Goal: Task Accomplishment & Management: Manage account settings

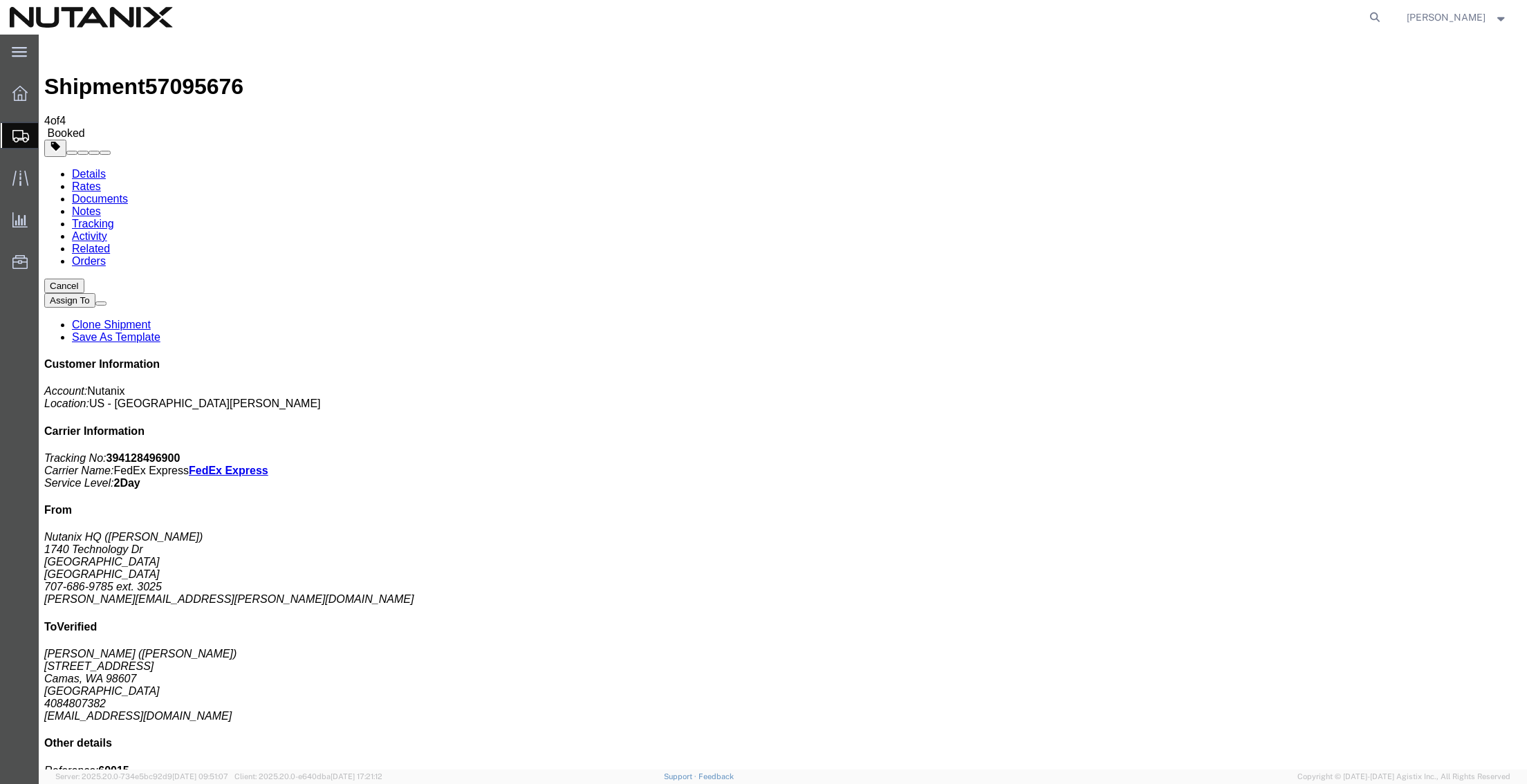
click at [0, 0] on span "Shipment Manager" at bounding box center [0, 0] width 0 height 0
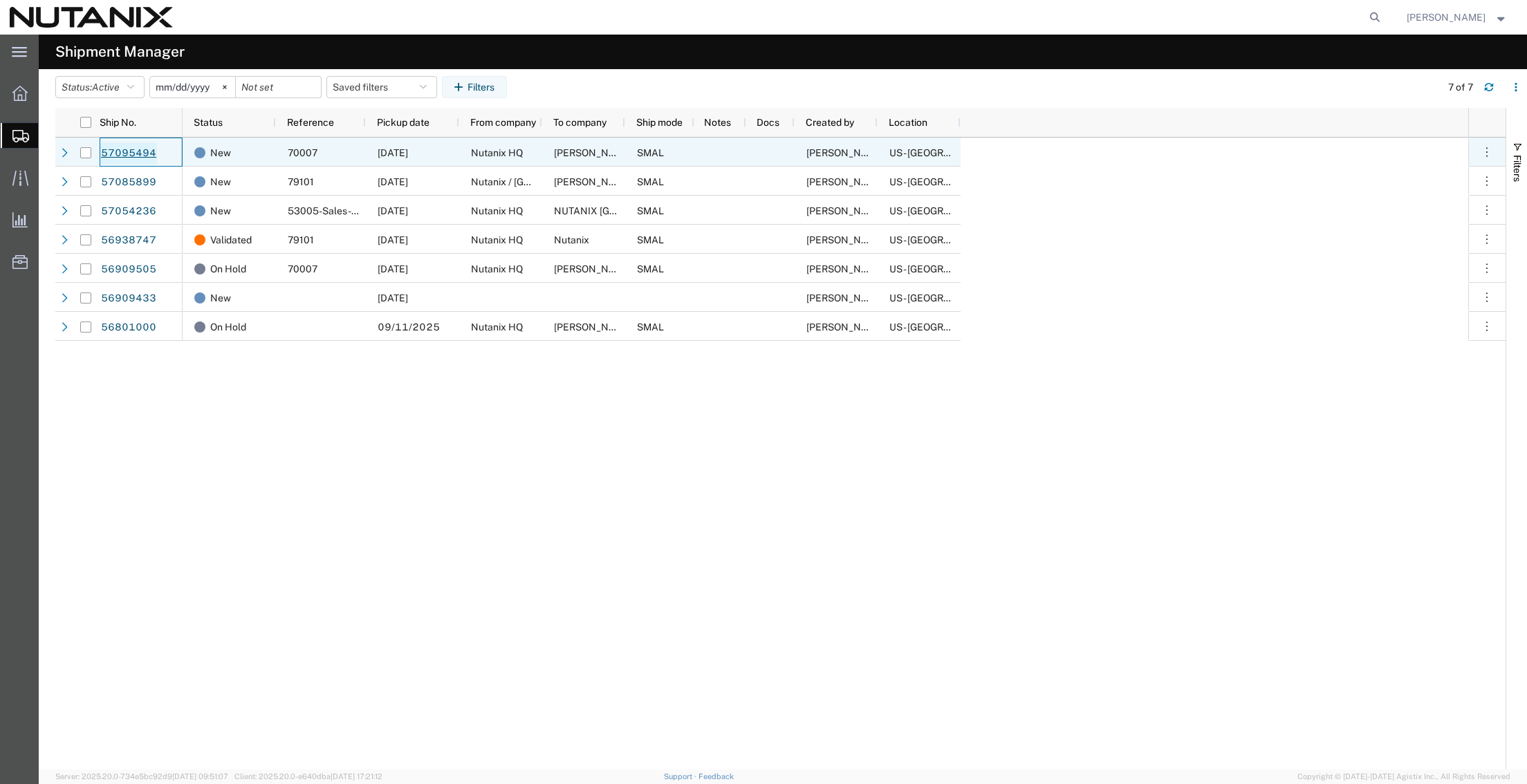
click at [125, 155] on link "57095494" at bounding box center [128, 153] width 57 height 22
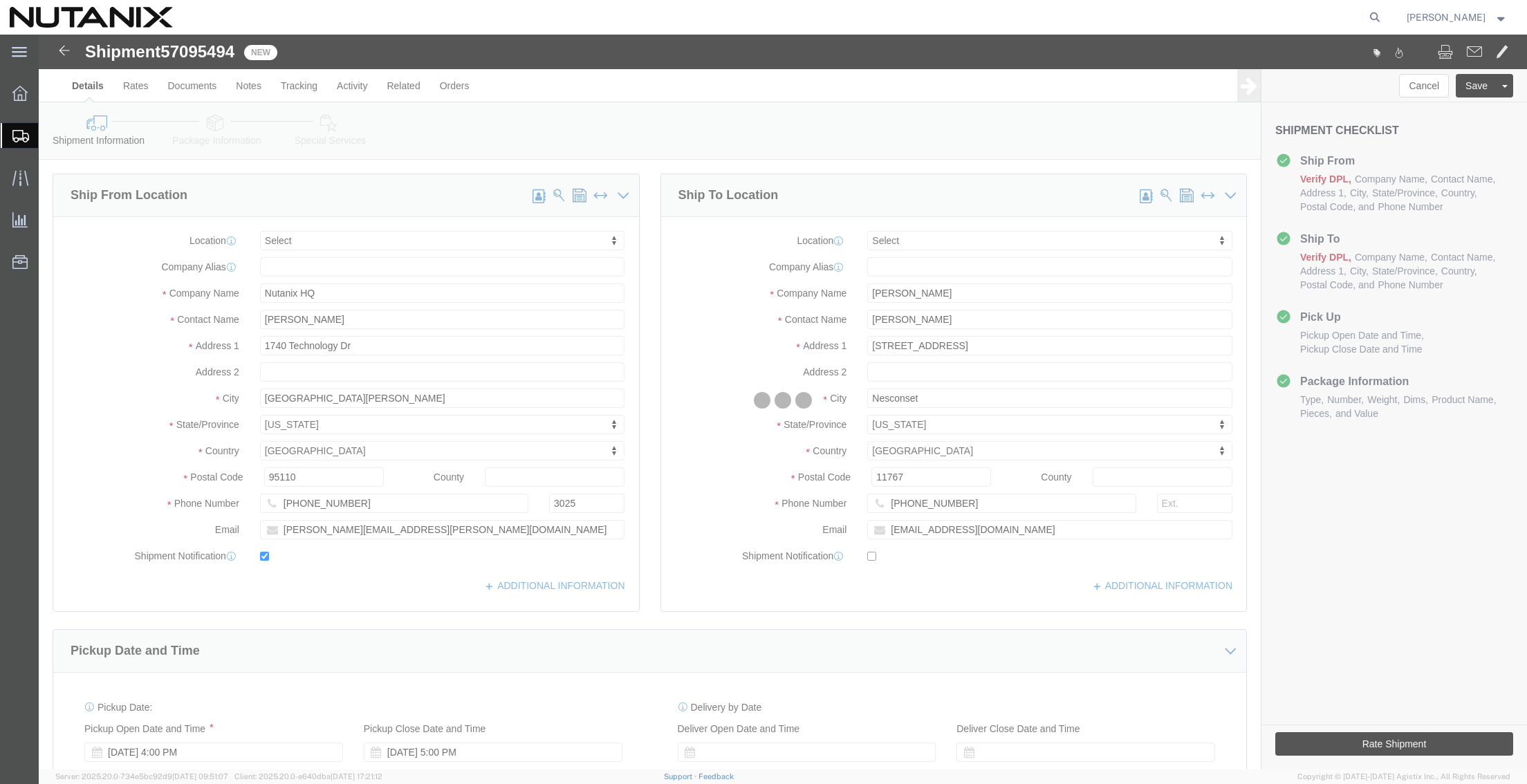
select select
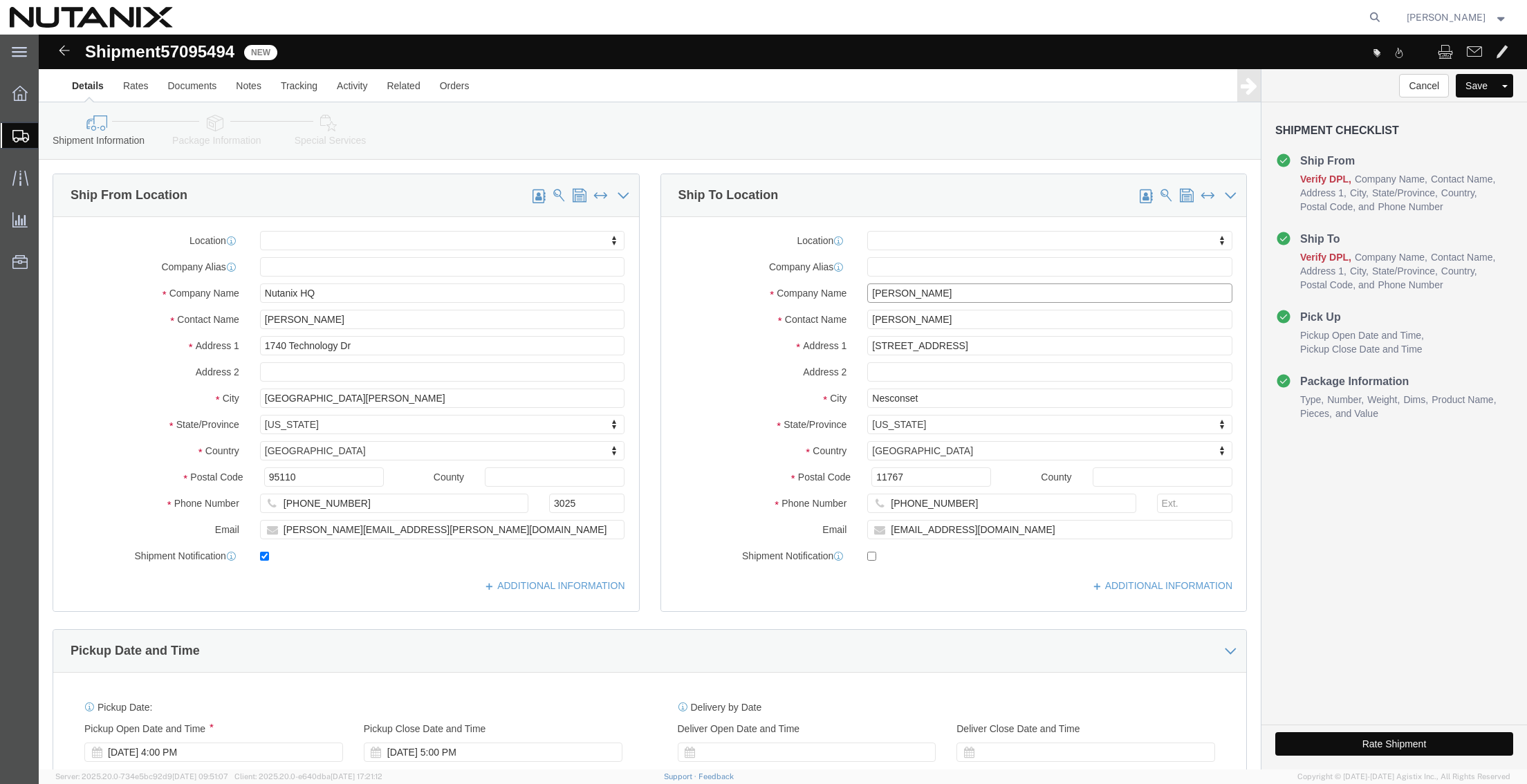
drag, startPoint x: 948, startPoint y: 260, endPoint x: 733, endPoint y: 267, distance: 215.1
click div "Company Name [PERSON_NAME]"
paste input "[PERSON_NAME]"
type input "[PERSON_NAME]"
drag, startPoint x: 924, startPoint y: 281, endPoint x: 291, endPoint y: 241, distance: 634.3
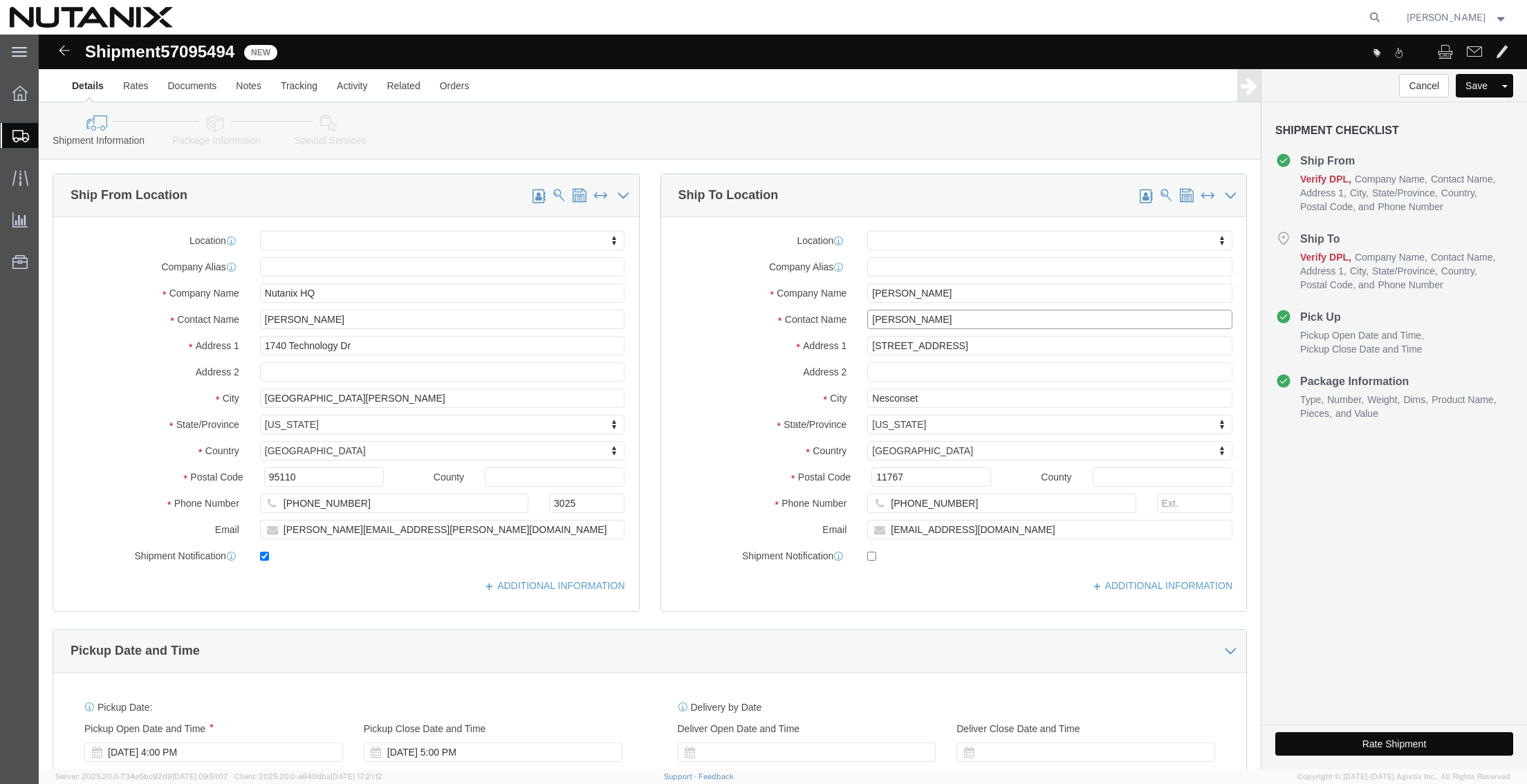
click div "Ship From Location Location My Profile Location [GEOGRAPHIC_DATA] - [GEOGRAPHIC…"
paste input "[PERSON_NAME]"
type input "[PERSON_NAME]"
drag, startPoint x: 943, startPoint y: 314, endPoint x: 592, endPoint y: 306, distance: 351.1
click div "Ship To Location Location My Profile Location [GEOGRAPHIC_DATA] - [GEOGRAPHIC_D…"
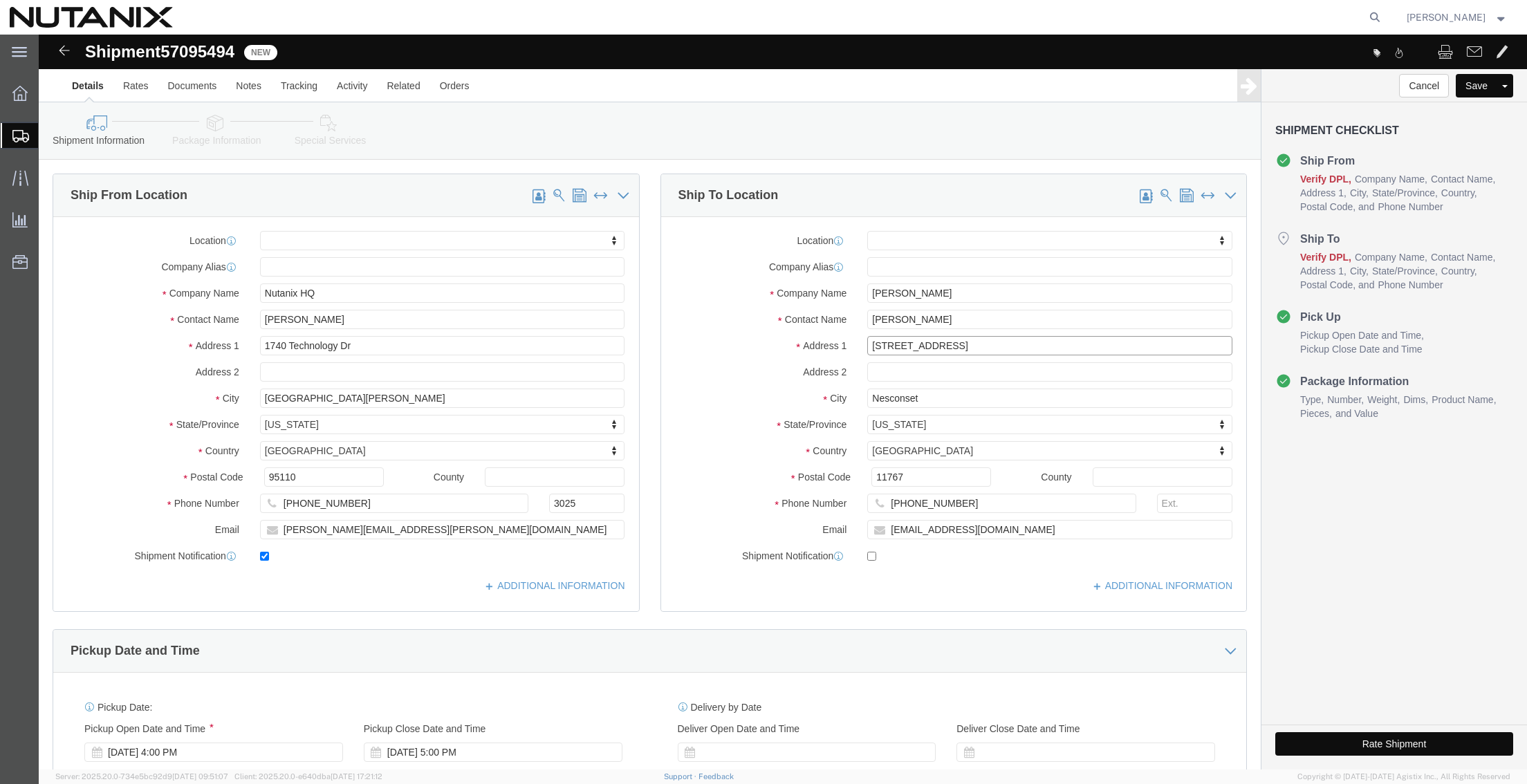
paste input "0108 Crowne Brook Circl"
type input "[STREET_ADDRESS]"
drag, startPoint x: 883, startPoint y: 366, endPoint x: 577, endPoint y: 347, distance: 306.6
click div "Ship From Location Location My Profile Location [GEOGRAPHIC_DATA] - [GEOGRAPHIC…"
paste input "Franklin"
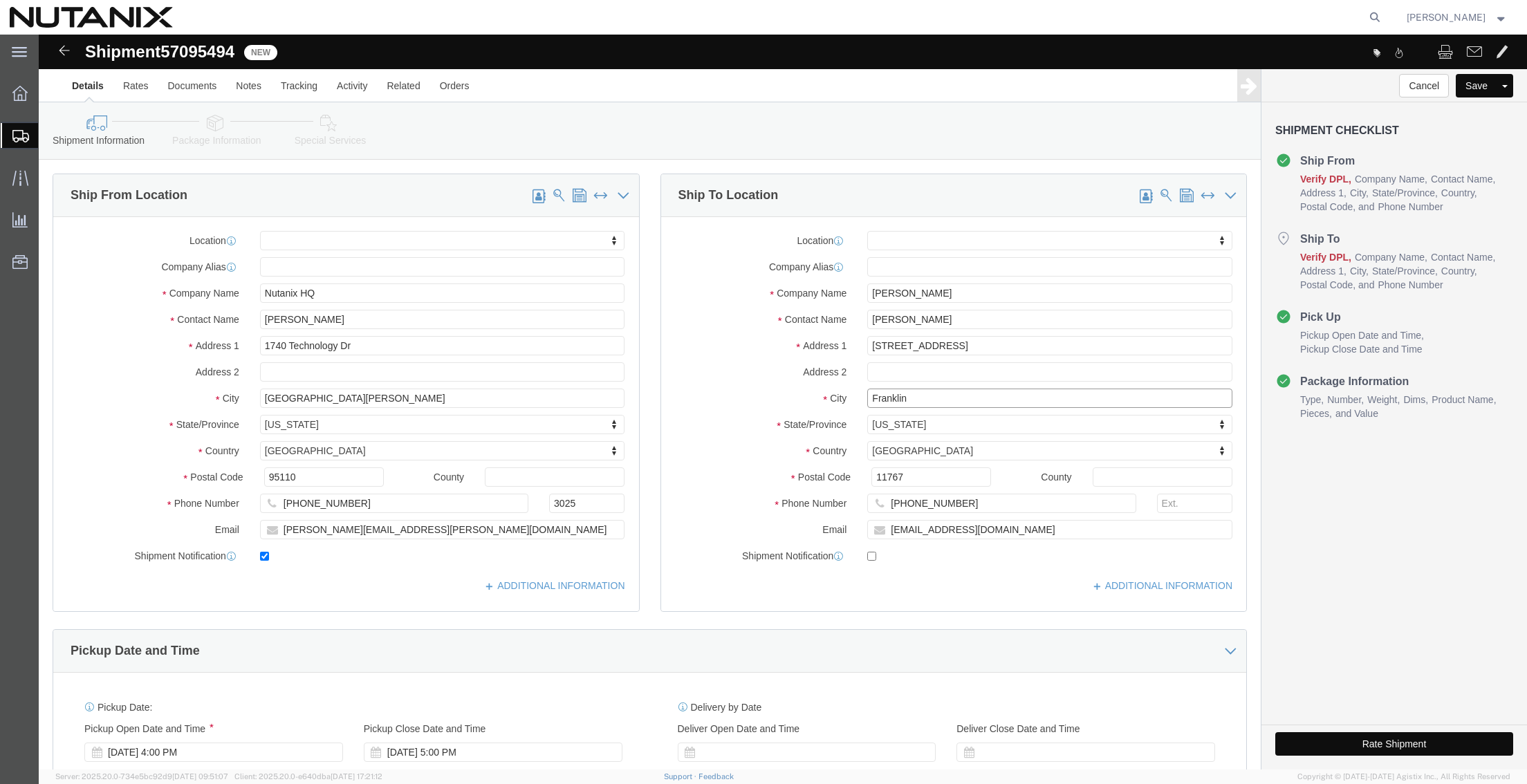
type input "Franklin"
type input "t"
type input "tenn"
drag, startPoint x: 892, startPoint y: 444, endPoint x: 342, endPoint y: 376, distance: 554.2
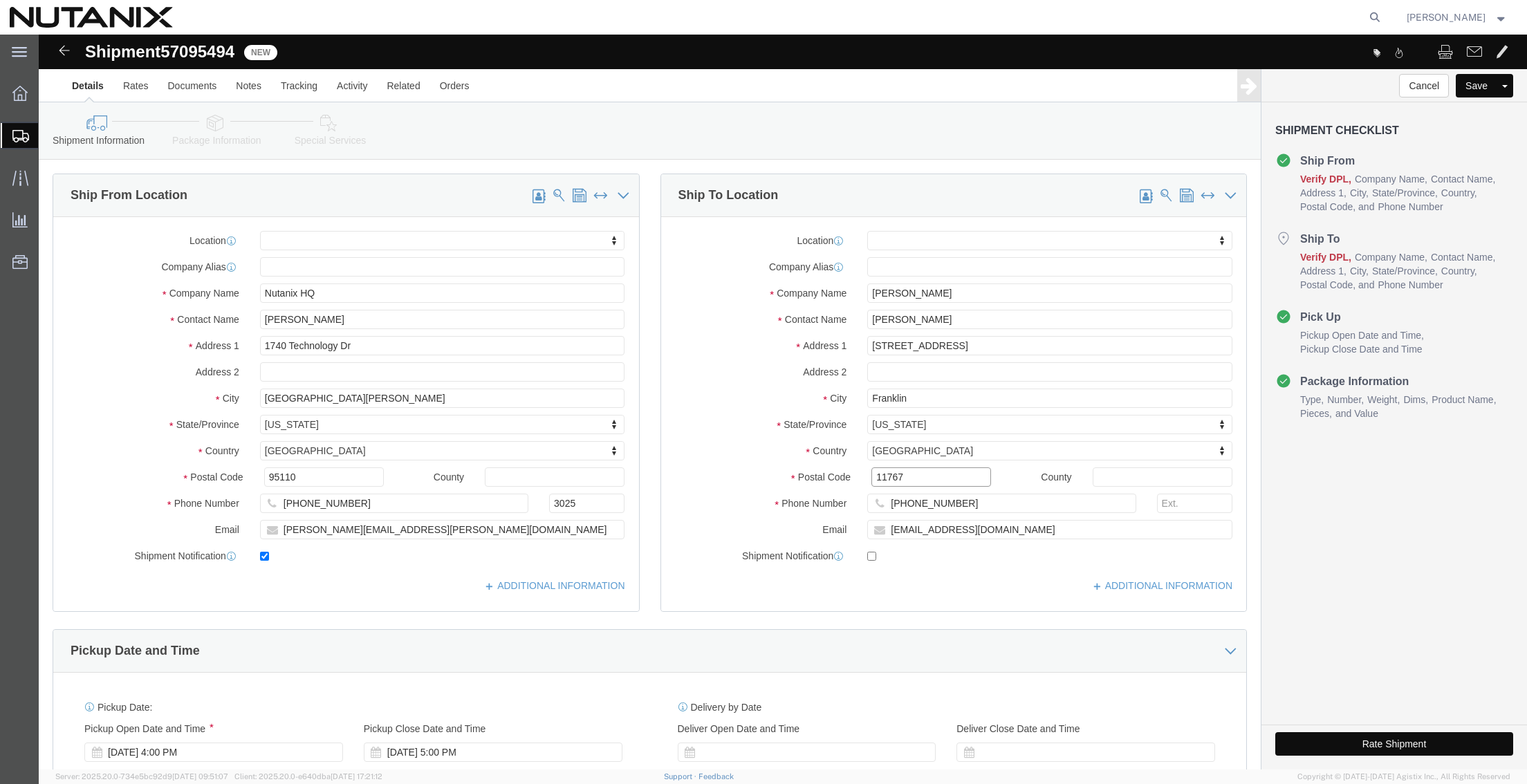
click div "Ship From Location Location My Profile Location [GEOGRAPHIC_DATA] - [GEOGRAPHIC…"
paste input "370"
type input "37067"
drag, startPoint x: 938, startPoint y: 476, endPoint x: 594, endPoint y: 461, distance: 344.3
click div "Phone Number [PHONE_NUMBER]"
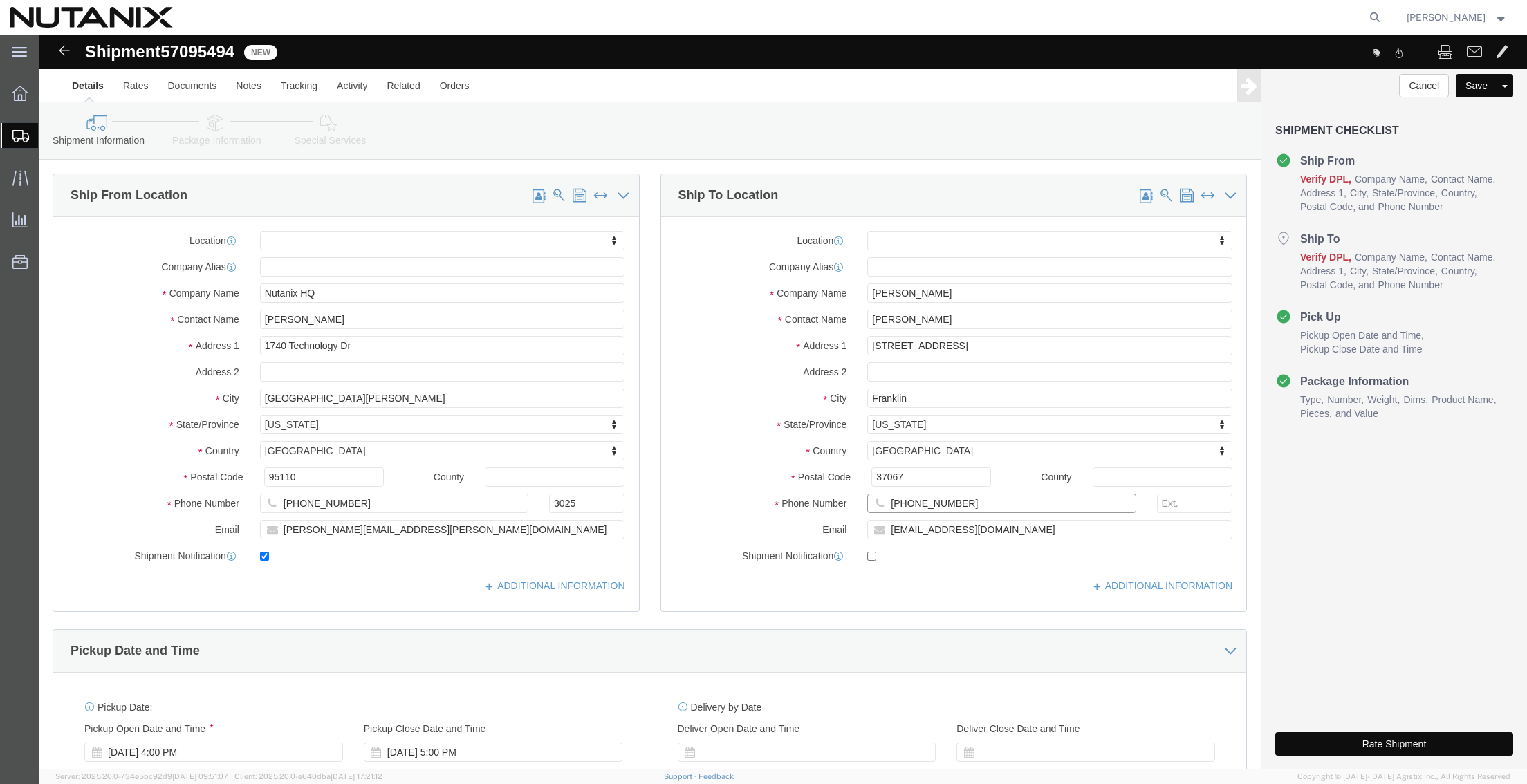
paste input "732)-425-363"
type input "[PHONE_NUMBER]"
drag, startPoint x: 991, startPoint y: 500, endPoint x: 313, endPoint y: 493, distance: 678.0
click div "Ship From Location Location My Profile Location [GEOGRAPHIC_DATA] - [GEOGRAPHIC…"
paste input "dharnuti"
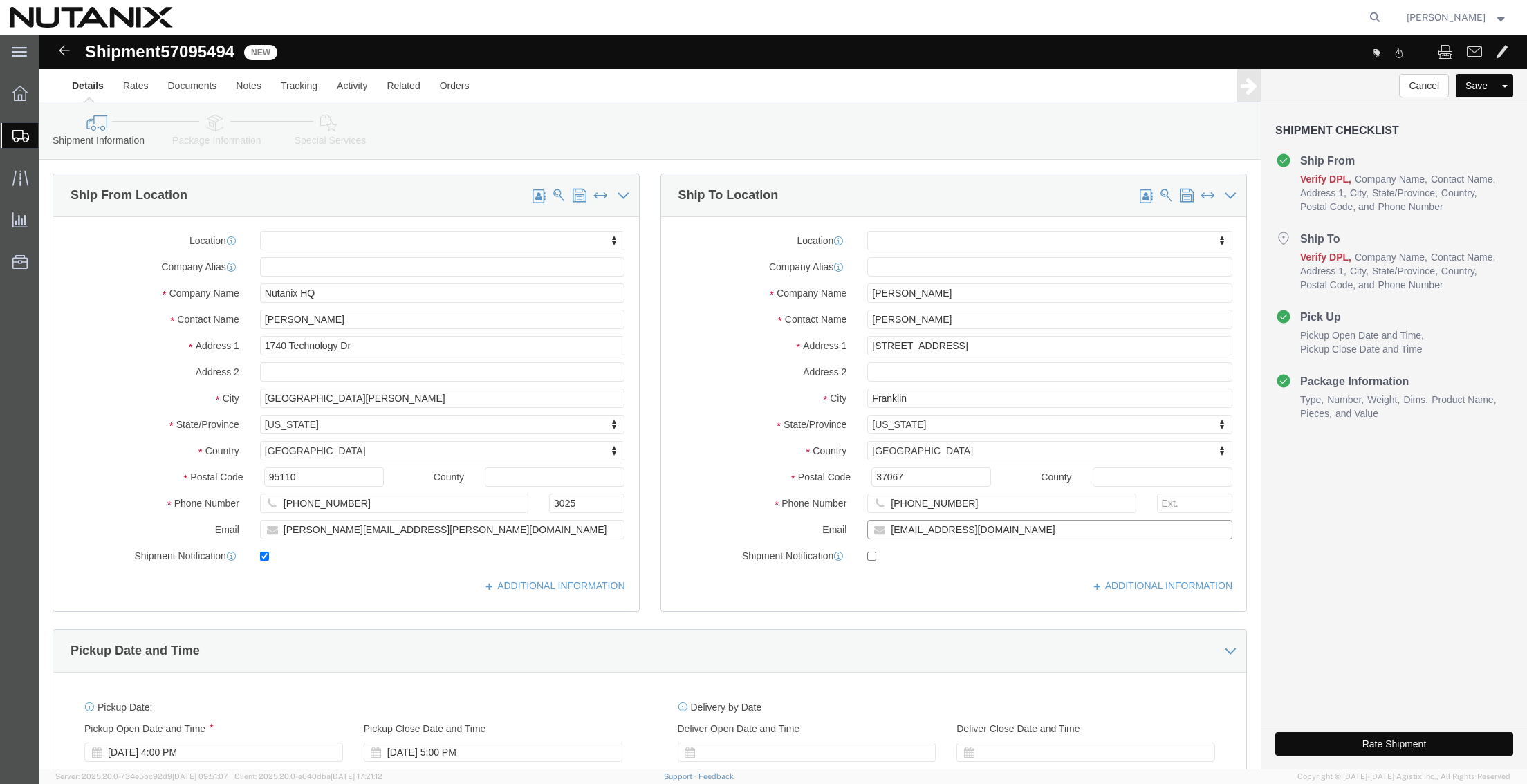
type input "[EMAIL_ADDRESS][DOMAIN_NAME]"
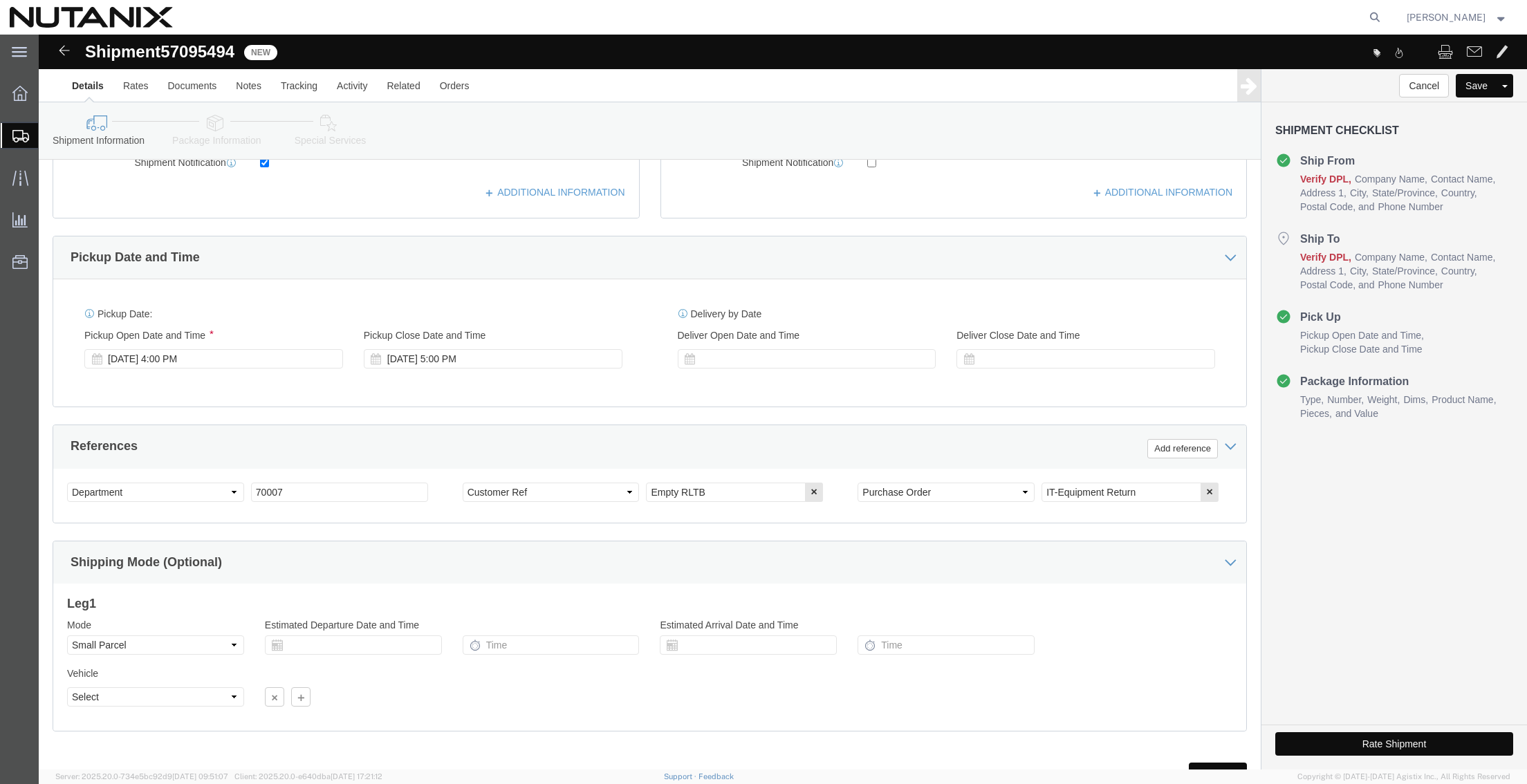
scroll to position [452, 0]
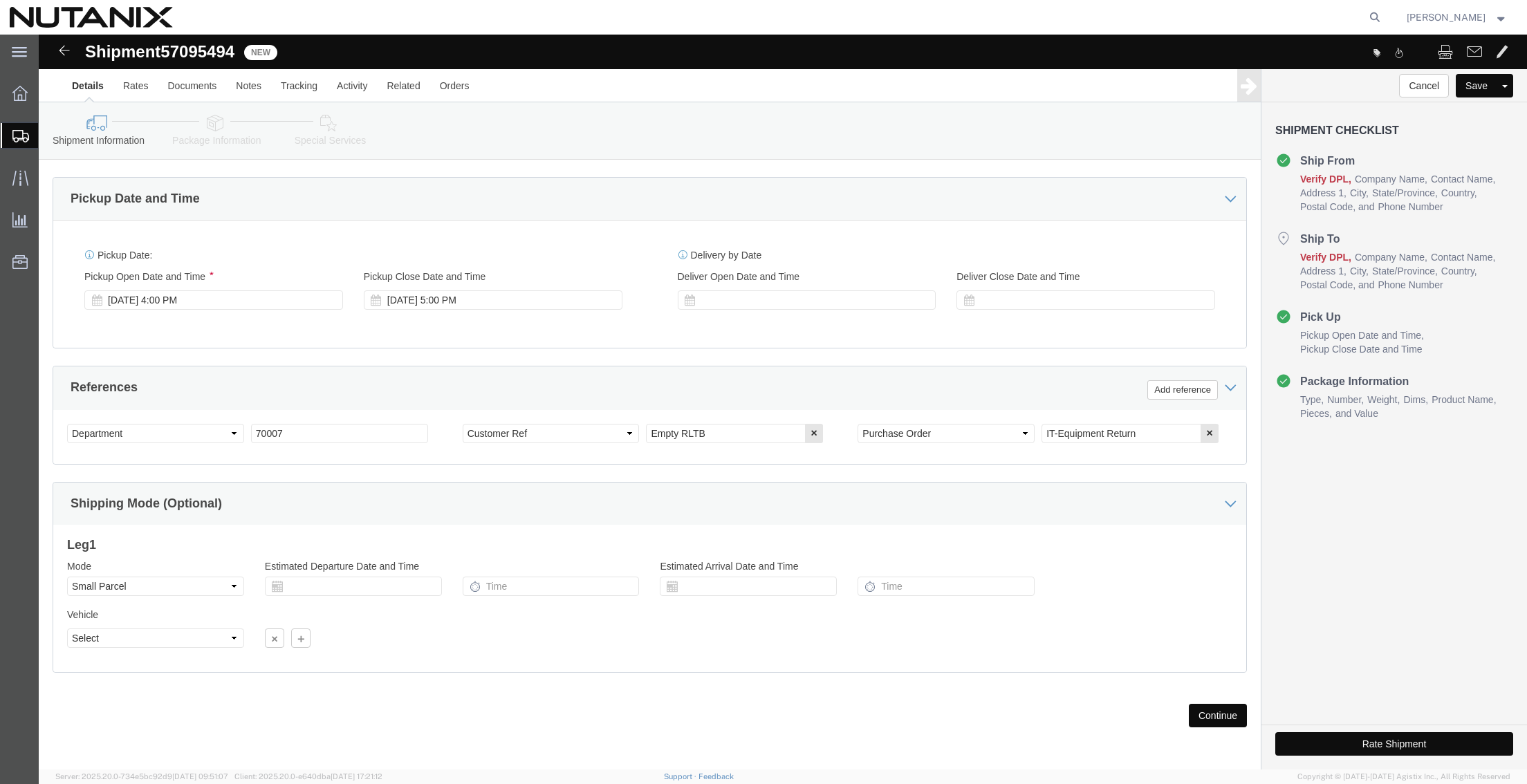
click button "Continue"
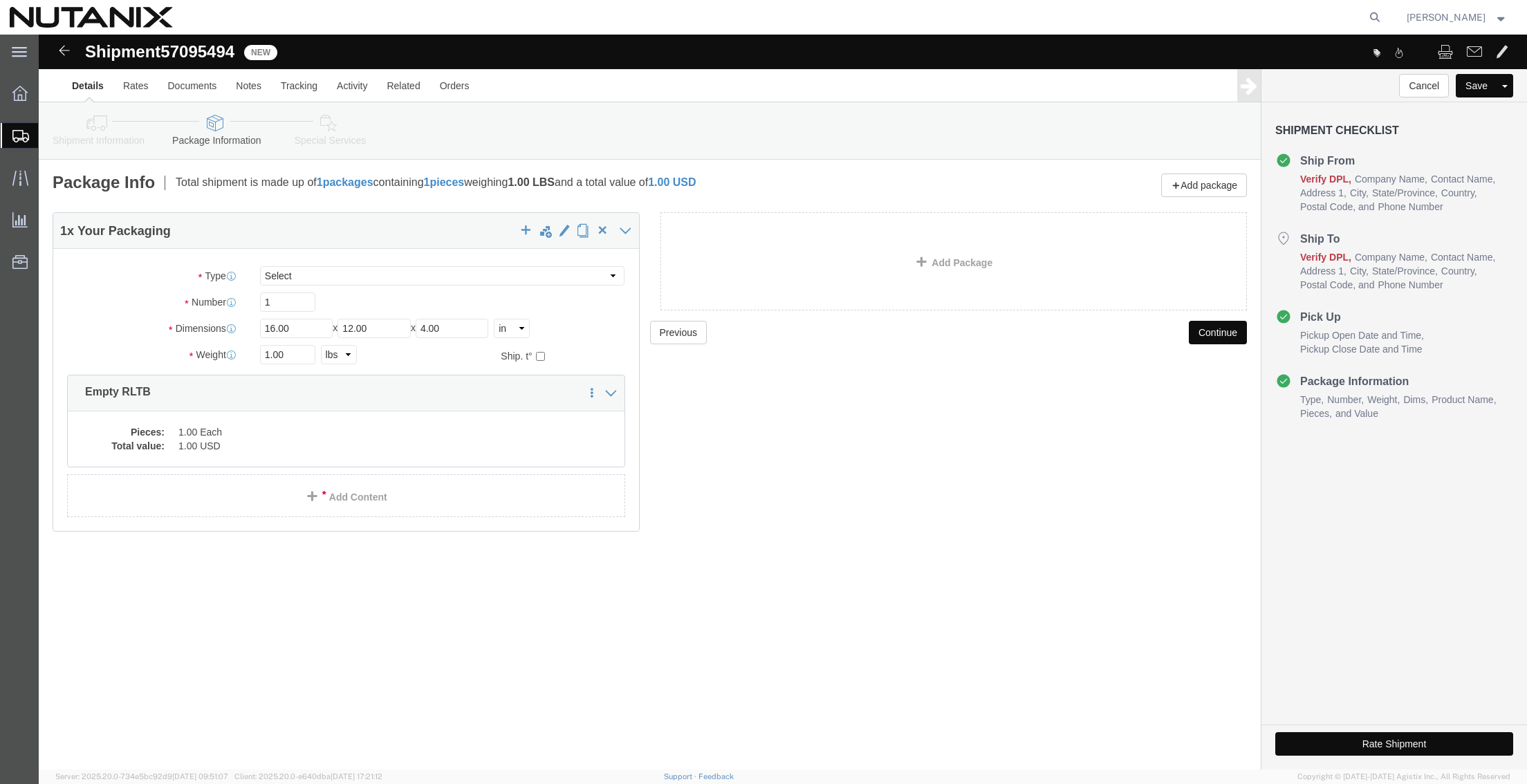
click button "Continue"
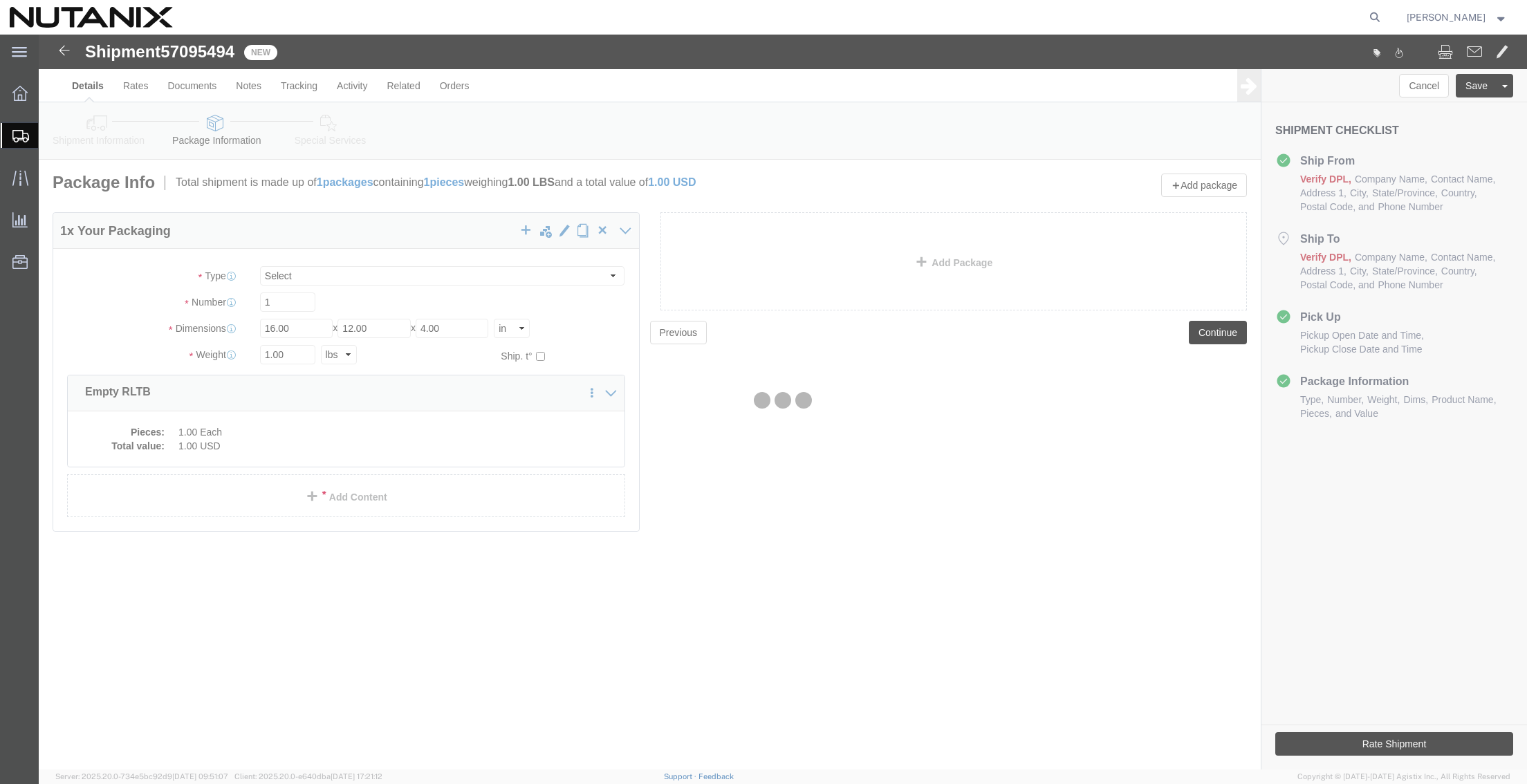
select select
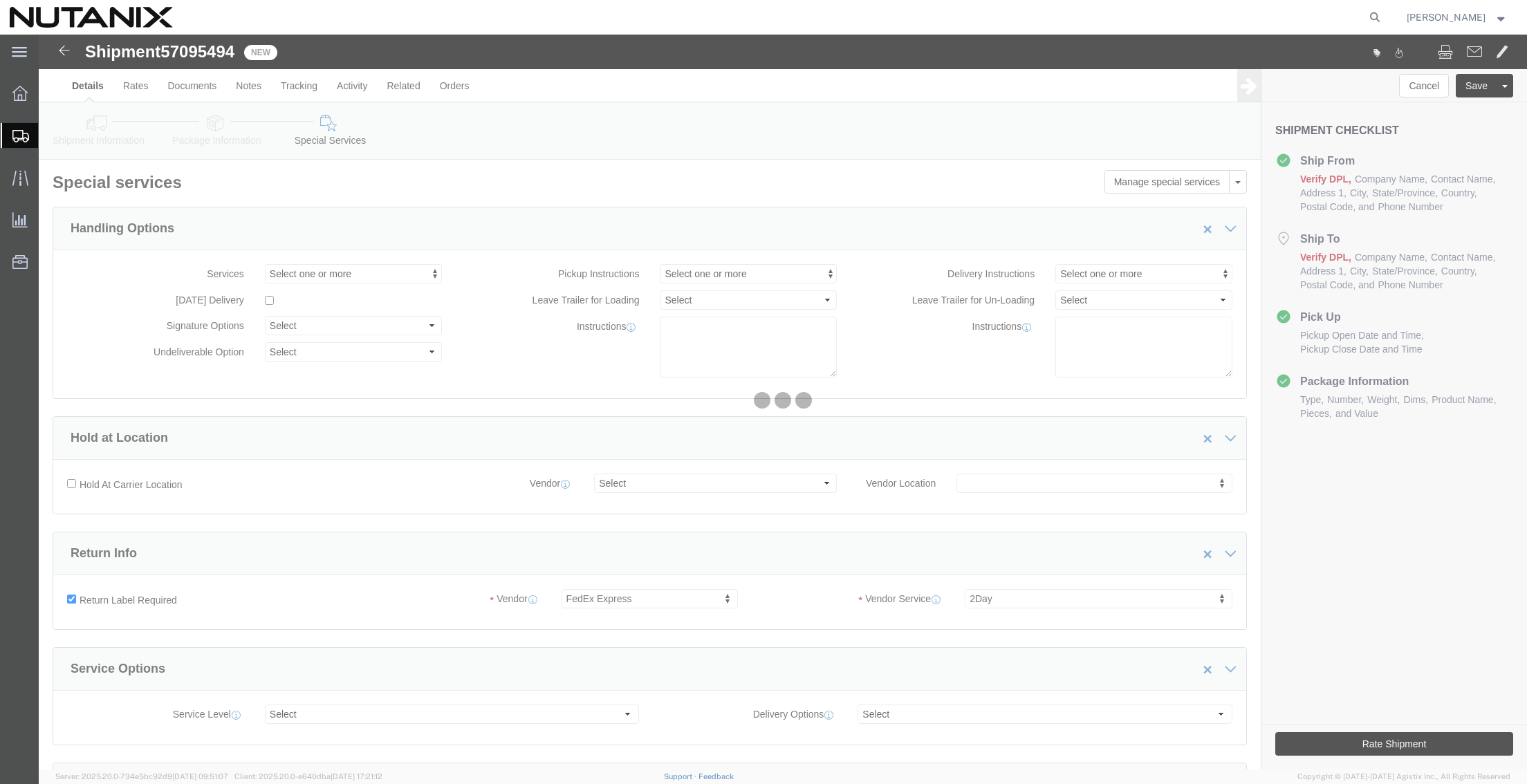
select select "COSTCENTER"
select select "59656"
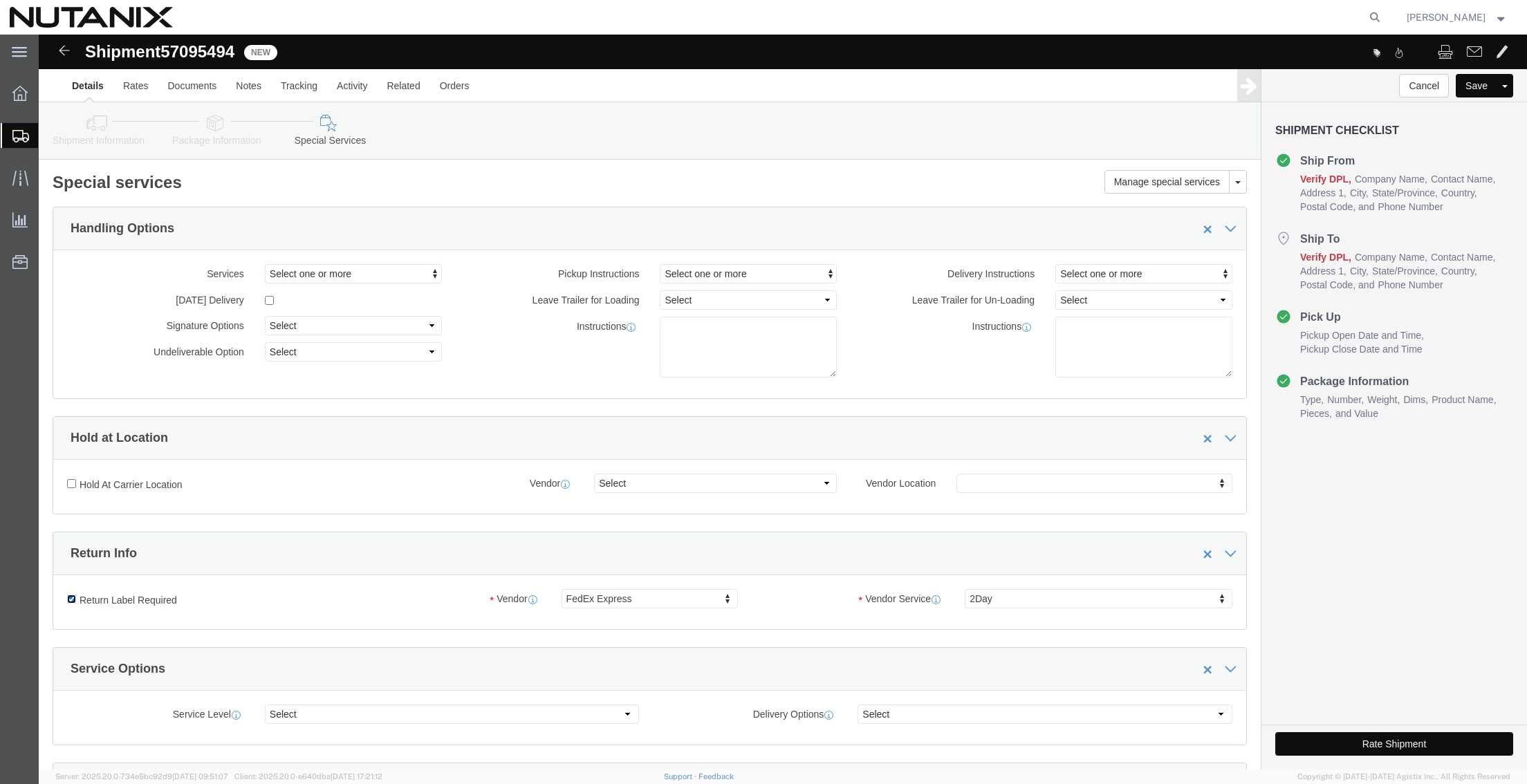
click input "Return Label Required"
checkbox input "false"
select select
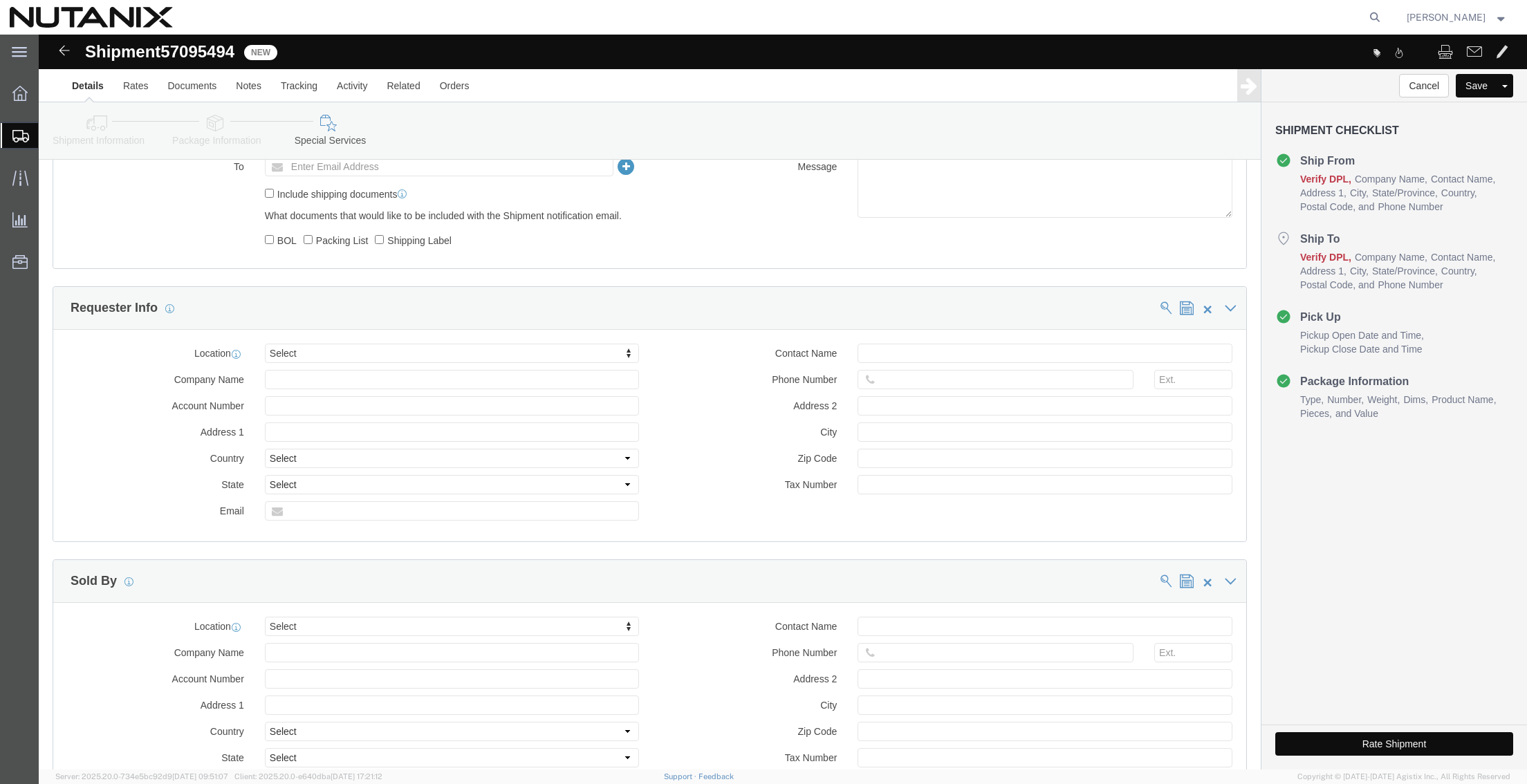
scroll to position [1037, 0]
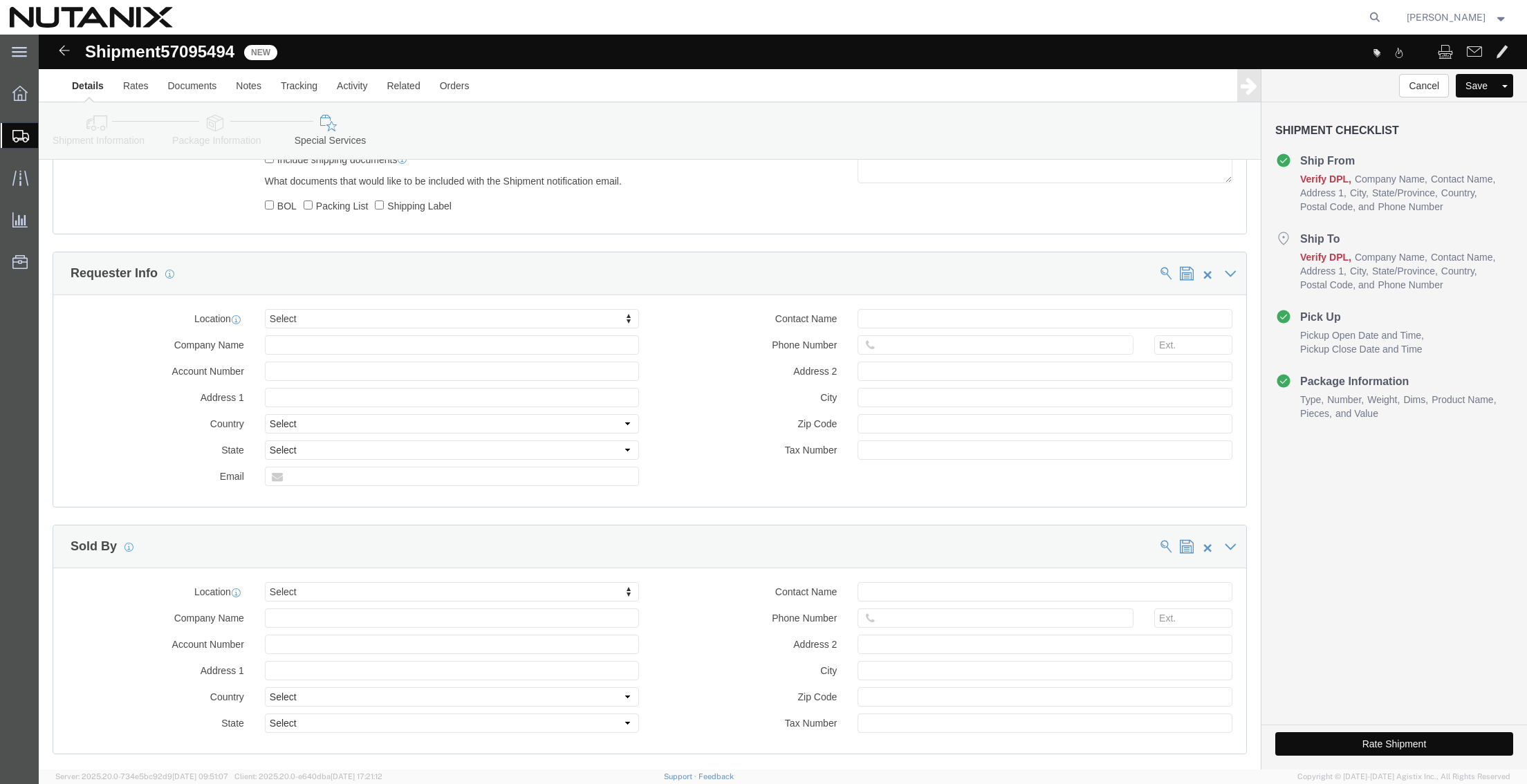
click button "Rate Shipment"
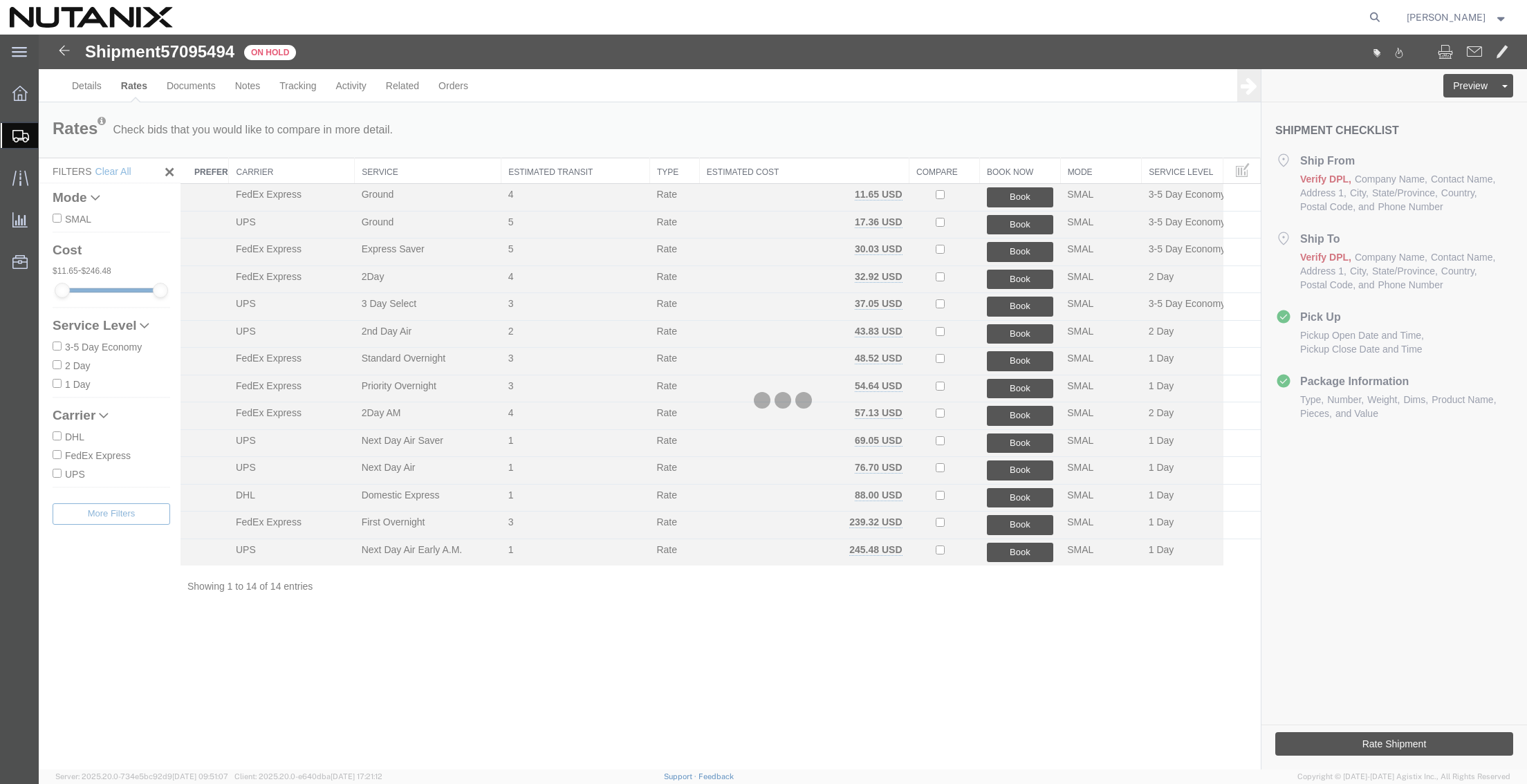
scroll to position [0, 0]
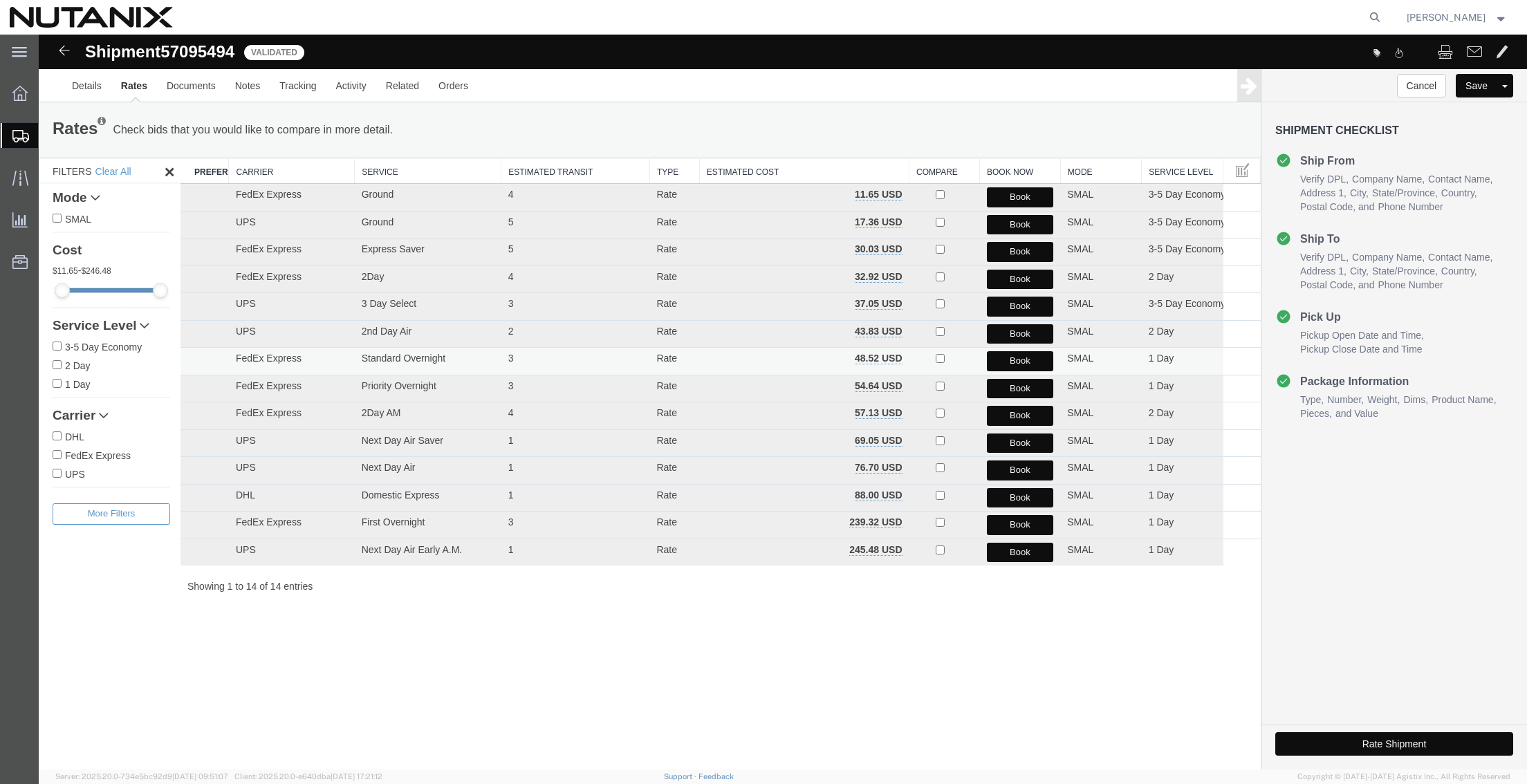
click at [1021, 357] on button "Book" at bounding box center [1020, 361] width 67 height 20
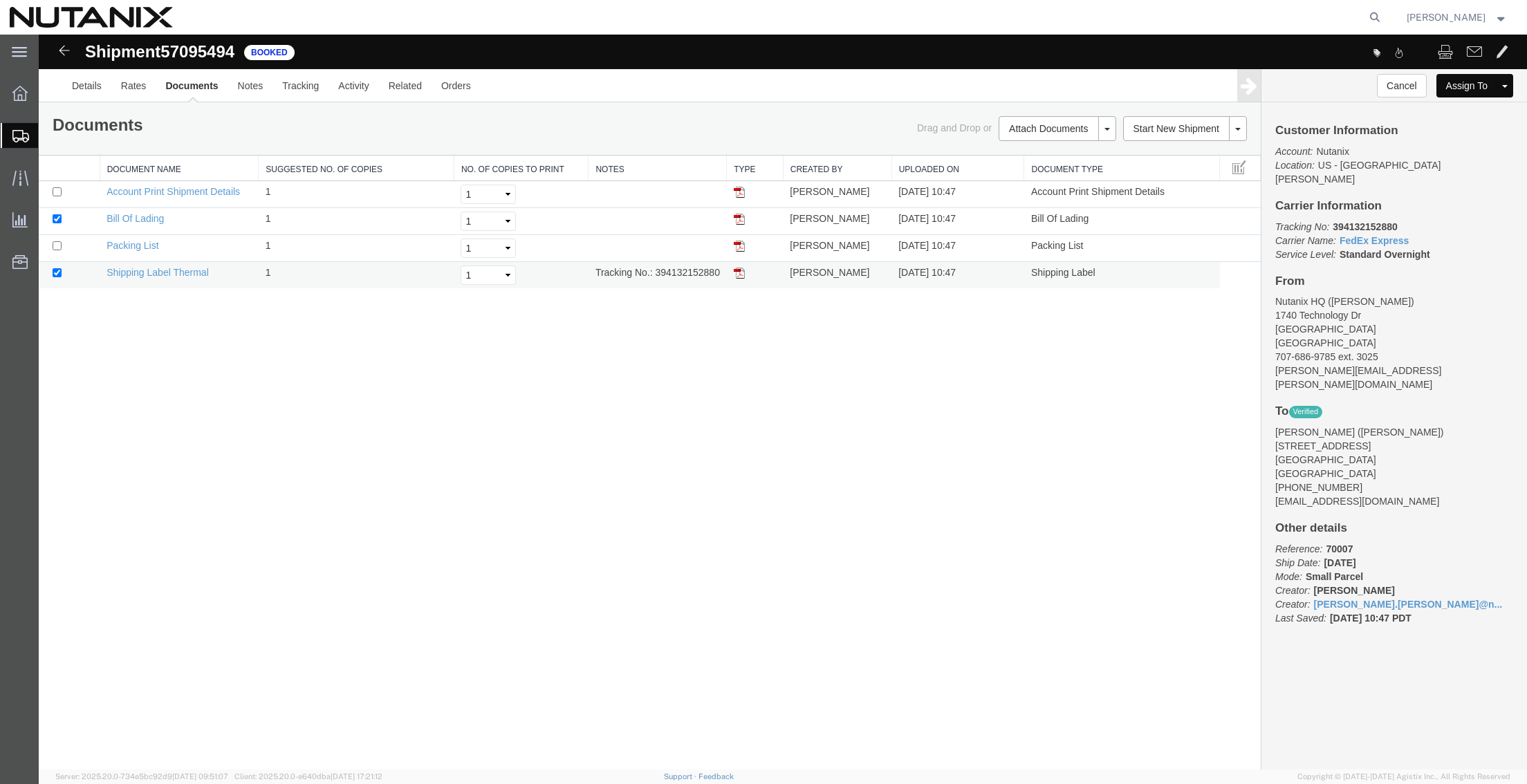
drag, startPoint x: 740, startPoint y: 272, endPoint x: 817, endPoint y: 275, distance: 77.1
click at [740, 272] on img at bounding box center [739, 273] width 11 height 11
click at [1178, 152] on link "Clone Shipment" at bounding box center [1186, 152] width 120 height 21
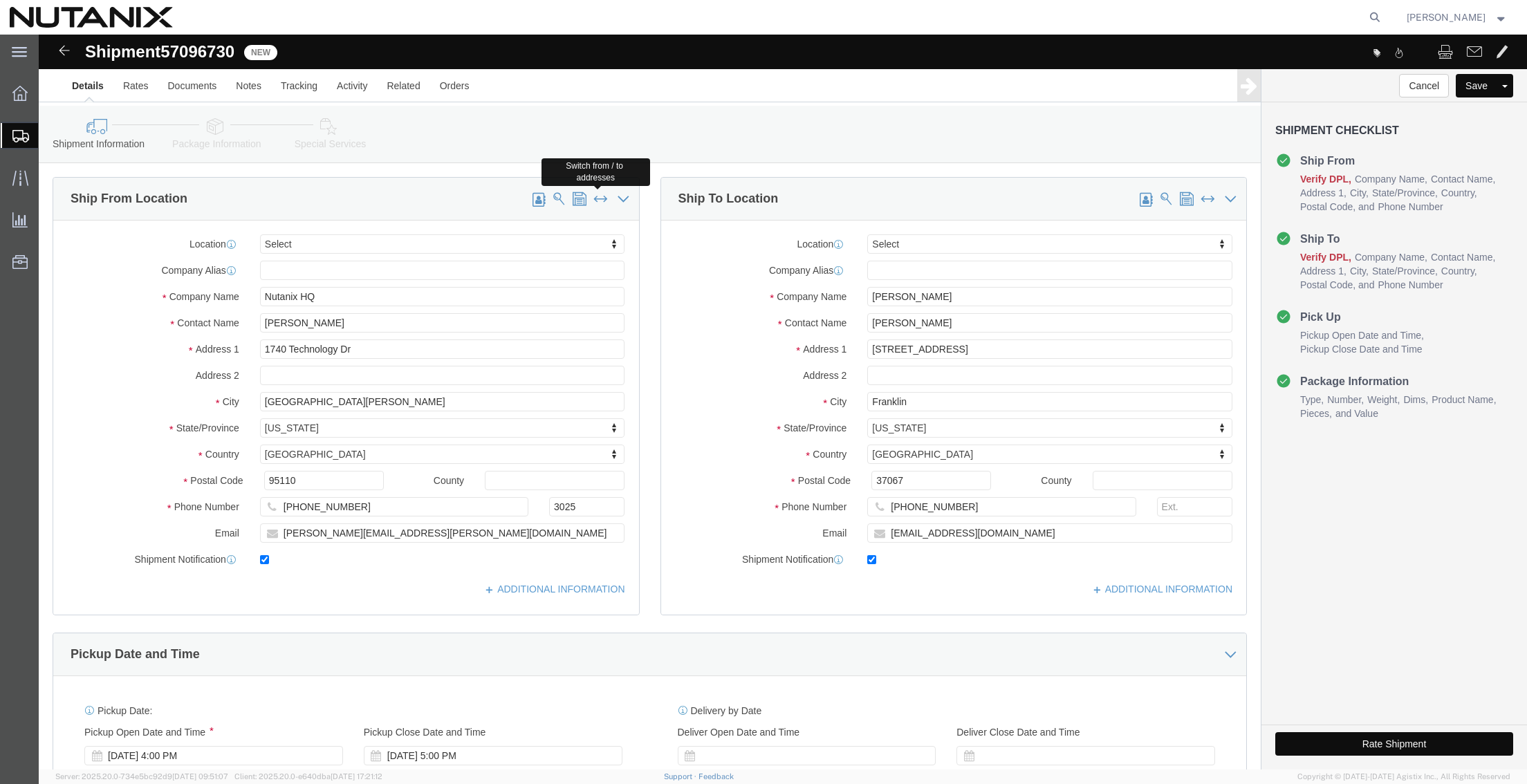
click span
type input "[PERSON_NAME]"
type input "[STREET_ADDRESS]"
type input "Franklin"
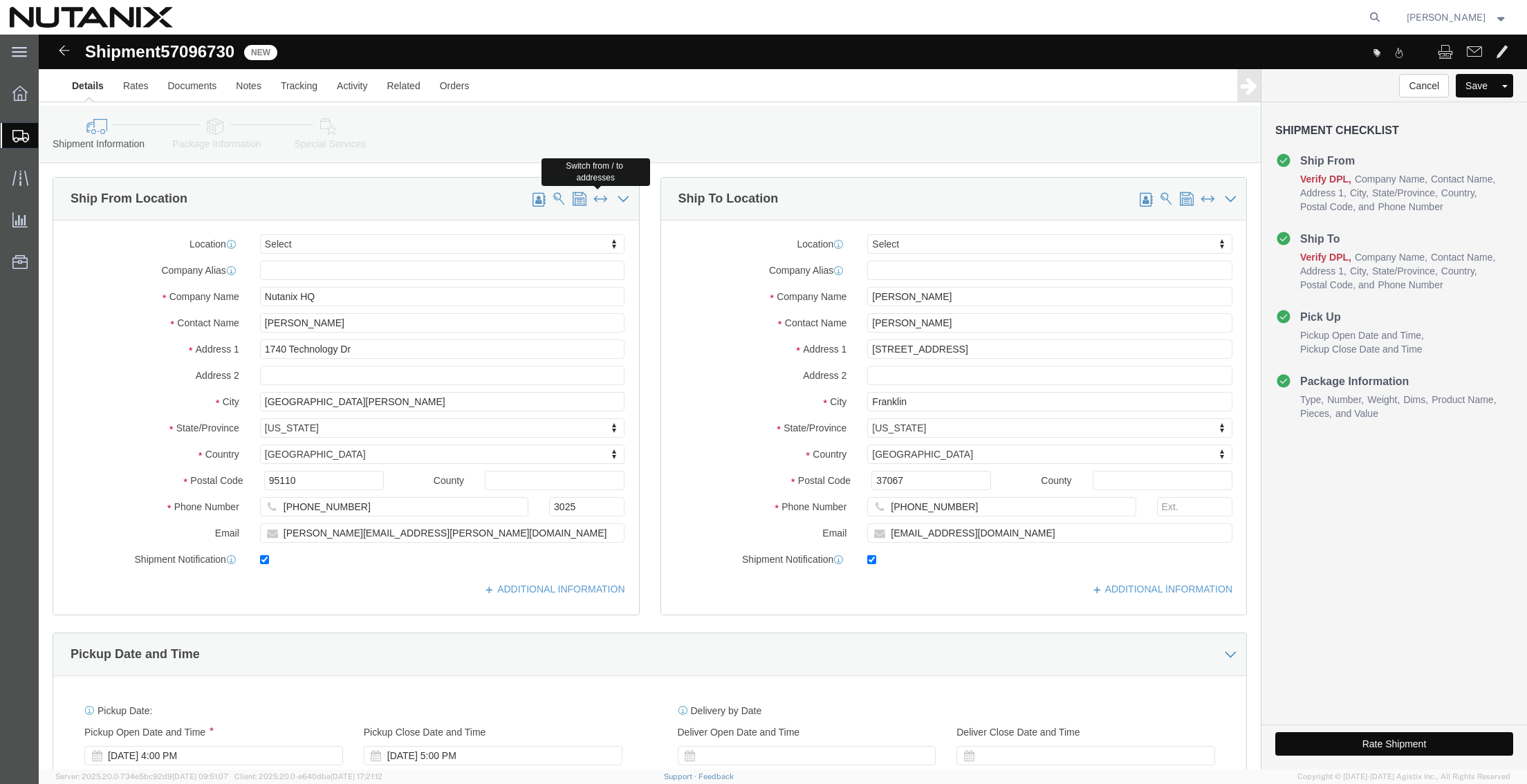
select select "TN"
type input "37067"
type input "[PHONE_NUMBER]"
type input "[EMAIL_ADDRESS][DOMAIN_NAME]"
type input "Nutanix HQ"
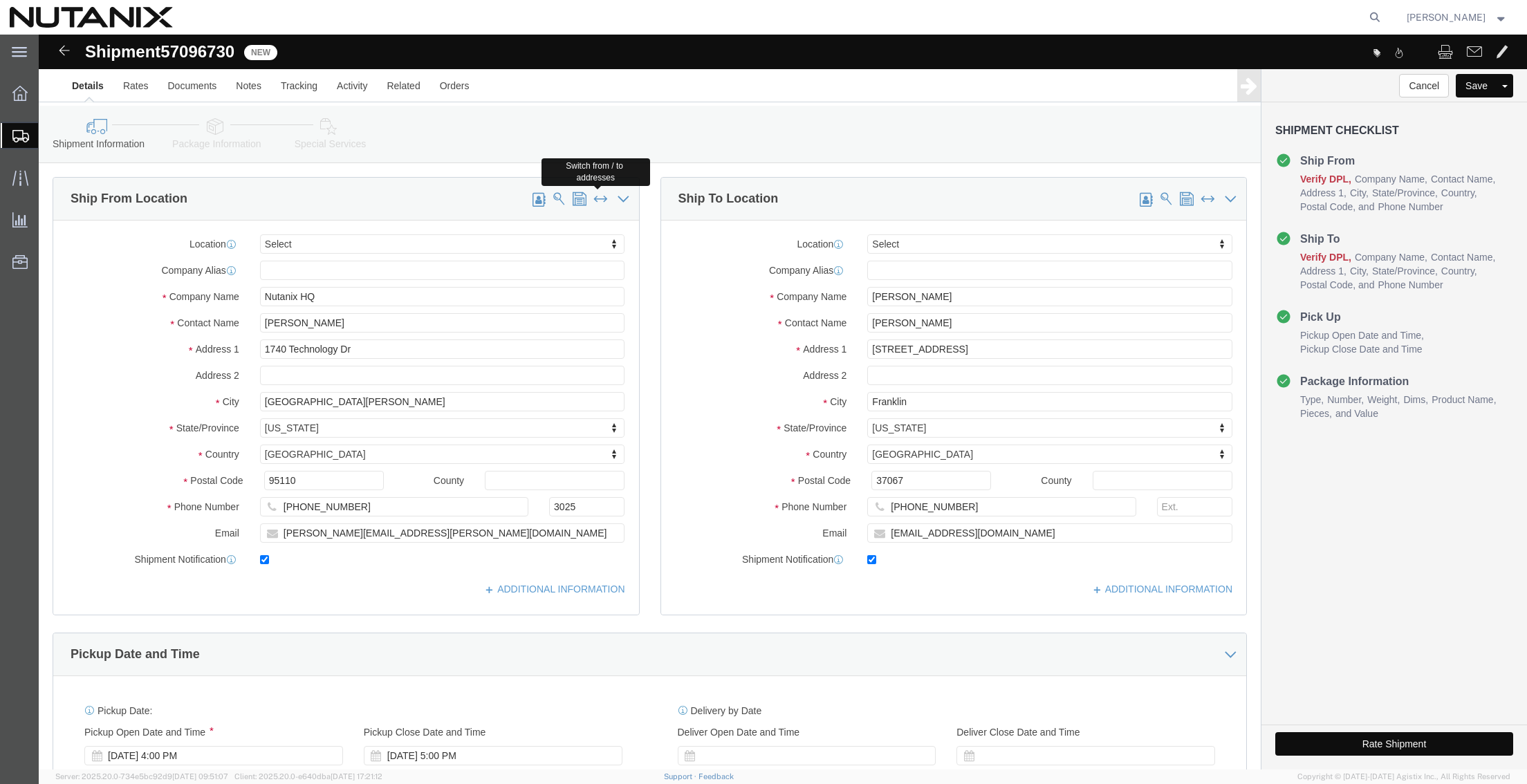
type input "[PERSON_NAME]"
type input "1740 Technology Dr"
type input "[GEOGRAPHIC_DATA][PERSON_NAME]"
select select "CA"
type input "95110"
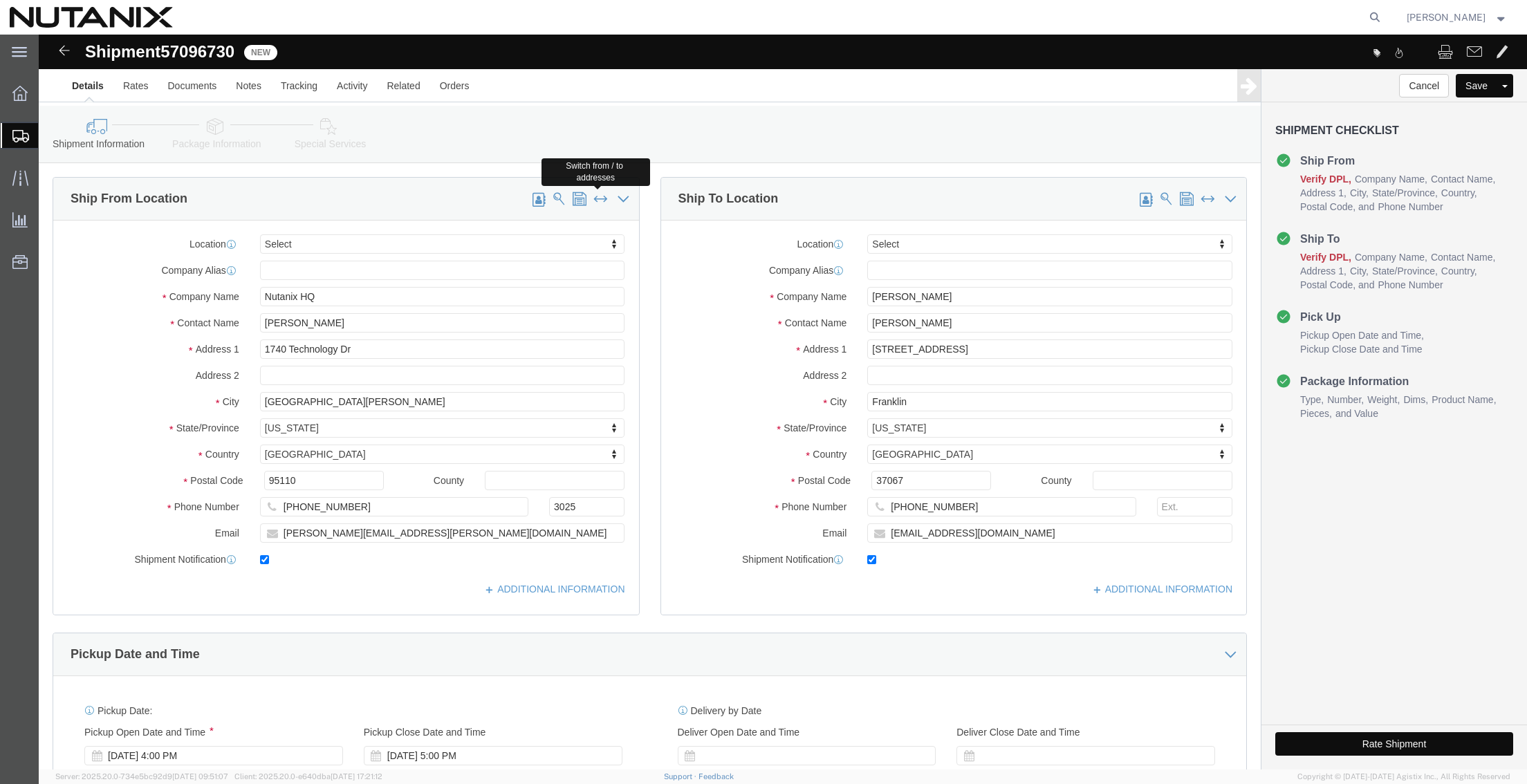
type input "[PHONE_NUMBER]"
type input "3025"
type input "[PERSON_NAME][EMAIL_ADDRESS][PERSON_NAME][DOMAIN_NAME]"
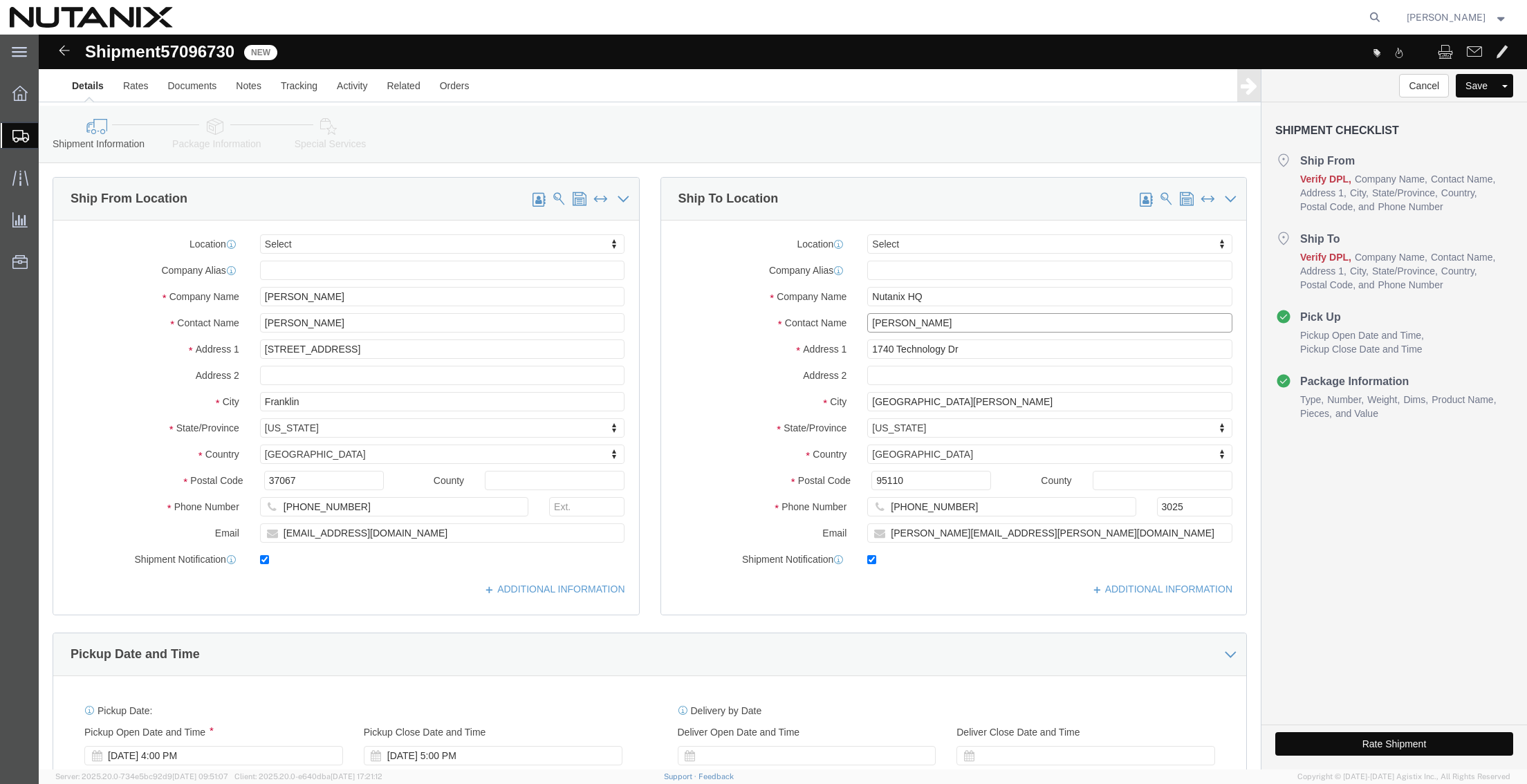
drag, startPoint x: 861, startPoint y: 285, endPoint x: 755, endPoint y: 274, distance: 106.6
click div "Location Select Select My Profile Location [GEOGRAPHIC_DATA] - [GEOGRAPHIC_DATA…"
type input "[PERSON_NAME]"
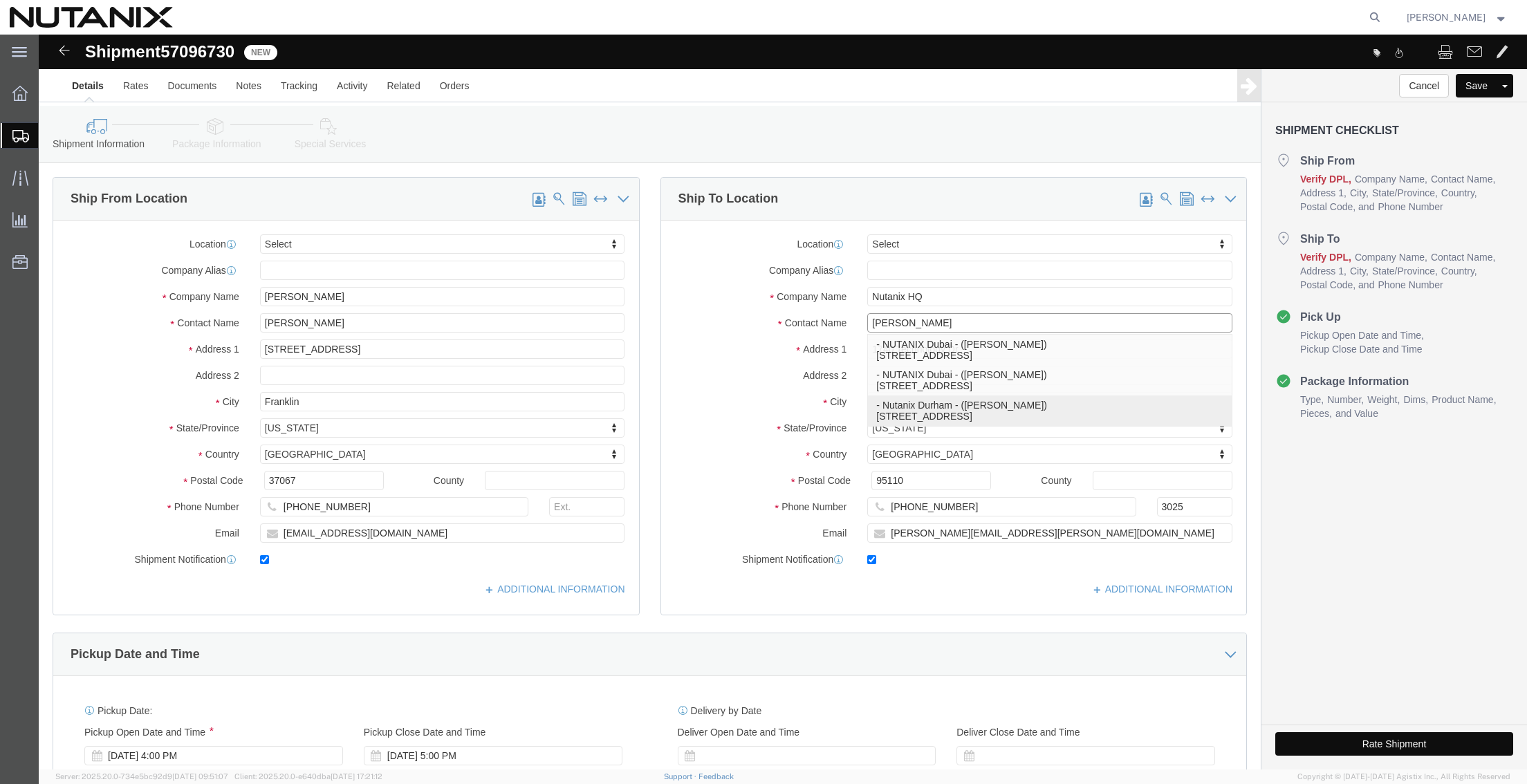
click p "- Nutanix Durham - ([PERSON_NAME]) [STREET_ADDRESS]"
type input "Nutanix Durham"
type input "[PERSON_NAME]"
type input "[STREET_ADDRESS]"
type input "Ste 700"
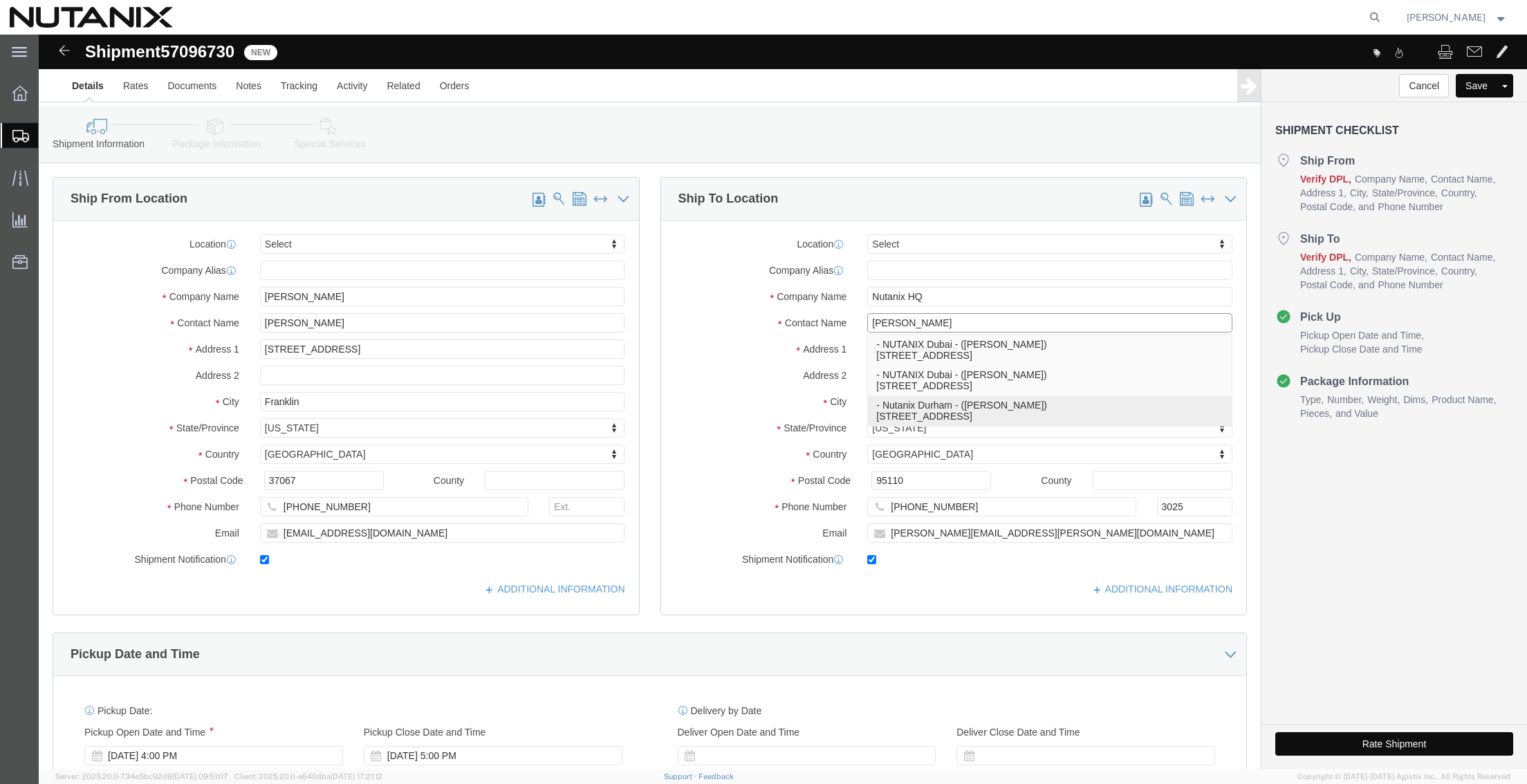
type input "[GEOGRAPHIC_DATA]"
type input "27701"
type input "9194447004"
type input "[PERSON_NAME][EMAIL_ADDRESS][PERSON_NAME][DOMAIN_NAME]"
select select "NC"
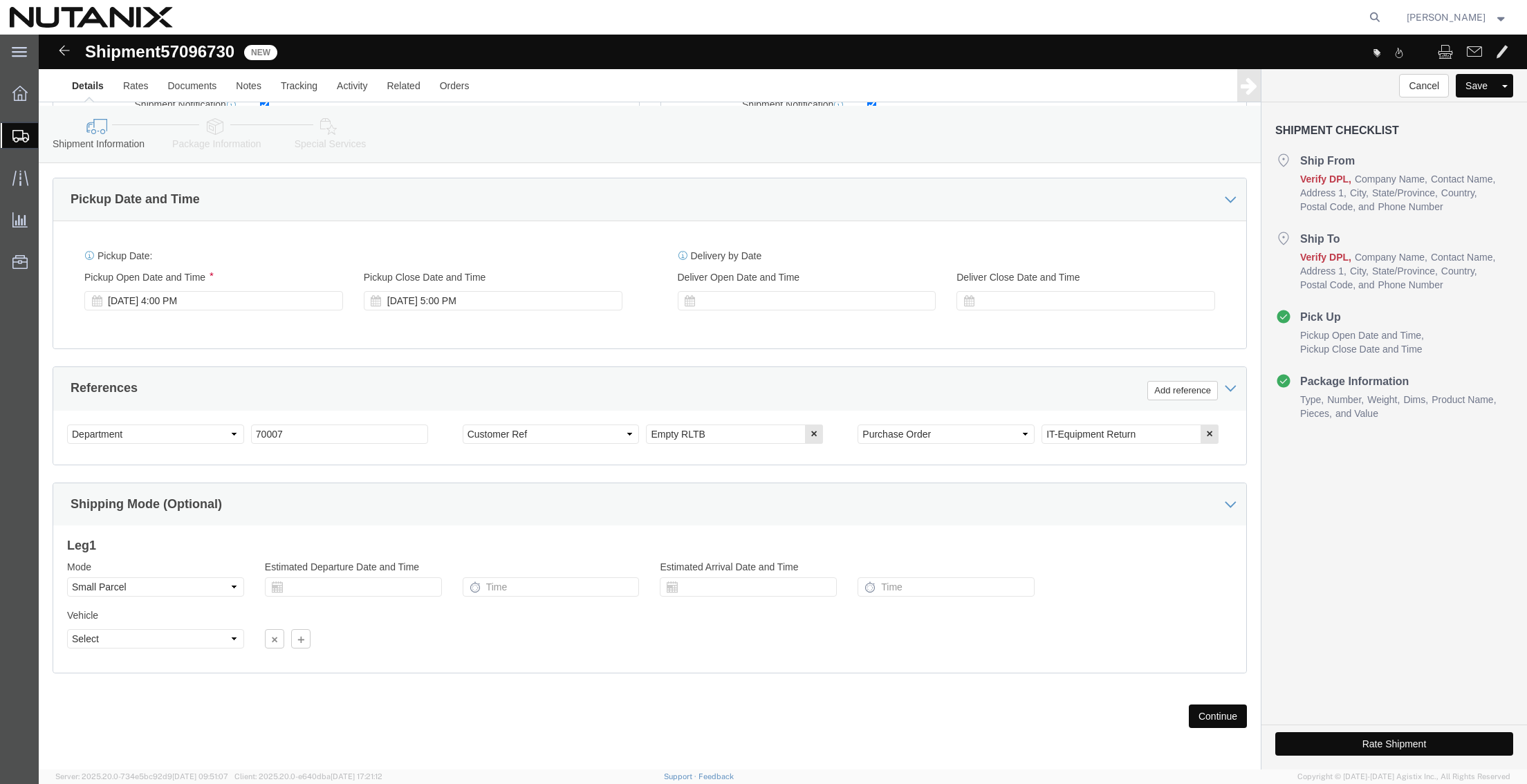
scroll to position [456, 0]
type input "[PERSON_NAME]"
click icon "button"
click icon
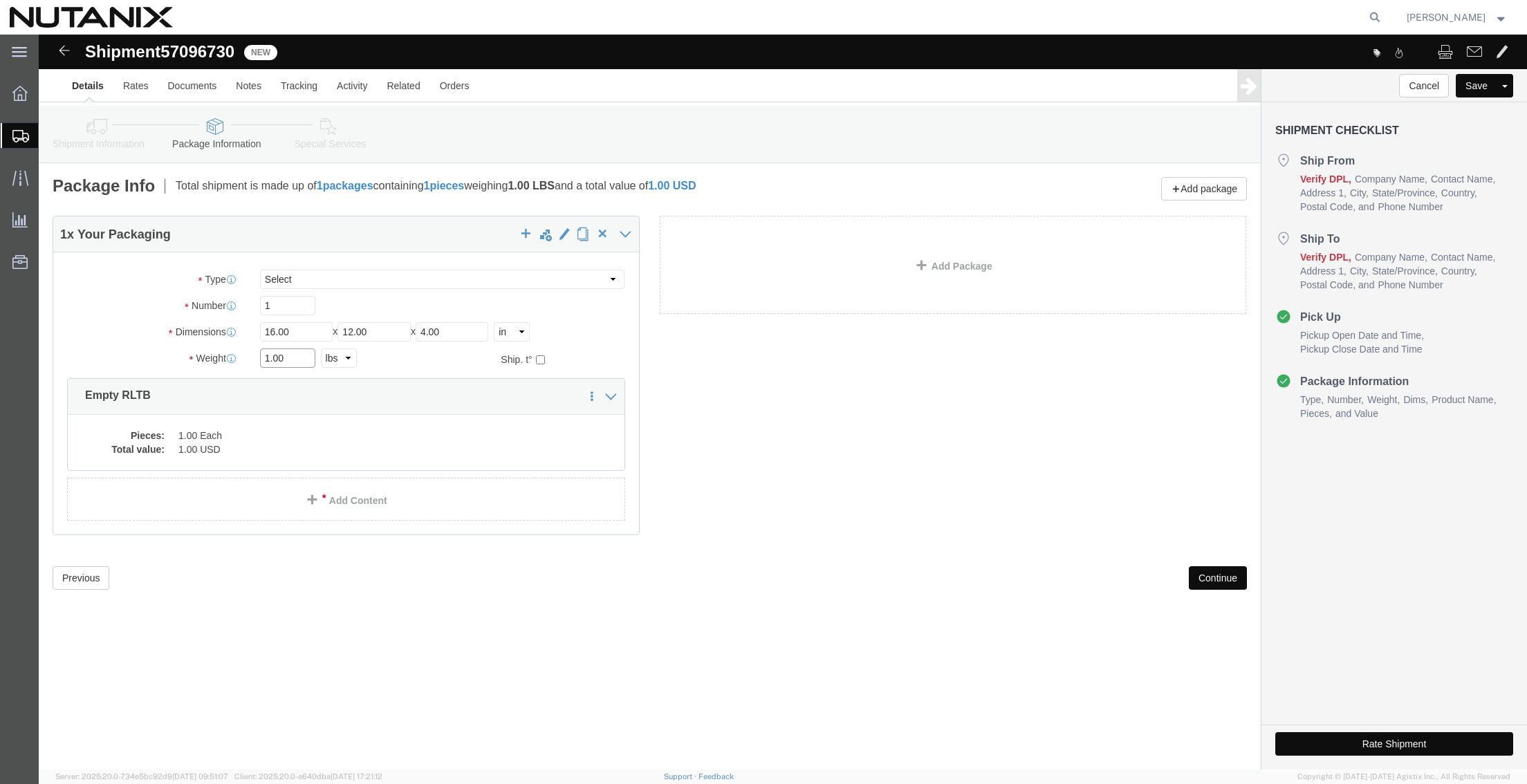
drag, startPoint x: 262, startPoint y: 327, endPoint x: 152, endPoint y: 323, distance: 110.1
click div "Weight 1.00 Select kgs lbs Ship. t°"
type input "7"
click dd "1.00 Each"
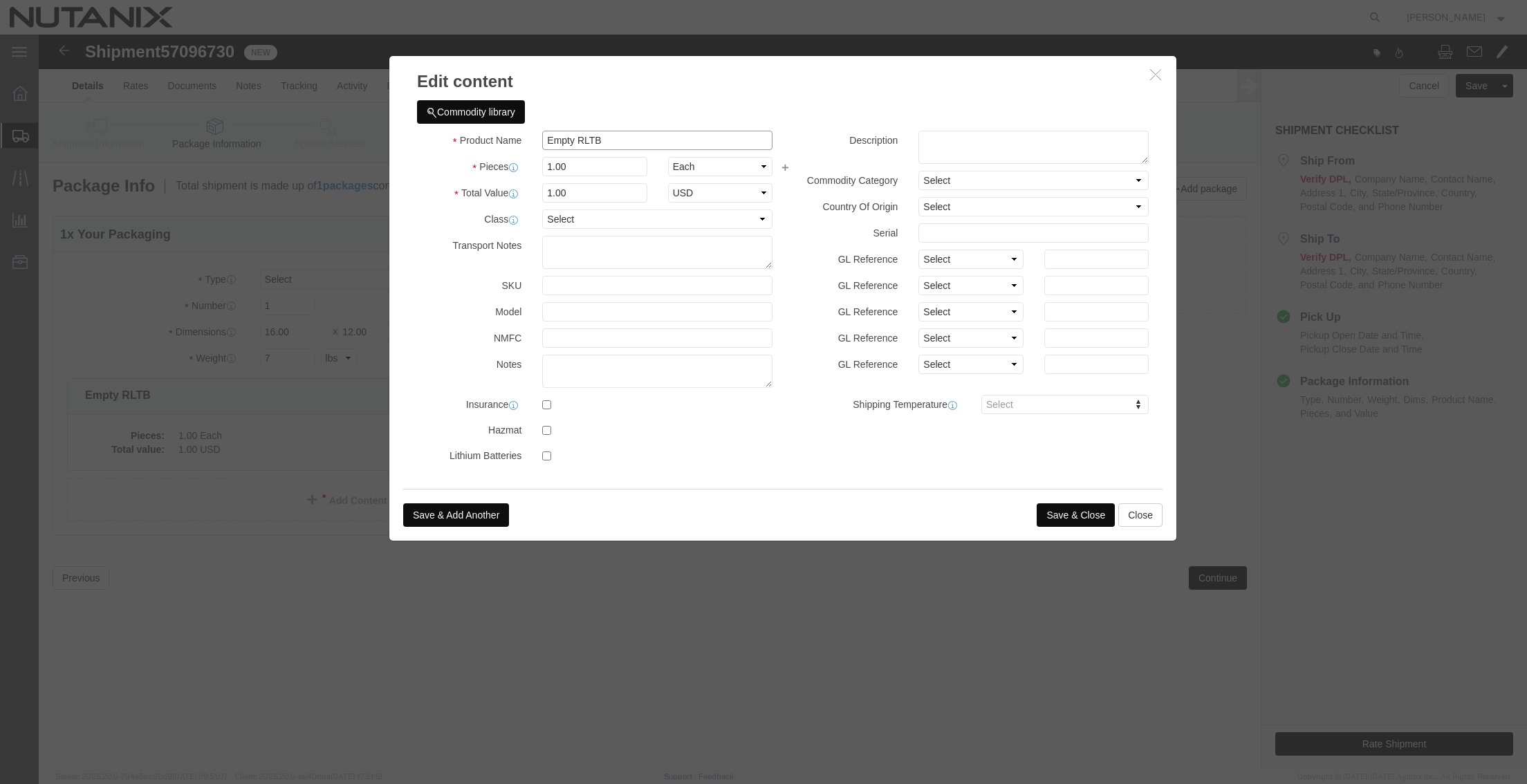
drag, startPoint x: 589, startPoint y: 103, endPoint x: 450, endPoint y: 103, distance: 139.0
click div "Product Name Empty RLTB"
type input "Laptop Return"
type input "1000"
select select "USD"
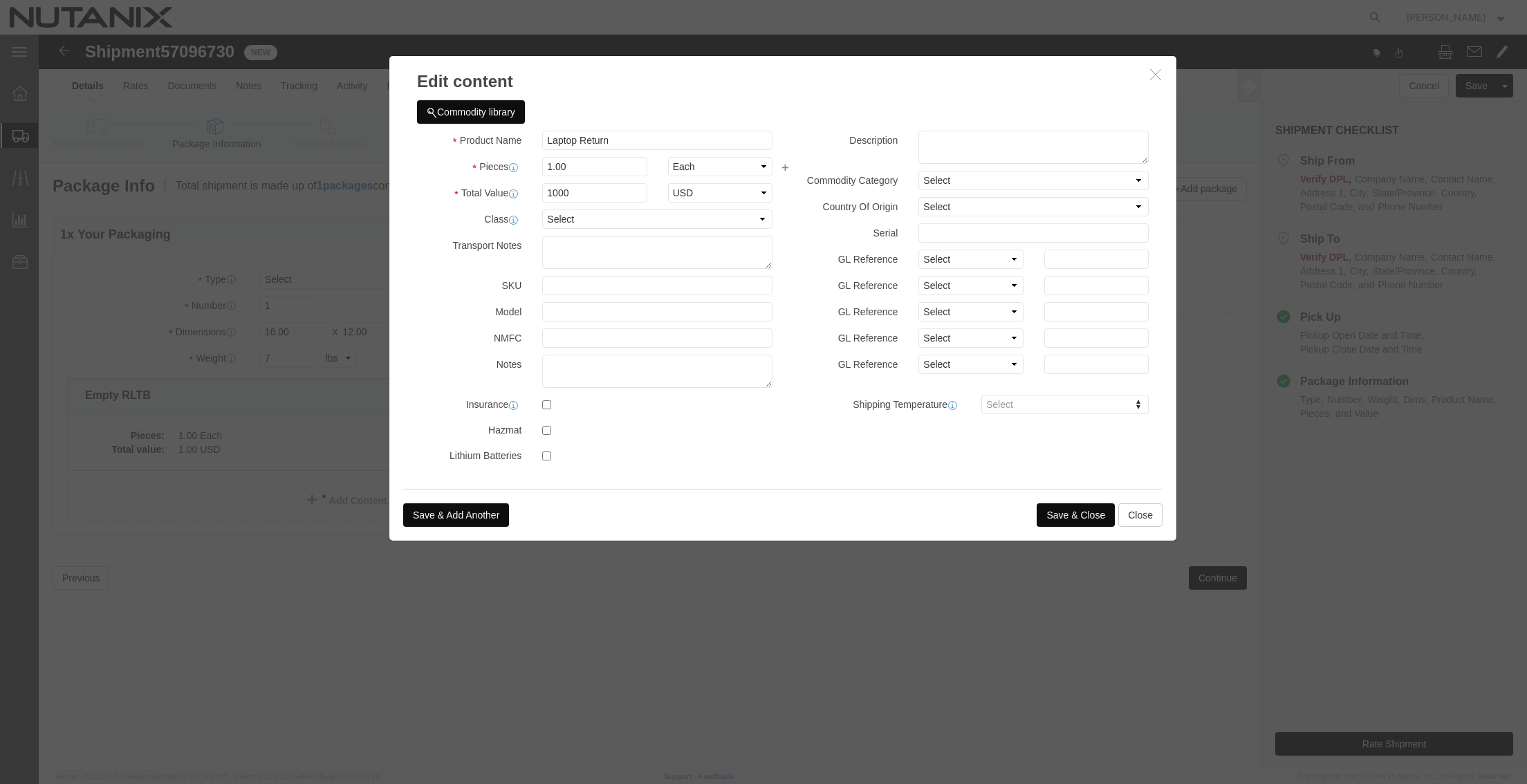
click button "Save & Close"
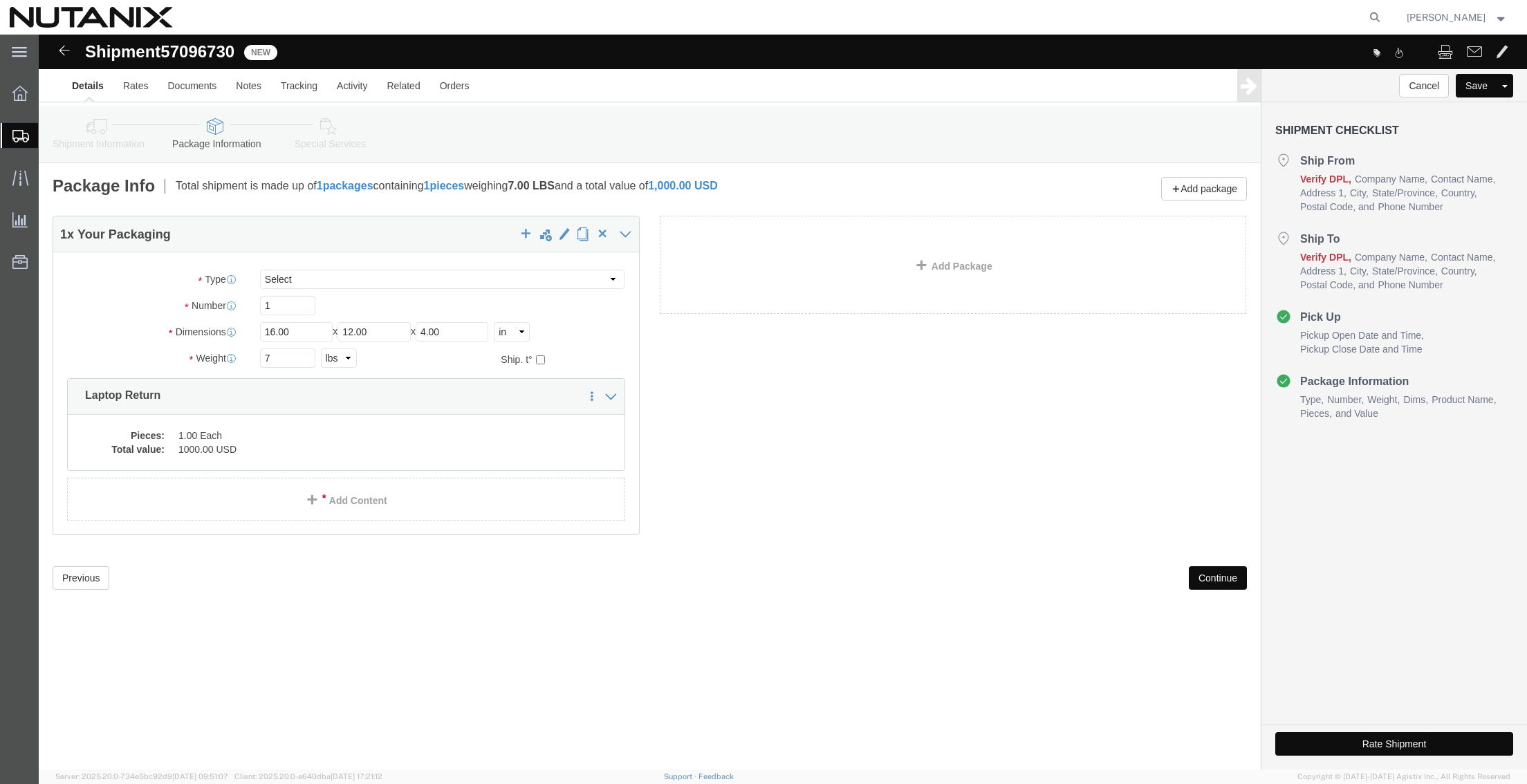
click button "Continue"
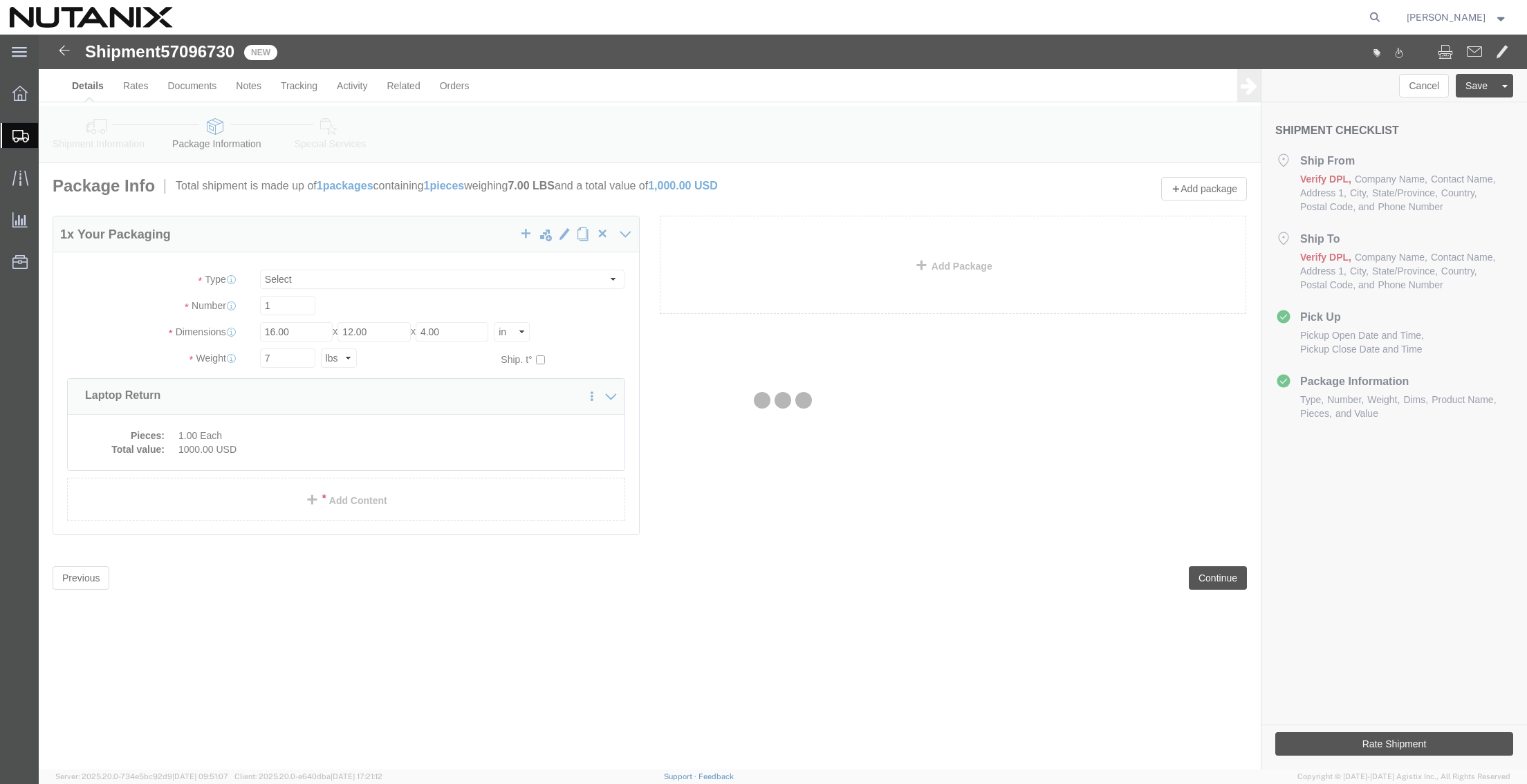
select select
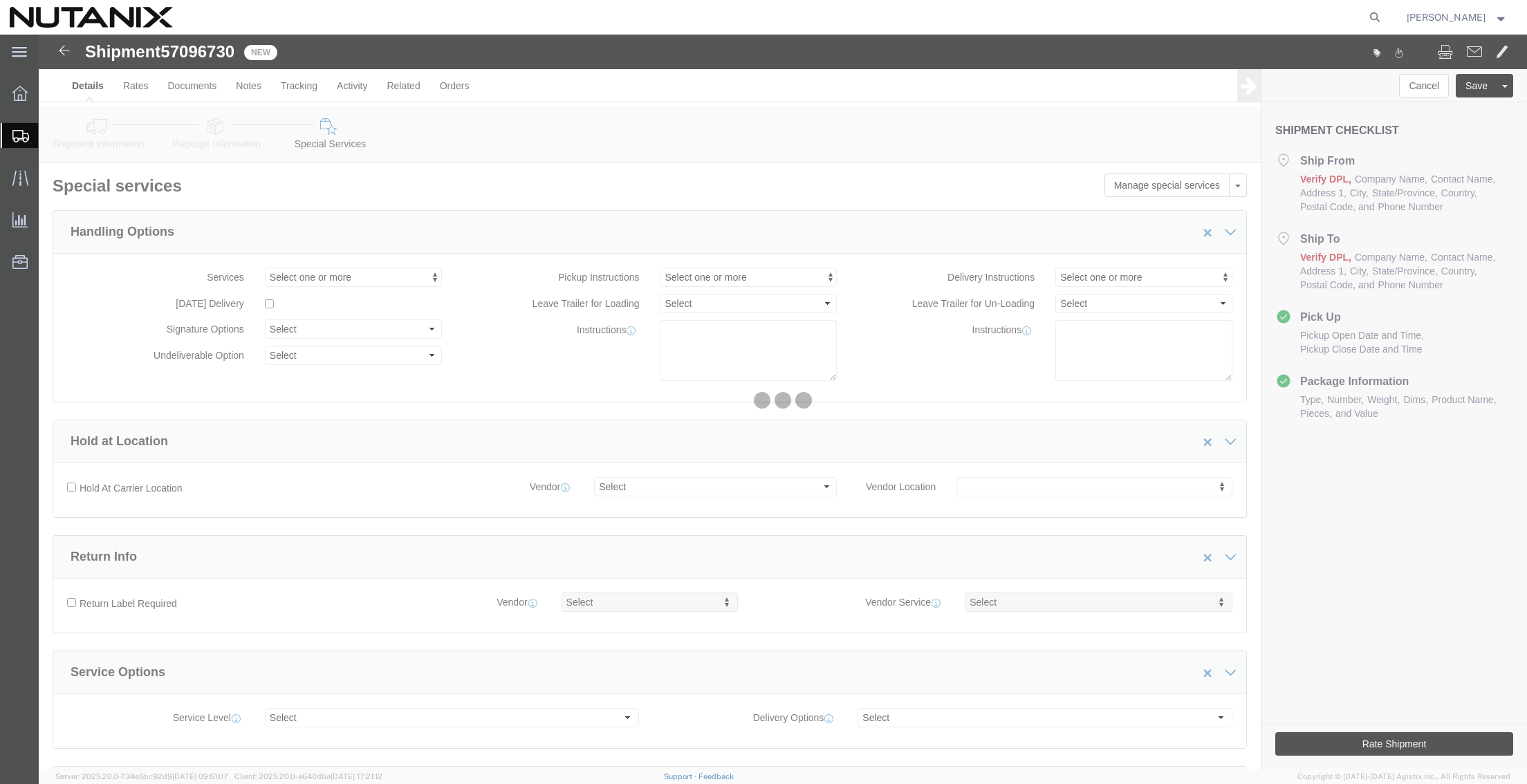
select select "COSTCENTER"
select select "59656"
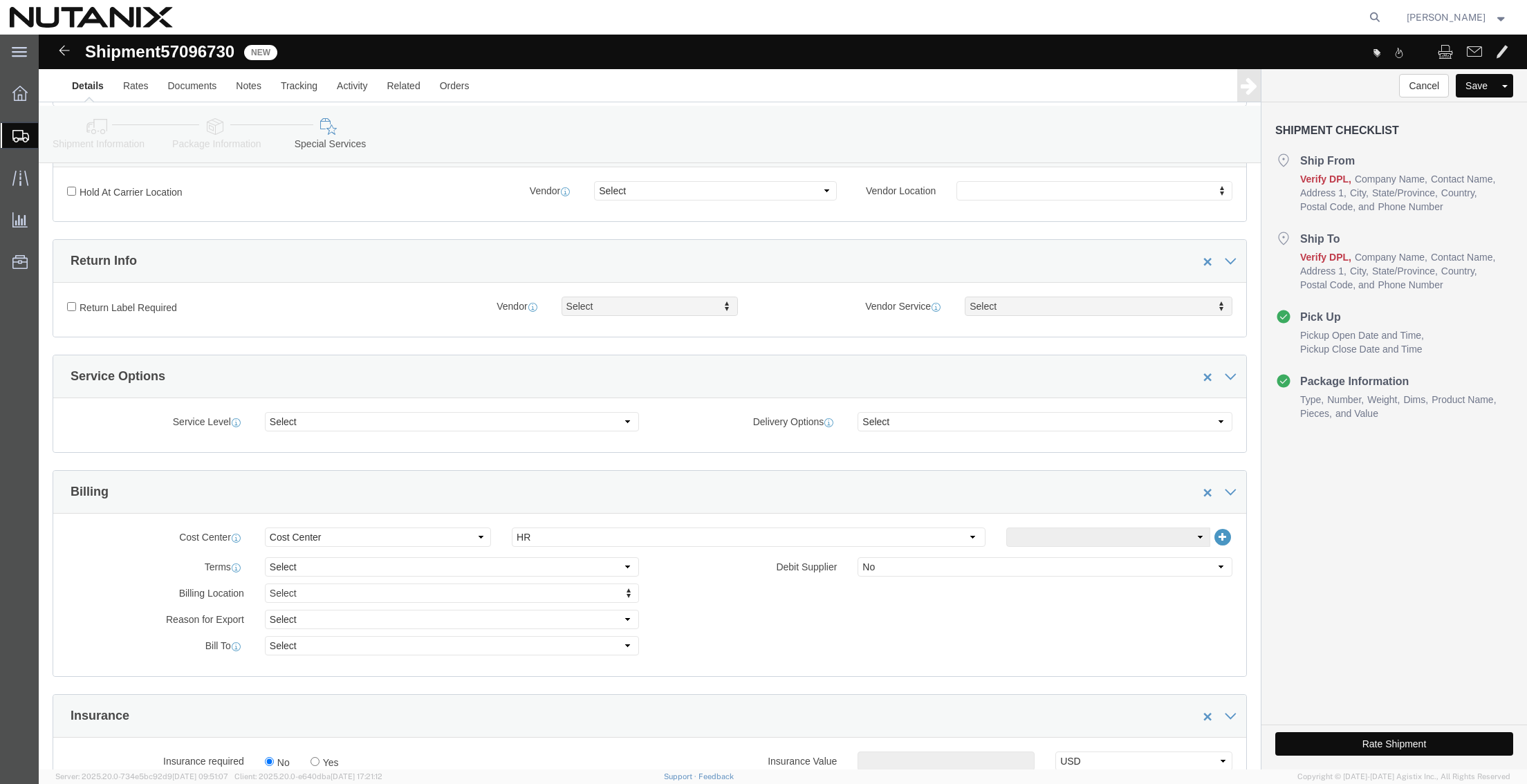
scroll to position [415, 0]
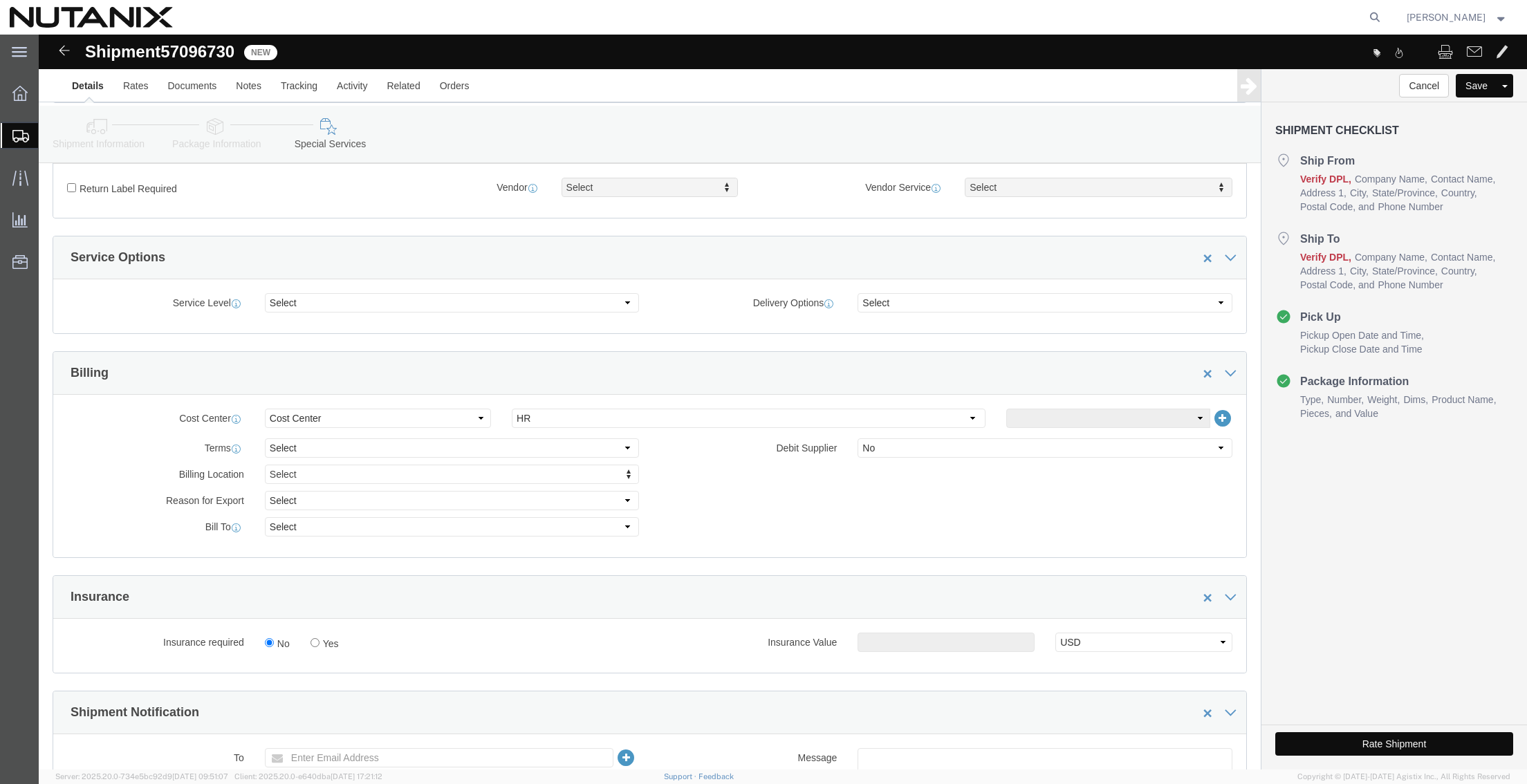
click button "Rate Shipment"
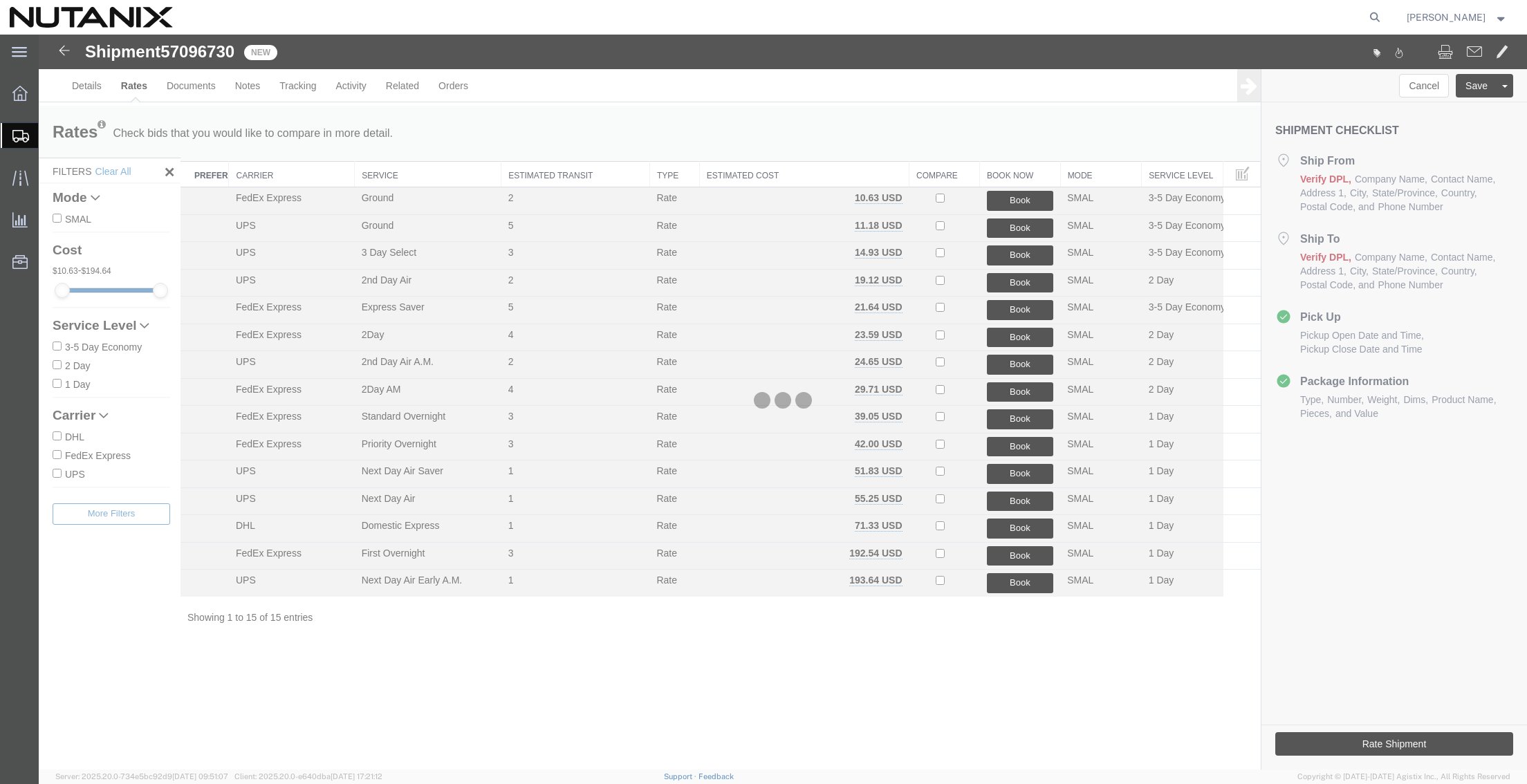
scroll to position [0, 0]
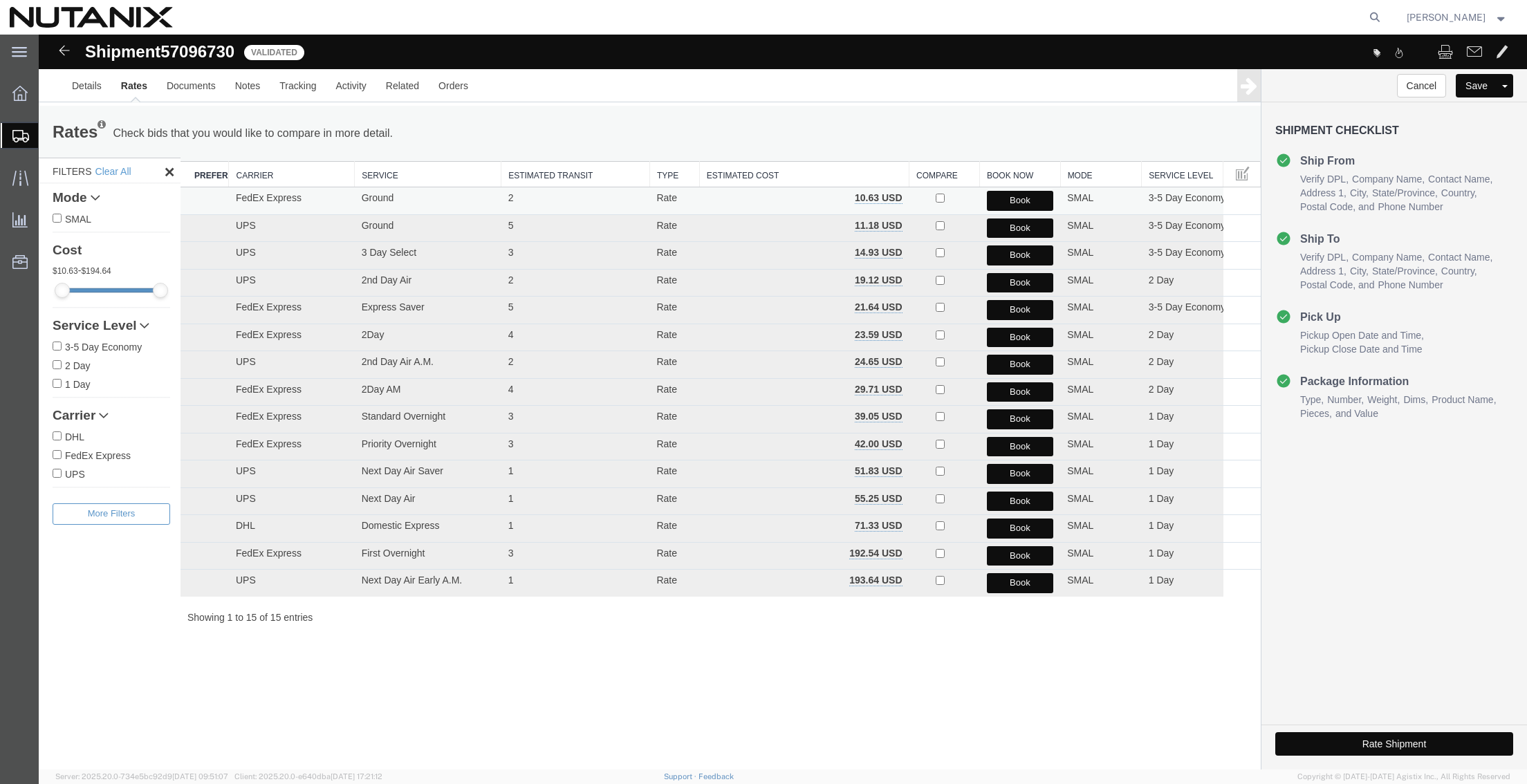
click at [1016, 198] on button "Book" at bounding box center [1020, 201] width 67 height 20
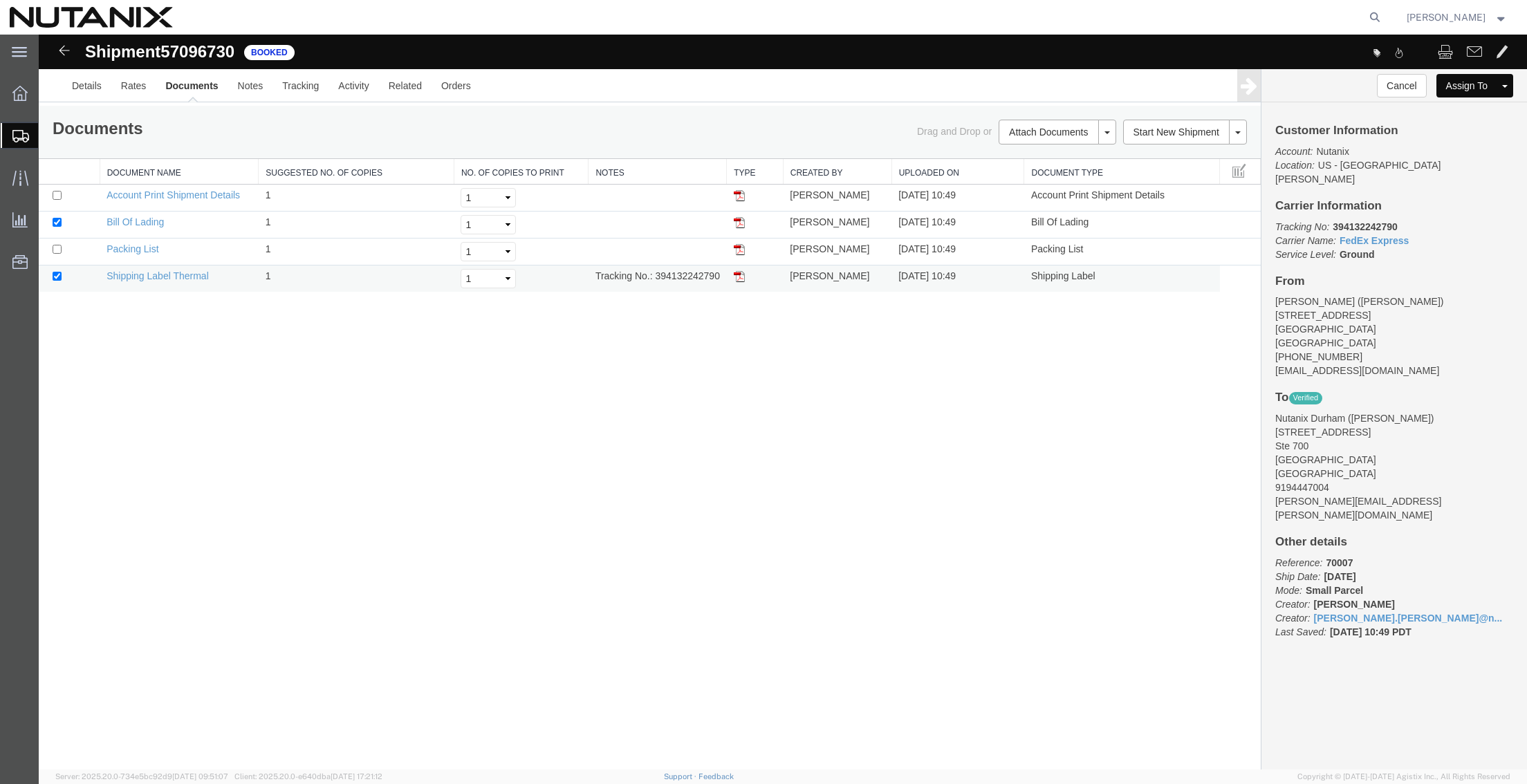
click at [741, 271] on img at bounding box center [739, 276] width 11 height 11
click at [1168, 159] on link "Clone Shipment" at bounding box center [1186, 155] width 120 height 21
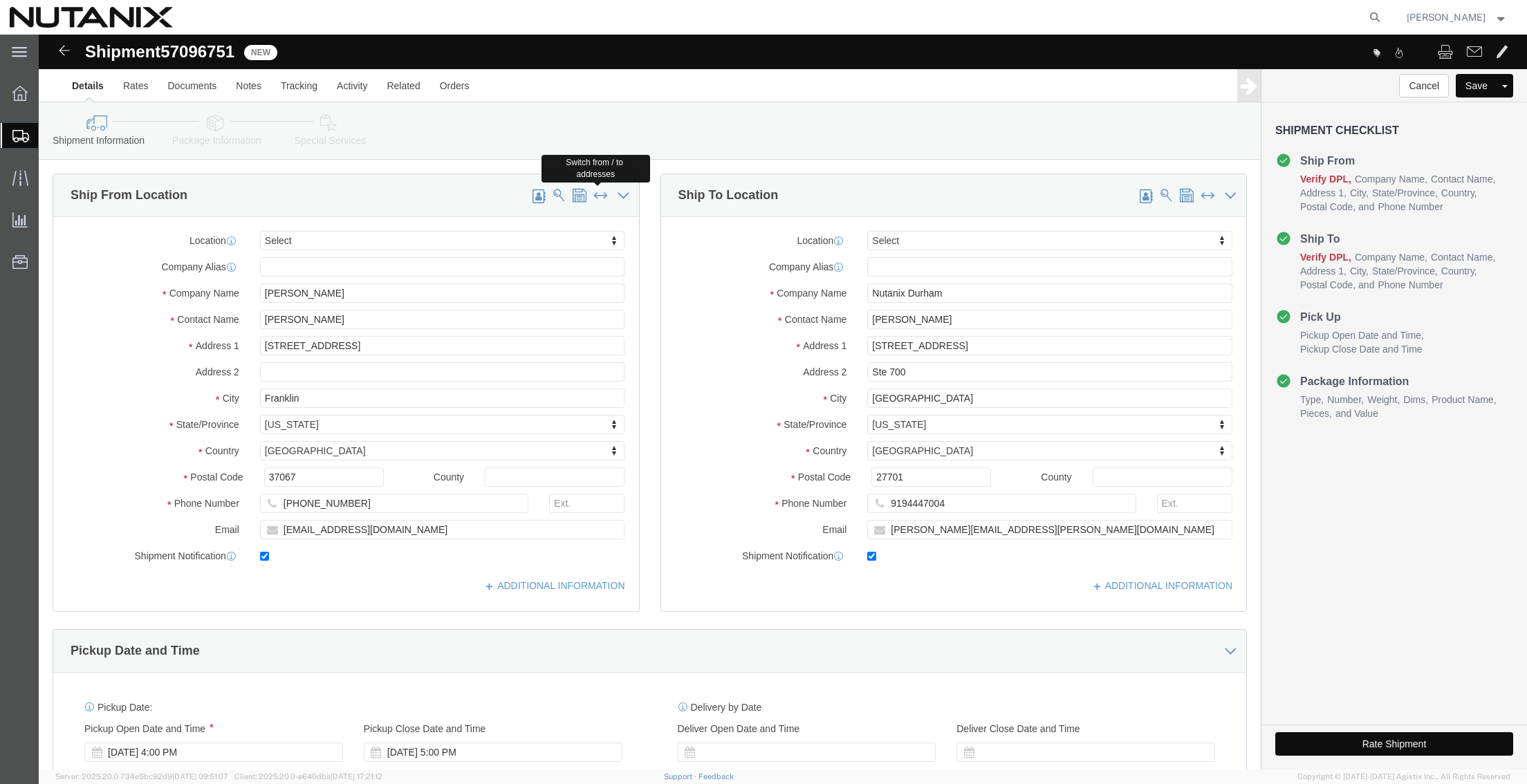
click span
type input "Nutanix Durham"
type input "[PERSON_NAME]"
type input "[STREET_ADDRESS]"
type input "Ste 700"
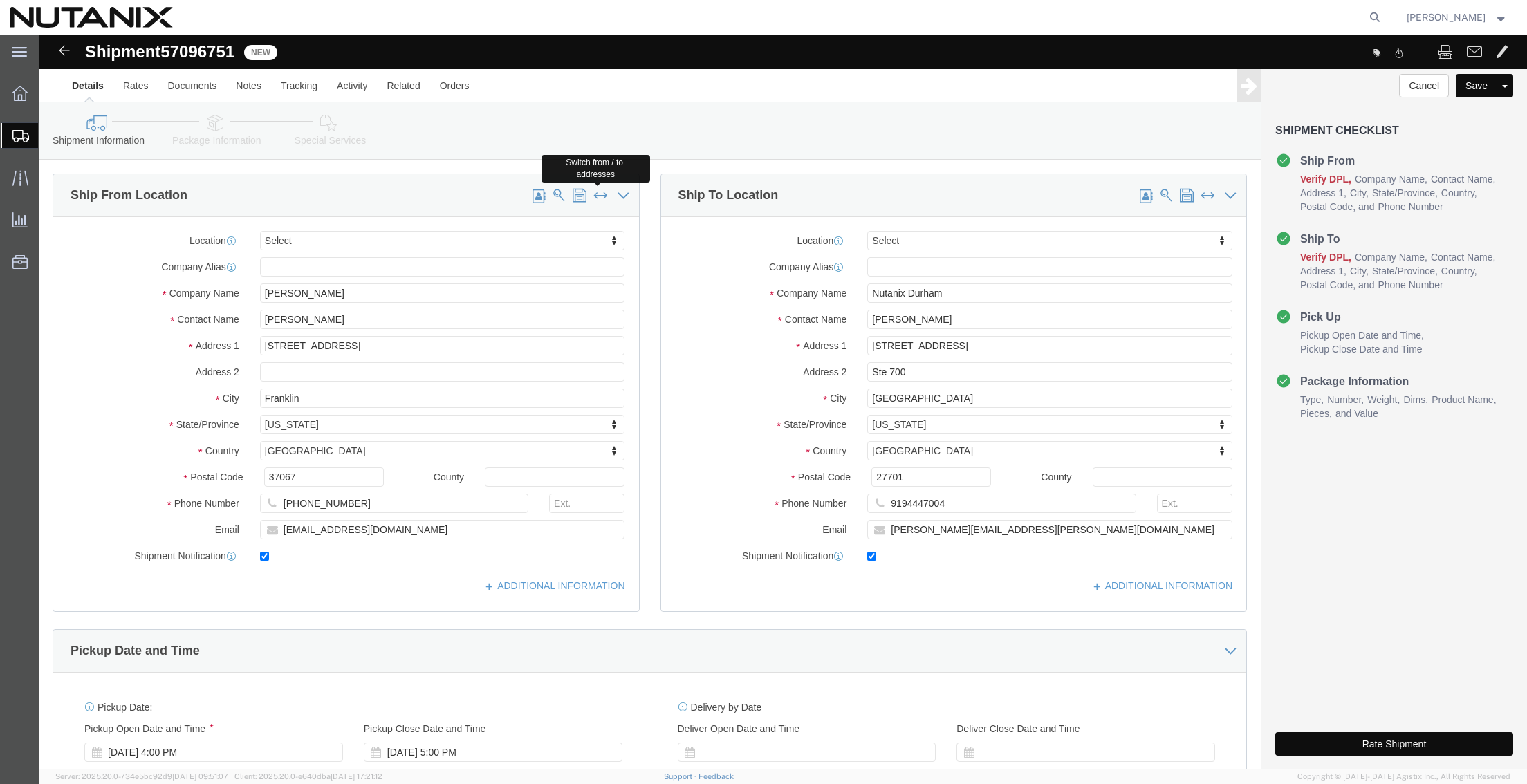
type input "[GEOGRAPHIC_DATA]"
select select "NC"
type input "27701"
type input "9194447004"
type input "[PERSON_NAME][EMAIL_ADDRESS][PERSON_NAME][DOMAIN_NAME]"
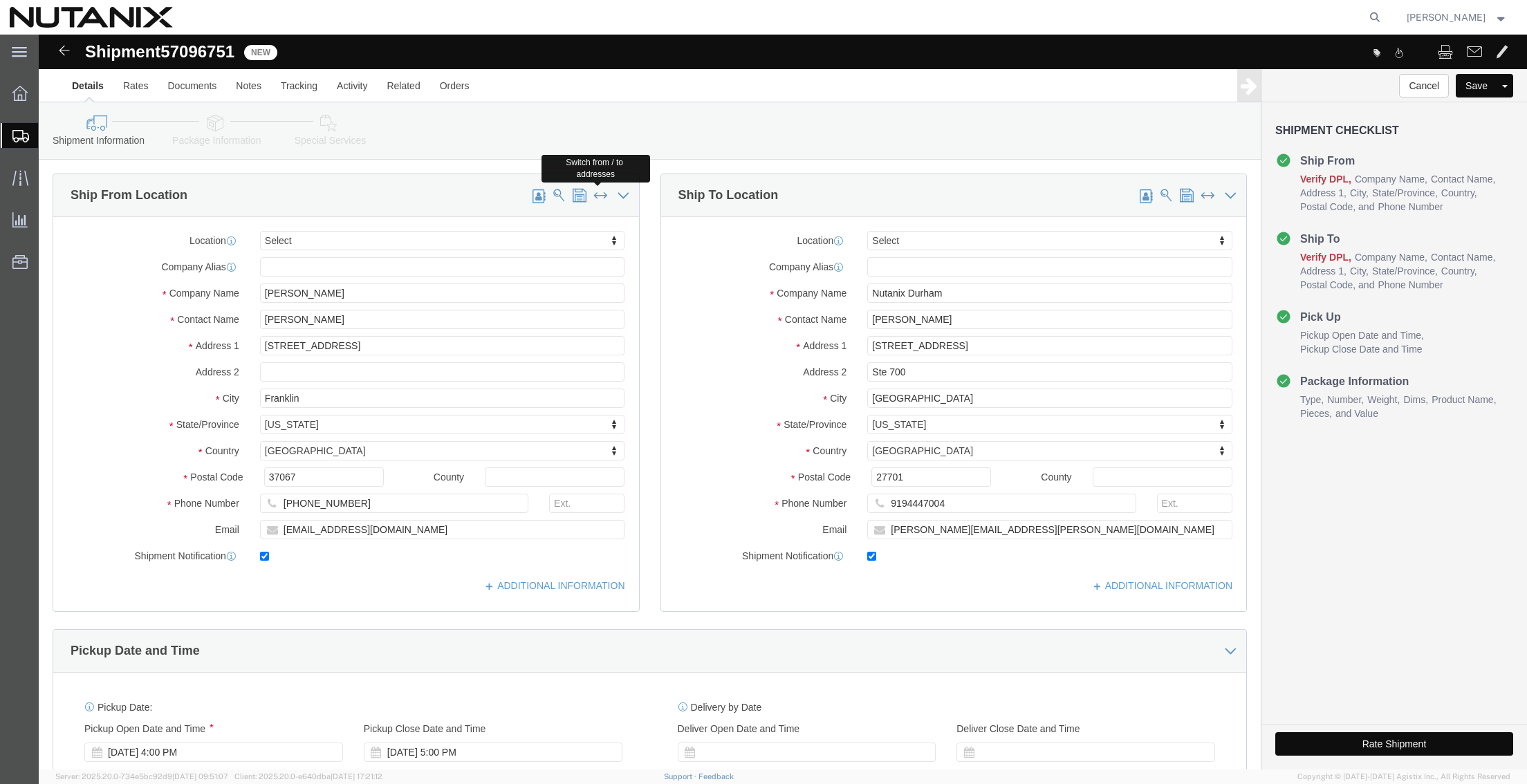
type input "[PERSON_NAME]"
type input "[STREET_ADDRESS]"
type input "Franklin"
select select "TN"
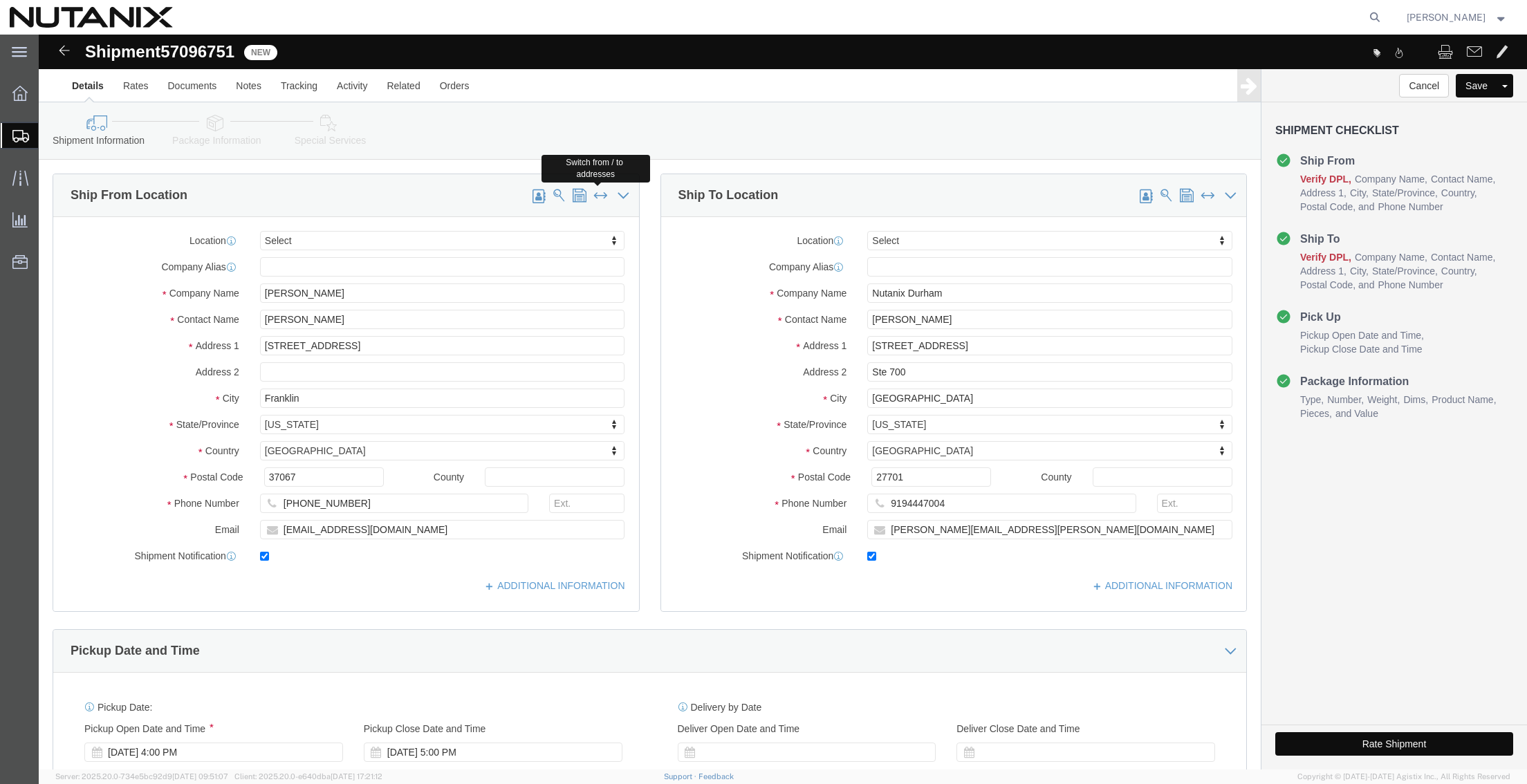
type input "37067"
type input "[PHONE_NUMBER]"
type input "[EMAIL_ADDRESS][DOMAIN_NAME]"
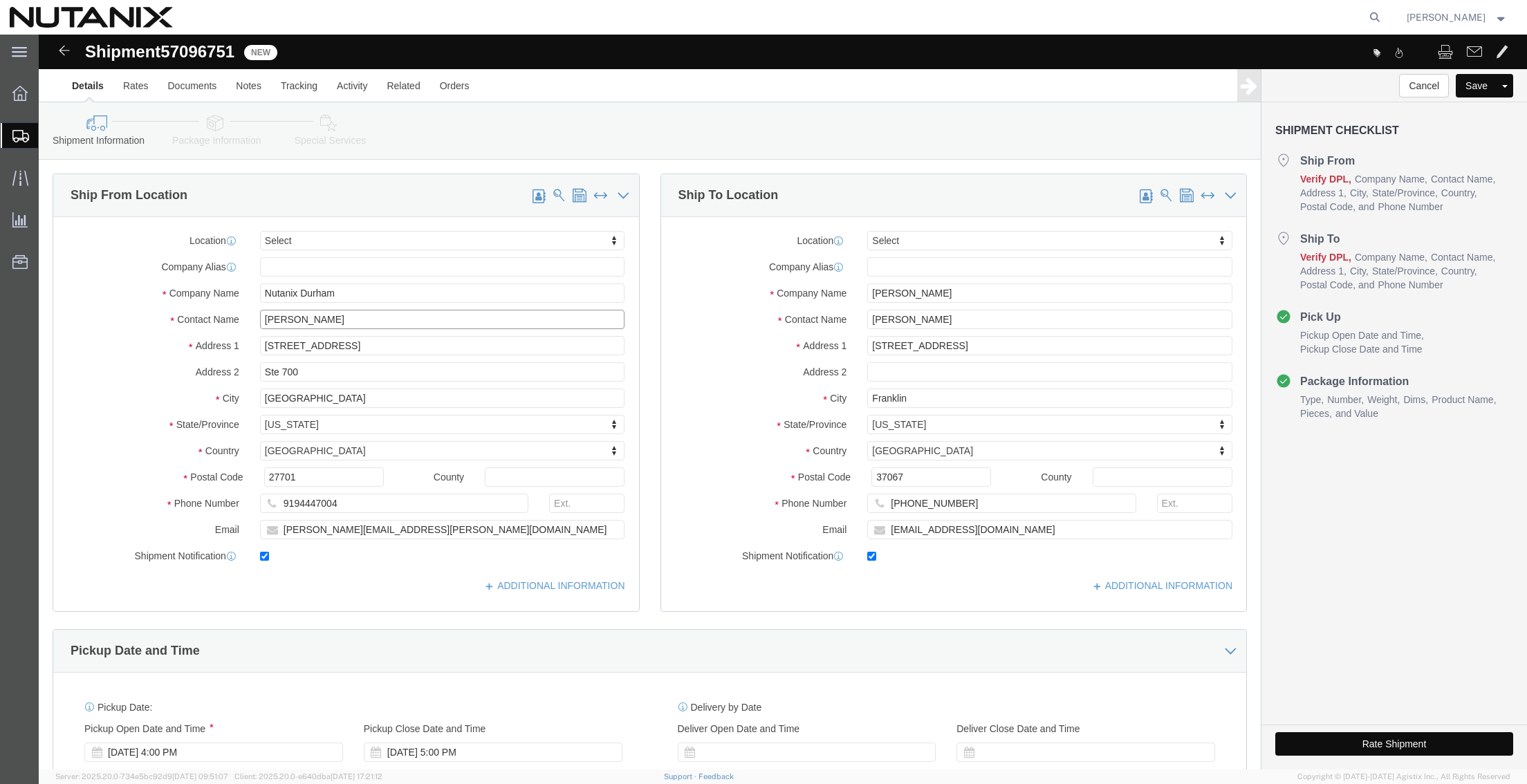
drag, startPoint x: 302, startPoint y: 284, endPoint x: 128, endPoint y: 286, distance: 174.0
click div "Contact Name [PERSON_NAME]"
type input "[PERSON_NAME]"
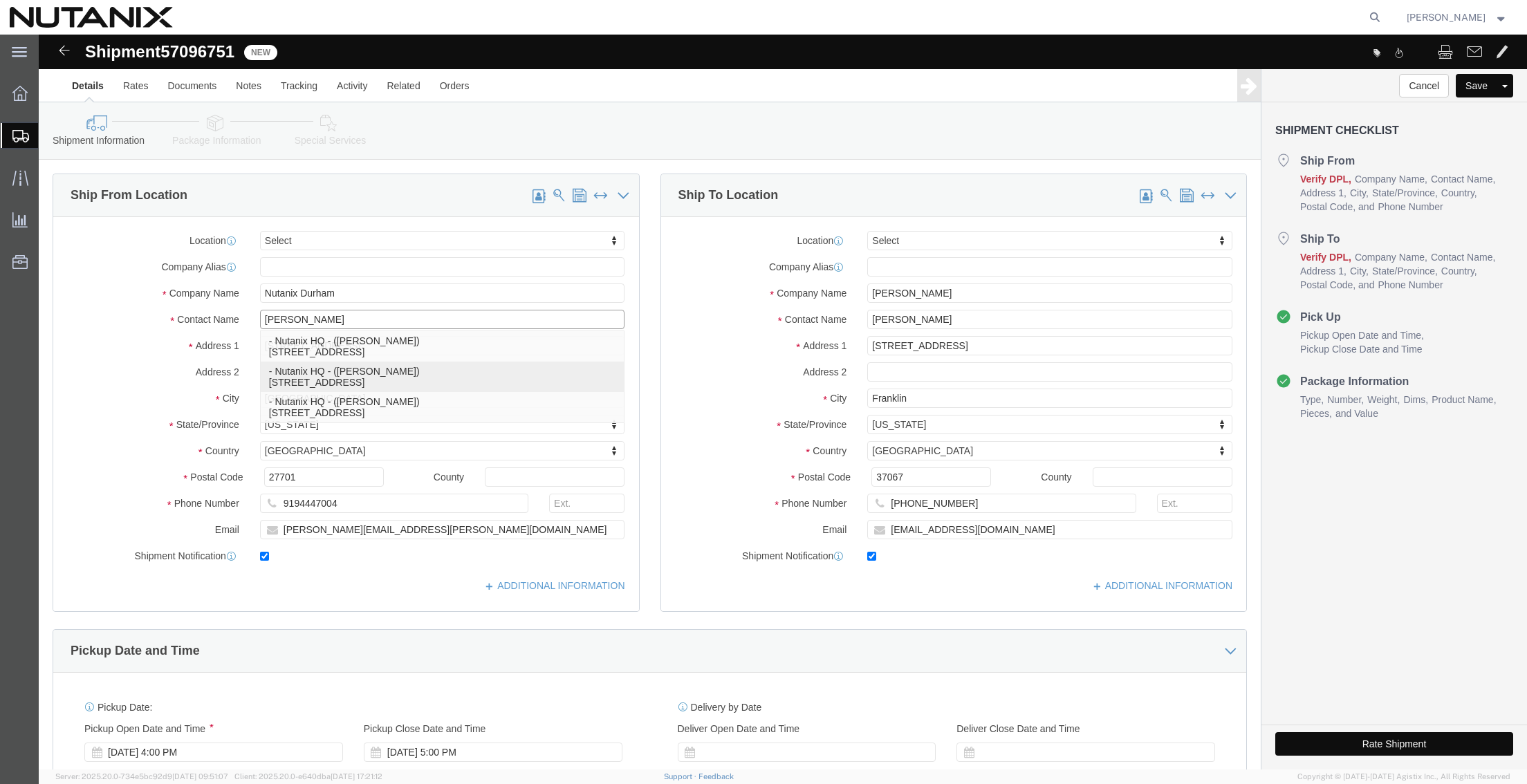
click p "- Nutanix HQ - ([PERSON_NAME]) [STREET_ADDRESS]"
type input "Nutanix HQ"
type input "[PERSON_NAME]"
type input "1740 Technology Dr"
type input "[GEOGRAPHIC_DATA][PERSON_NAME]"
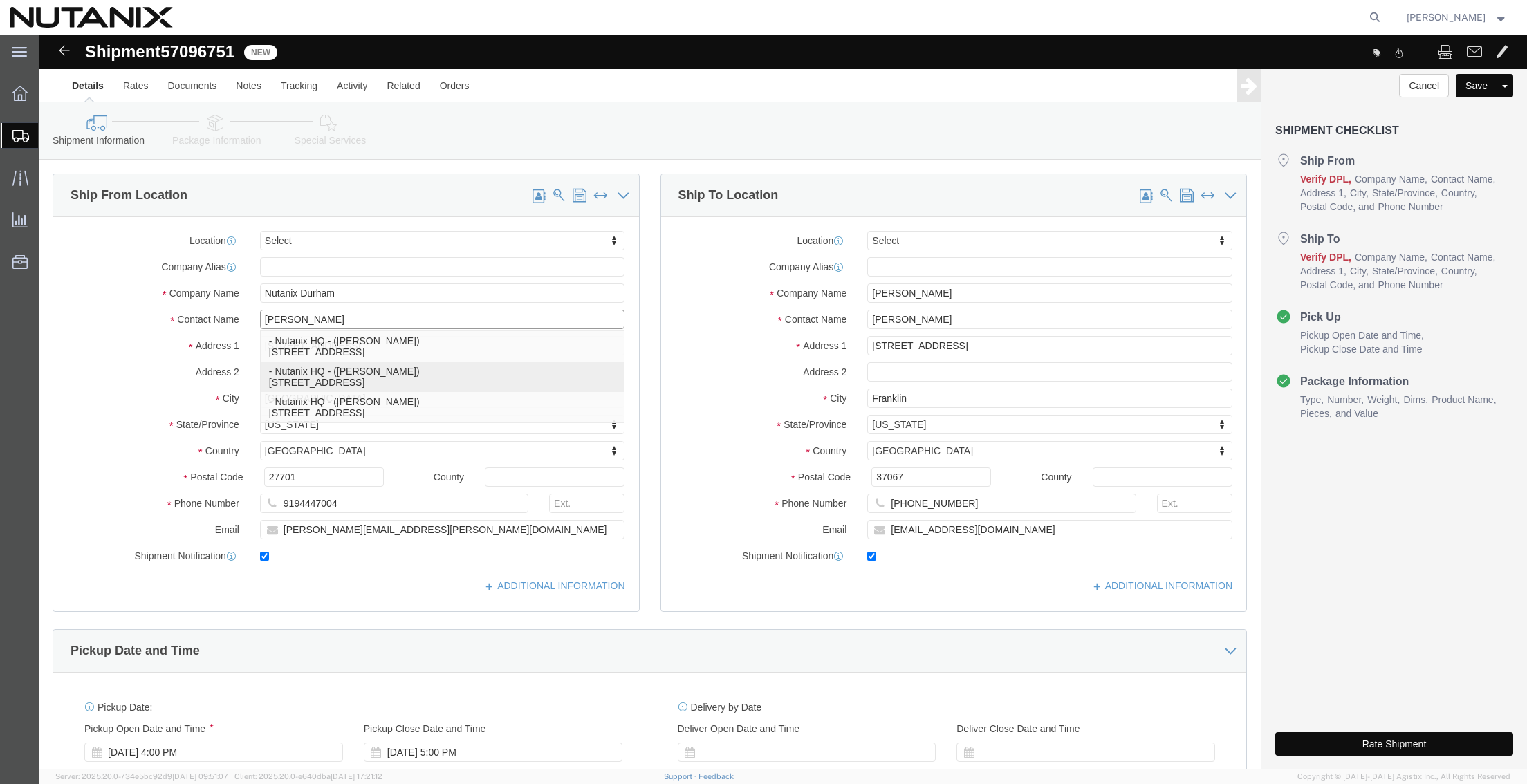
type input "95110"
type input "[PHONE_NUMBER]"
type input "3025"
type input "[PERSON_NAME][EMAIL_ADDRESS][PERSON_NAME][DOMAIN_NAME]"
select select "CA"
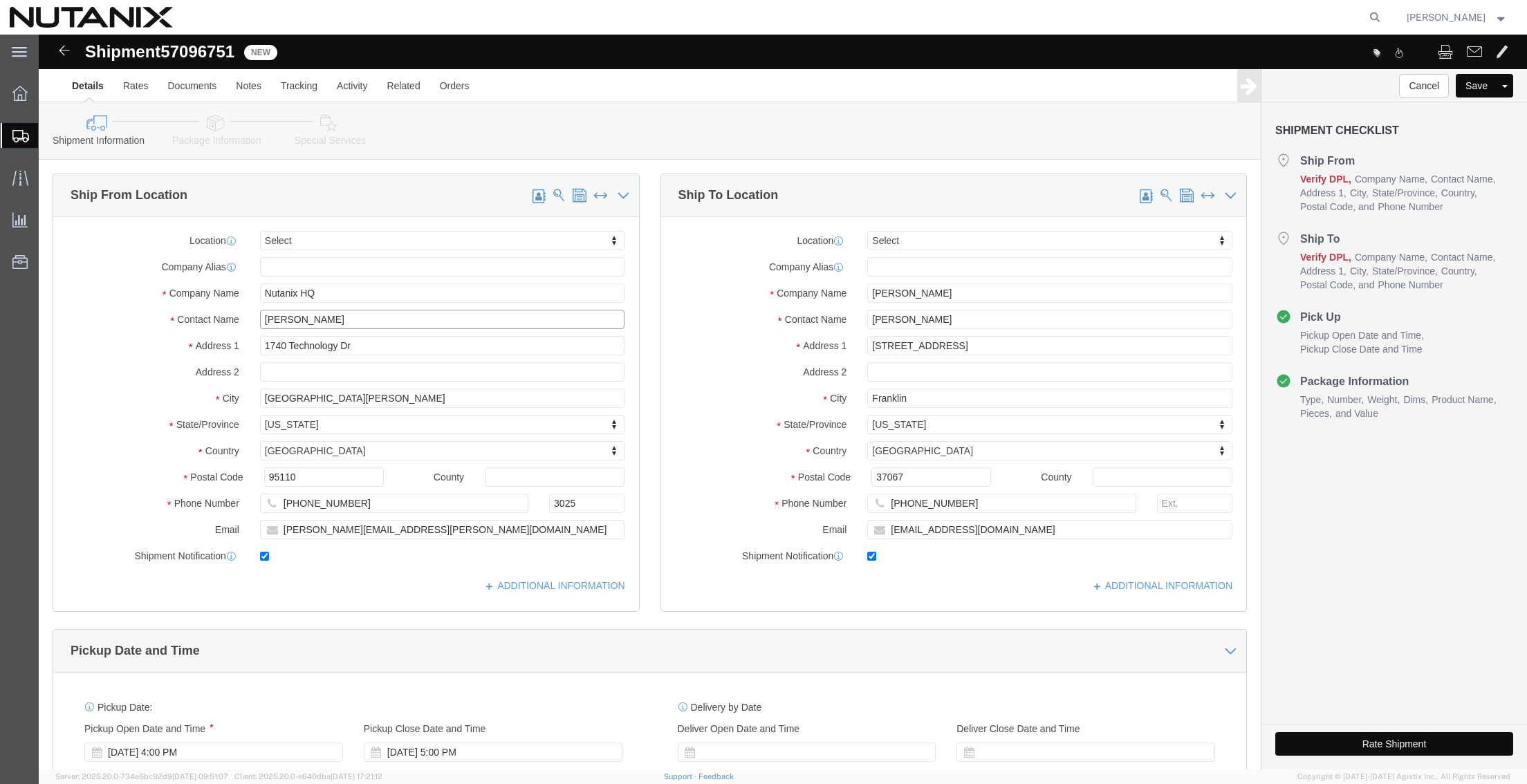
type input "[PERSON_NAME]"
drag, startPoint x: 904, startPoint y: 258, endPoint x: 515, endPoint y: 262, distance: 389.0
click div "Ship From Location Location Select Select My Profile Location [GEOGRAPHIC_DATA]…"
paste input "[PERSON_NAME]"
type input "[PERSON_NAME]"
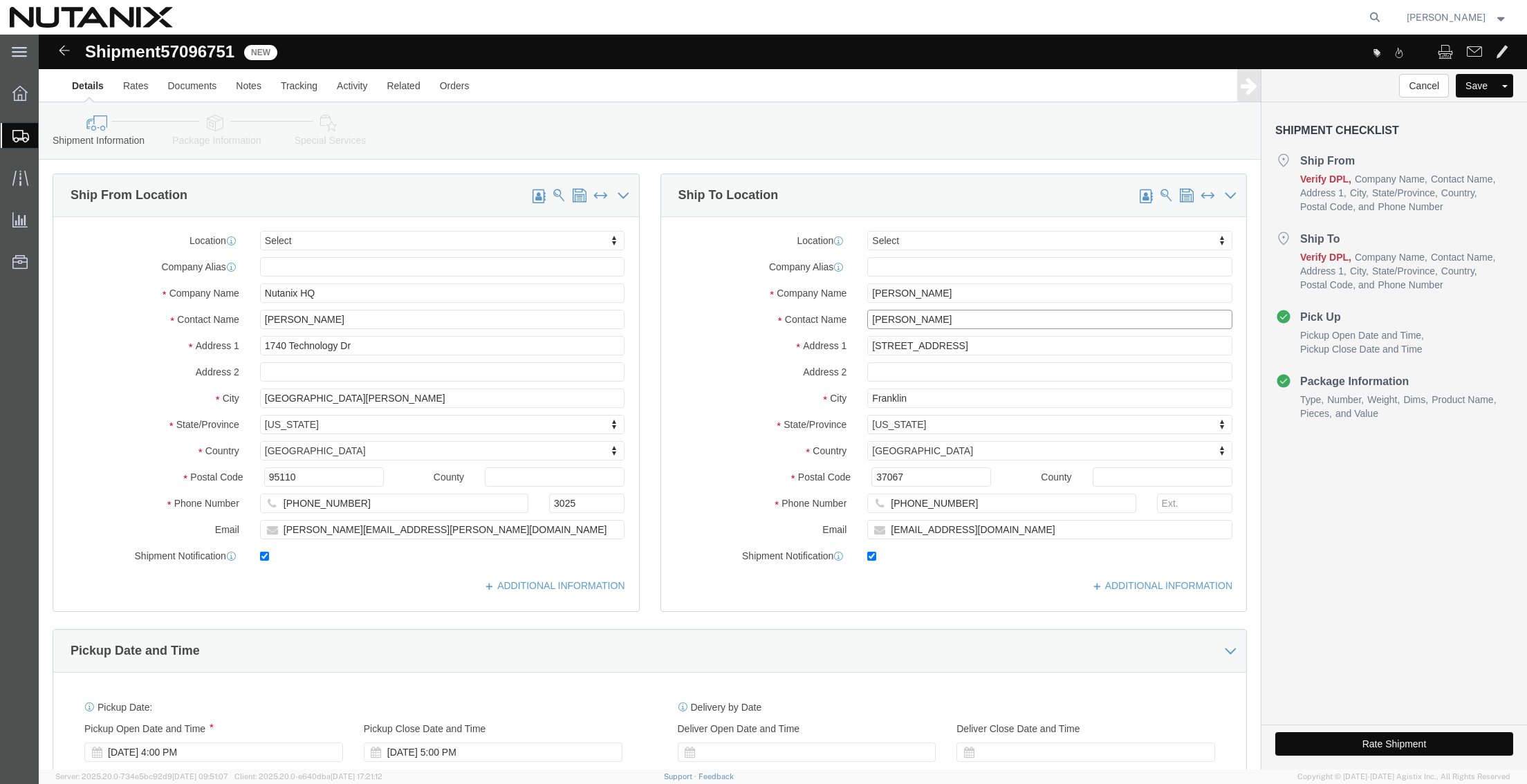
drag, startPoint x: 889, startPoint y: 288, endPoint x: 528, endPoint y: 281, distance: 361.1
click div "Ship From Location Location Select Select My Profile Location [GEOGRAPHIC_DATA]…"
paste input "[PERSON_NAME]"
type input "[PERSON_NAME]"
drag, startPoint x: 974, startPoint y: 311, endPoint x: 401, endPoint y: 347, distance: 574.1
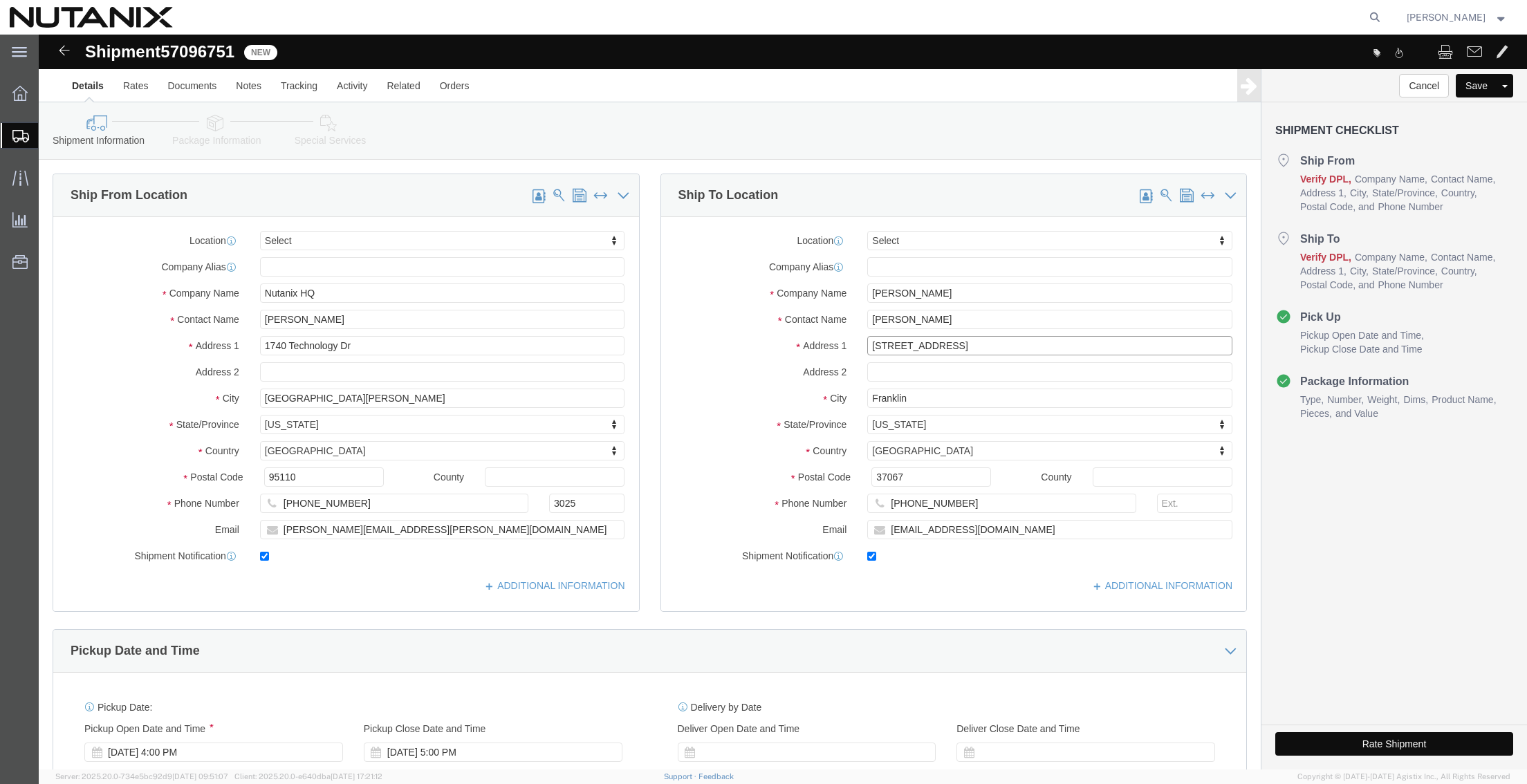
click div "Ship From Location Location Select Select My Profile Location [GEOGRAPHIC_DATA]…"
paste input "[STREET_ADDRESS]"
type input "[STREET_ADDRESS]"
drag, startPoint x: 890, startPoint y: 357, endPoint x: 582, endPoint y: 375, distance: 308.5
click div "Ship From Location Location Select Select My Profile Location [GEOGRAPHIC_DATA]…"
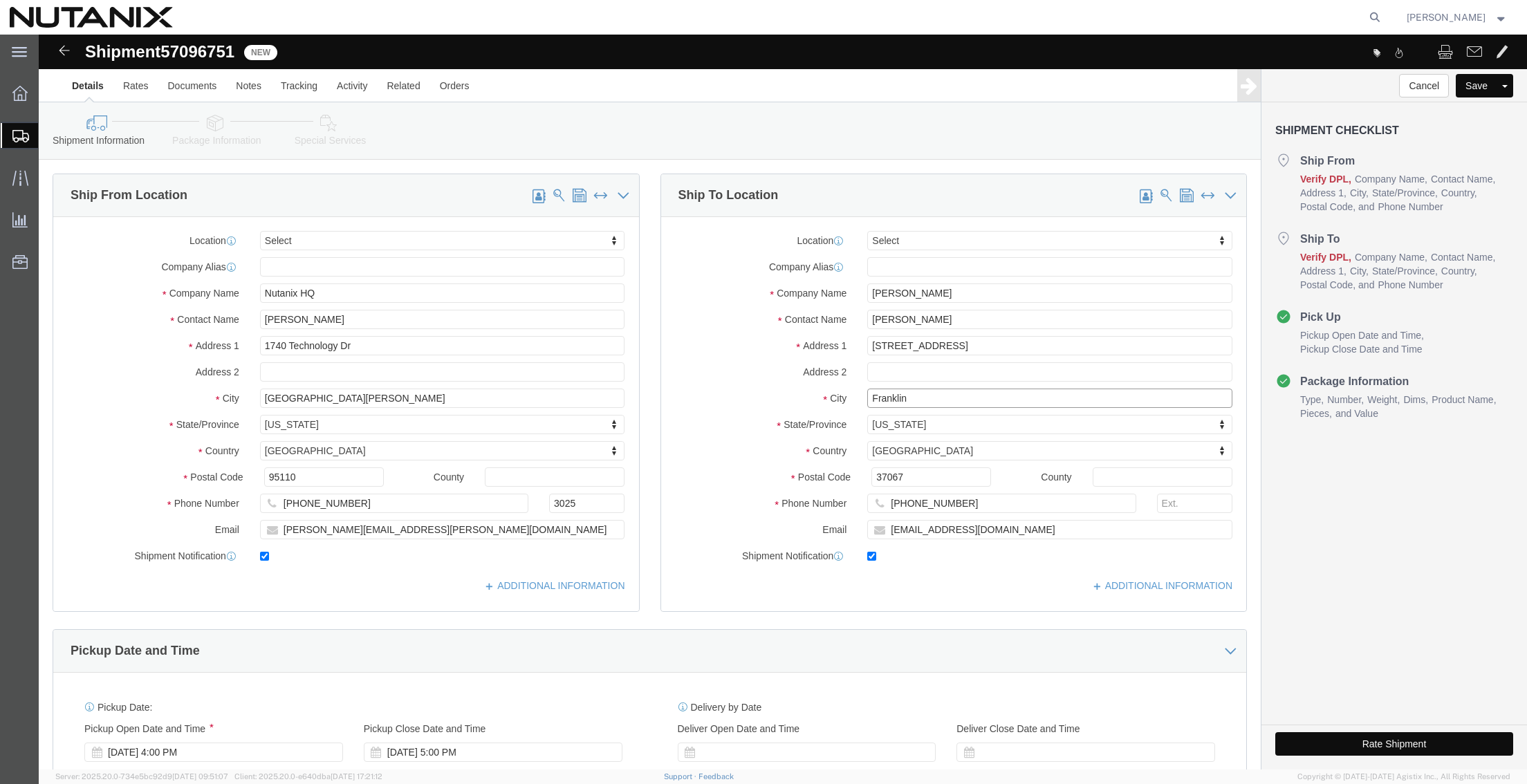
paste input "emont"
type input "Fremont"
type input "c"
type input "ca"
type input "califo"
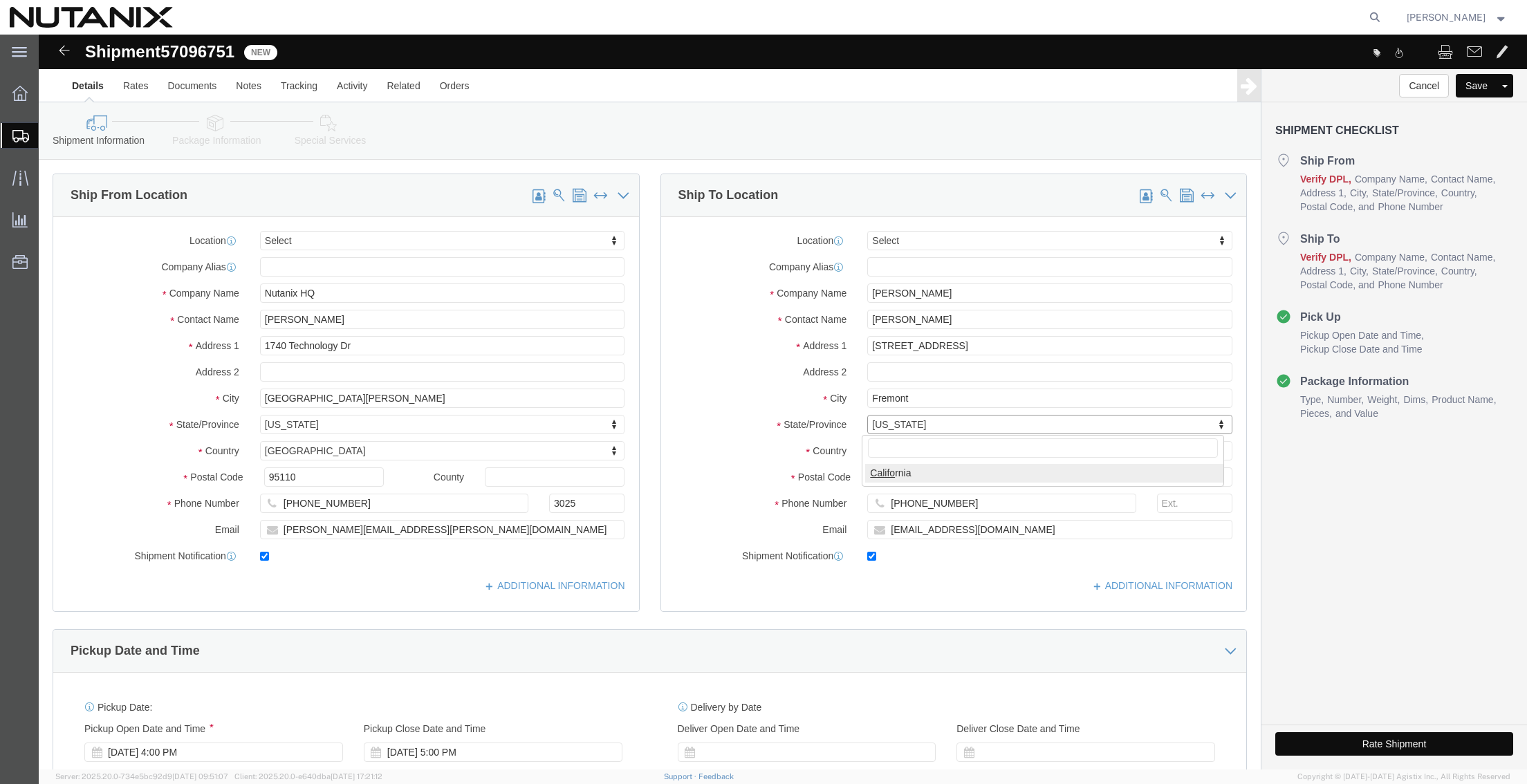
select select "CA"
drag, startPoint x: 867, startPoint y: 436, endPoint x: 604, endPoint y: 442, distance: 263.1
click div "Postal Code 37067"
paste input "94539"
type input "94539"
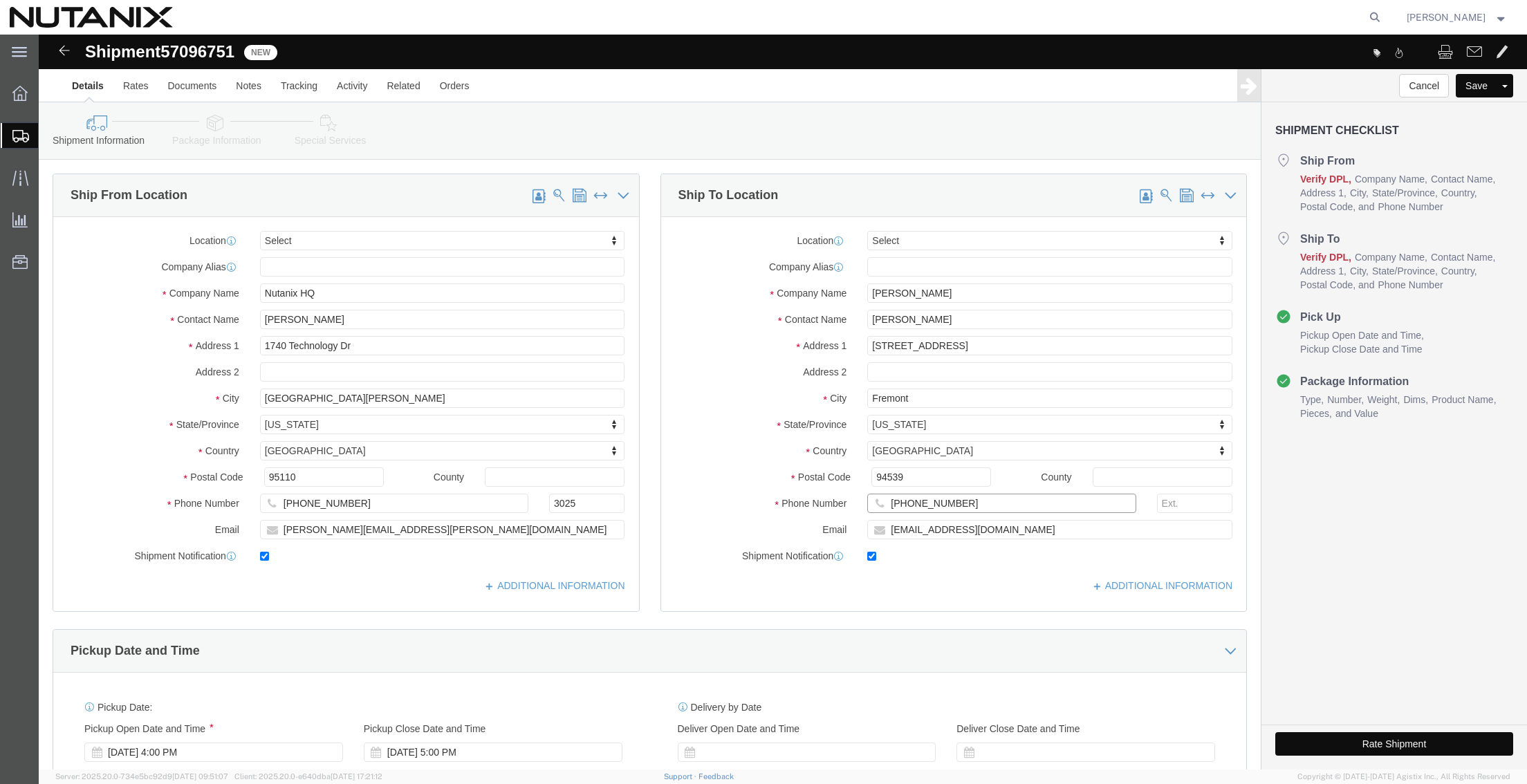
drag, startPoint x: 850, startPoint y: 470, endPoint x: 512, endPoint y: 458, distance: 338.2
click div "Ship From Location Location Select Select My Profile Location [GEOGRAPHIC_DATA]…"
paste input "650) 7048240"
type input "[PHONE_NUMBER]"
drag, startPoint x: 992, startPoint y: 498, endPoint x: 568, endPoint y: 491, distance: 424.1
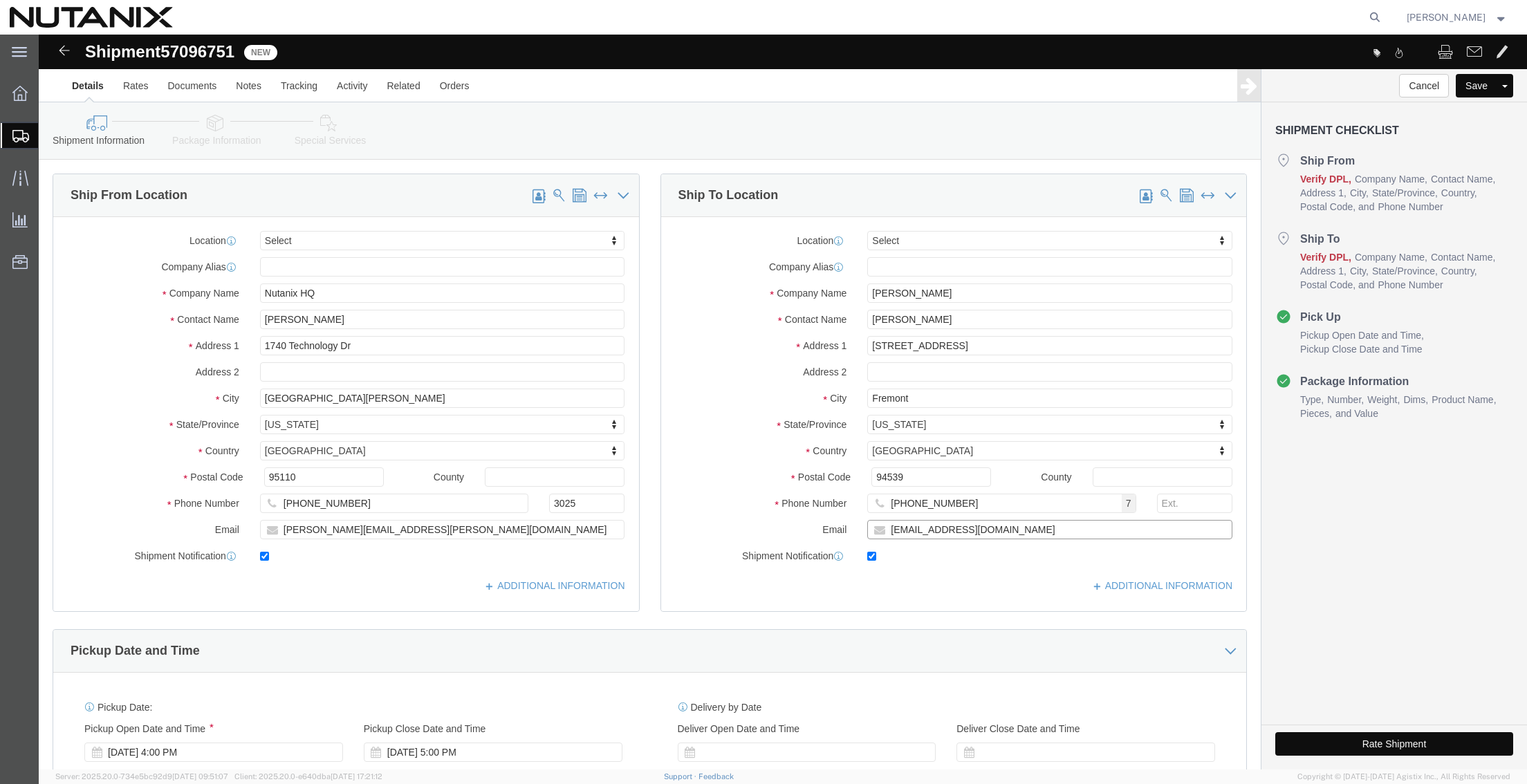
click div "Ship From Location Location Select Select My Profile Location [GEOGRAPHIC_DATA]…"
paste input "larrymcalisterhr"
type input "[EMAIL_ADDRESS][DOMAIN_NAME]"
click icon
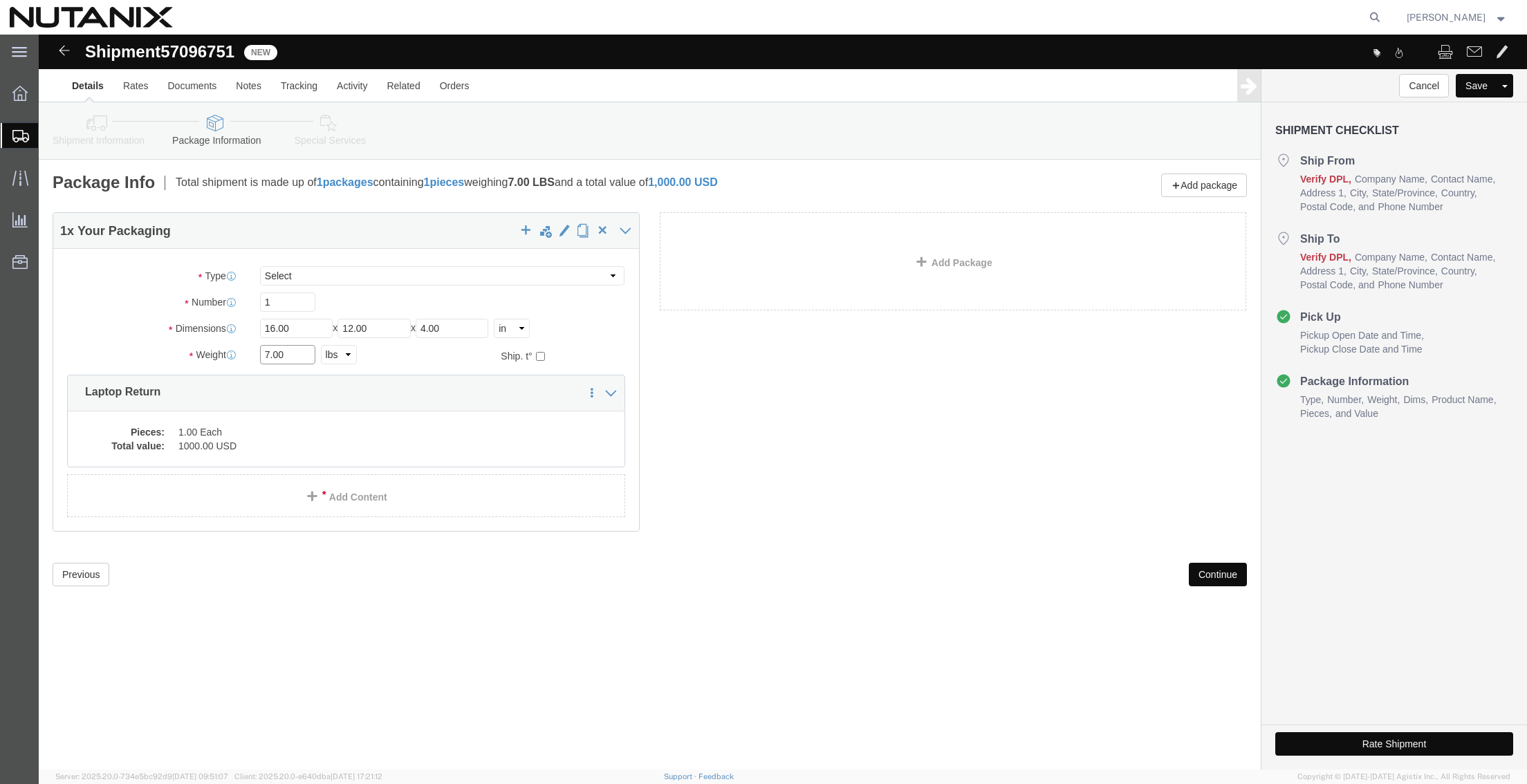
drag, startPoint x: 260, startPoint y: 327, endPoint x: 144, endPoint y: 319, distance: 116.3
click div "Weight 7.00 Select kgs lbs Ship. t°"
type input "1"
click dd "1.00 Each"
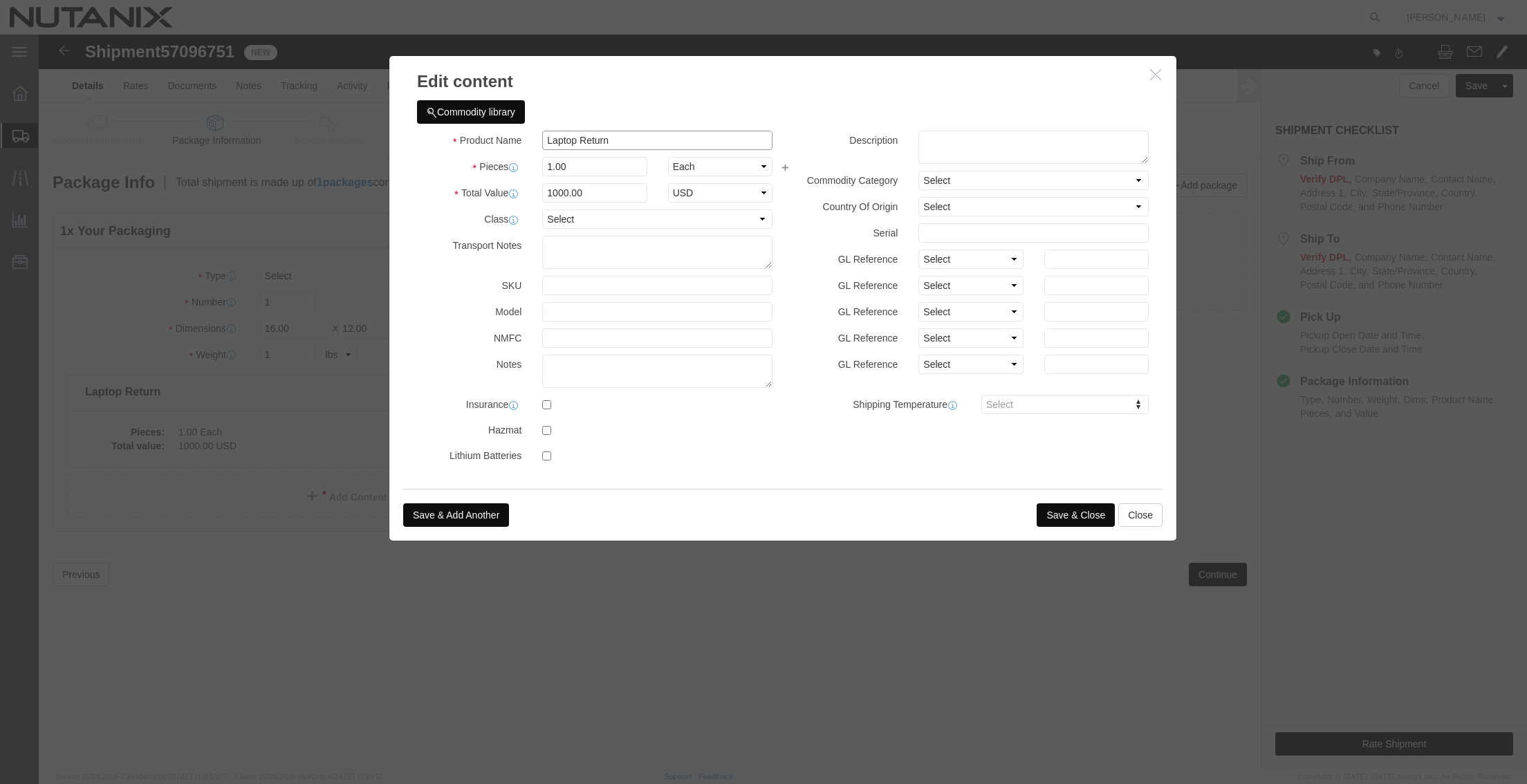
click input "Laptop Return"
type input "Laptop Return Box"
type input "1"
select select "USD"
click button "Save & Close"
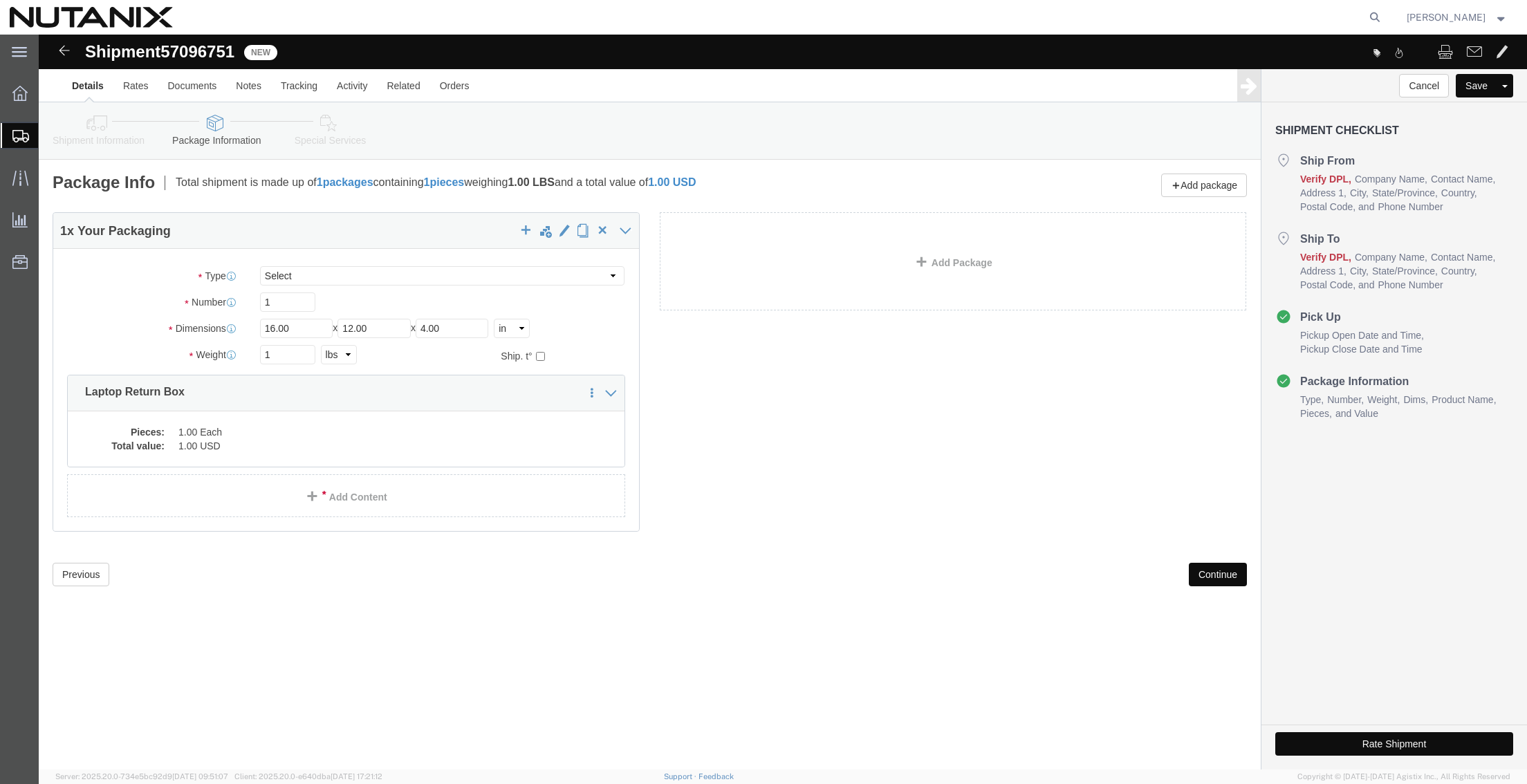
click button "Continue"
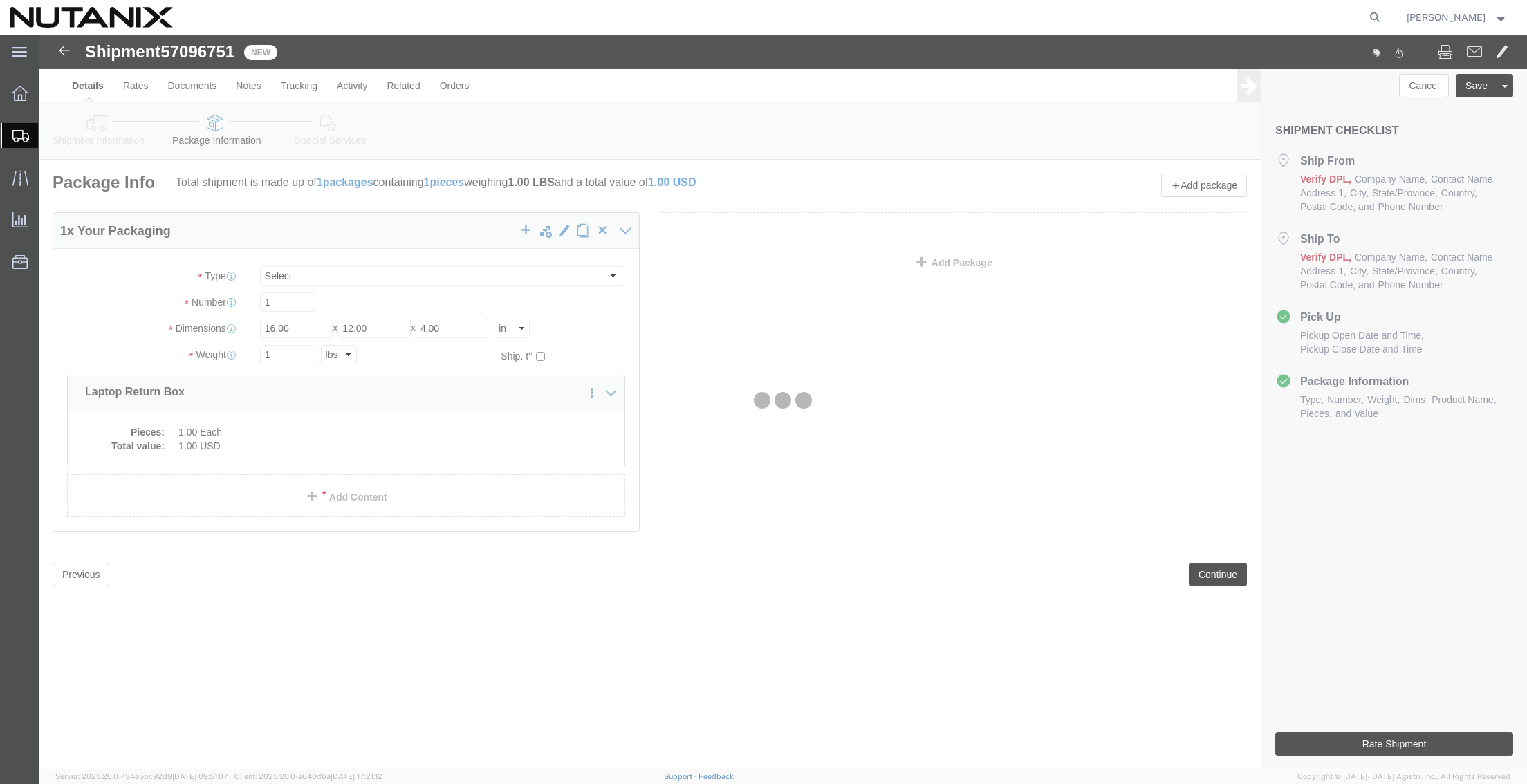
select select
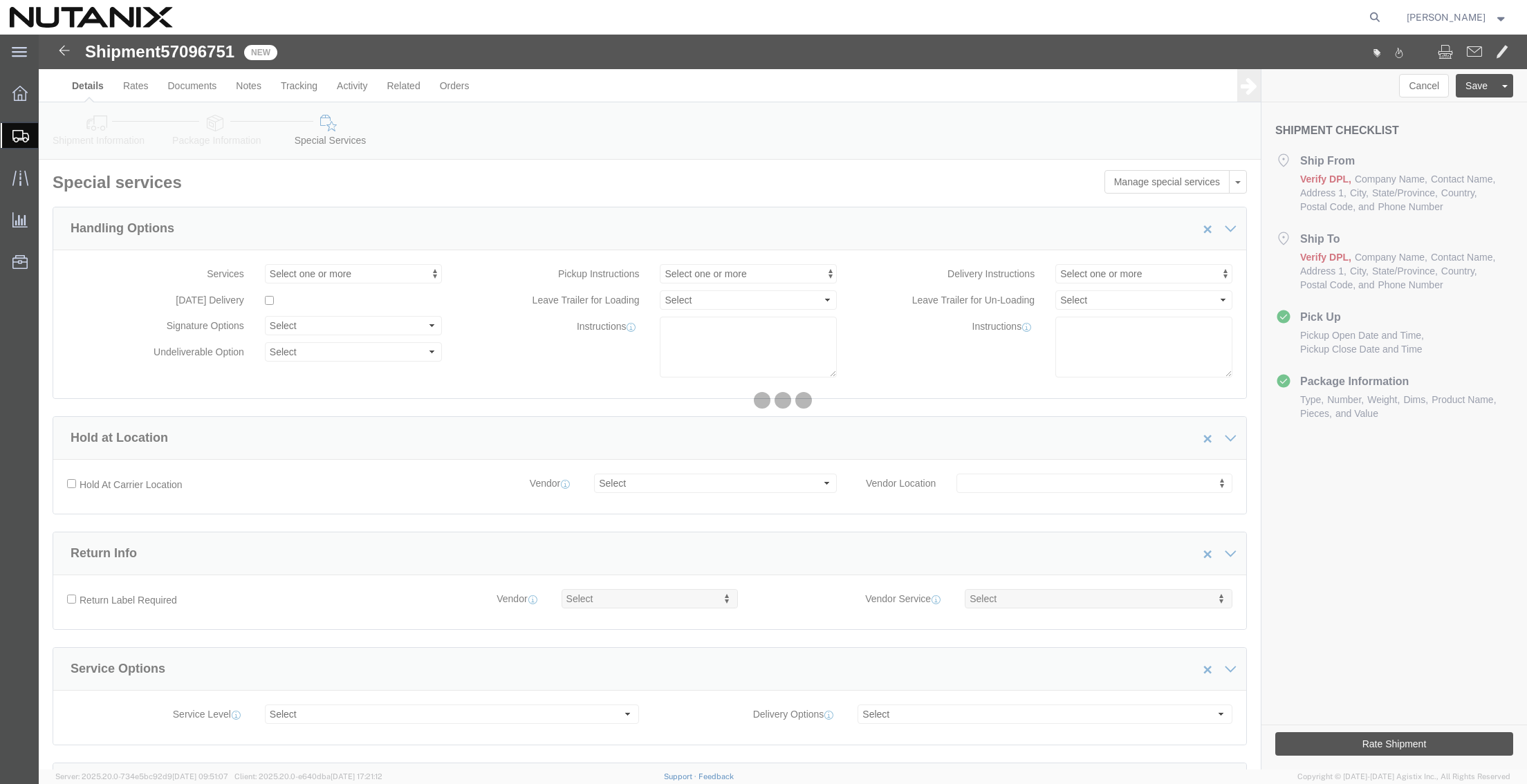
select select "COSTCENTER"
select select "59656"
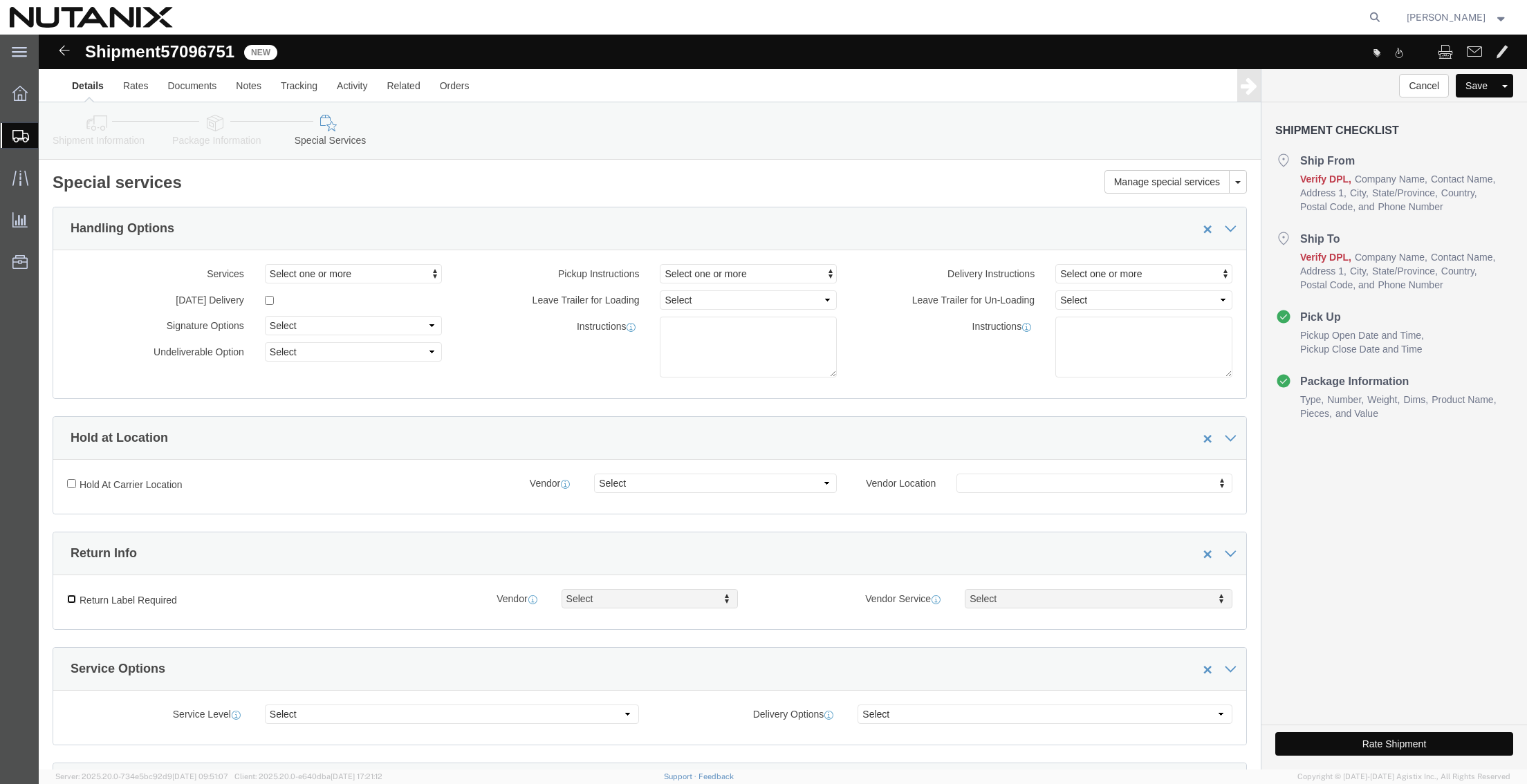
click input "Return Label Required"
checkbox input "true"
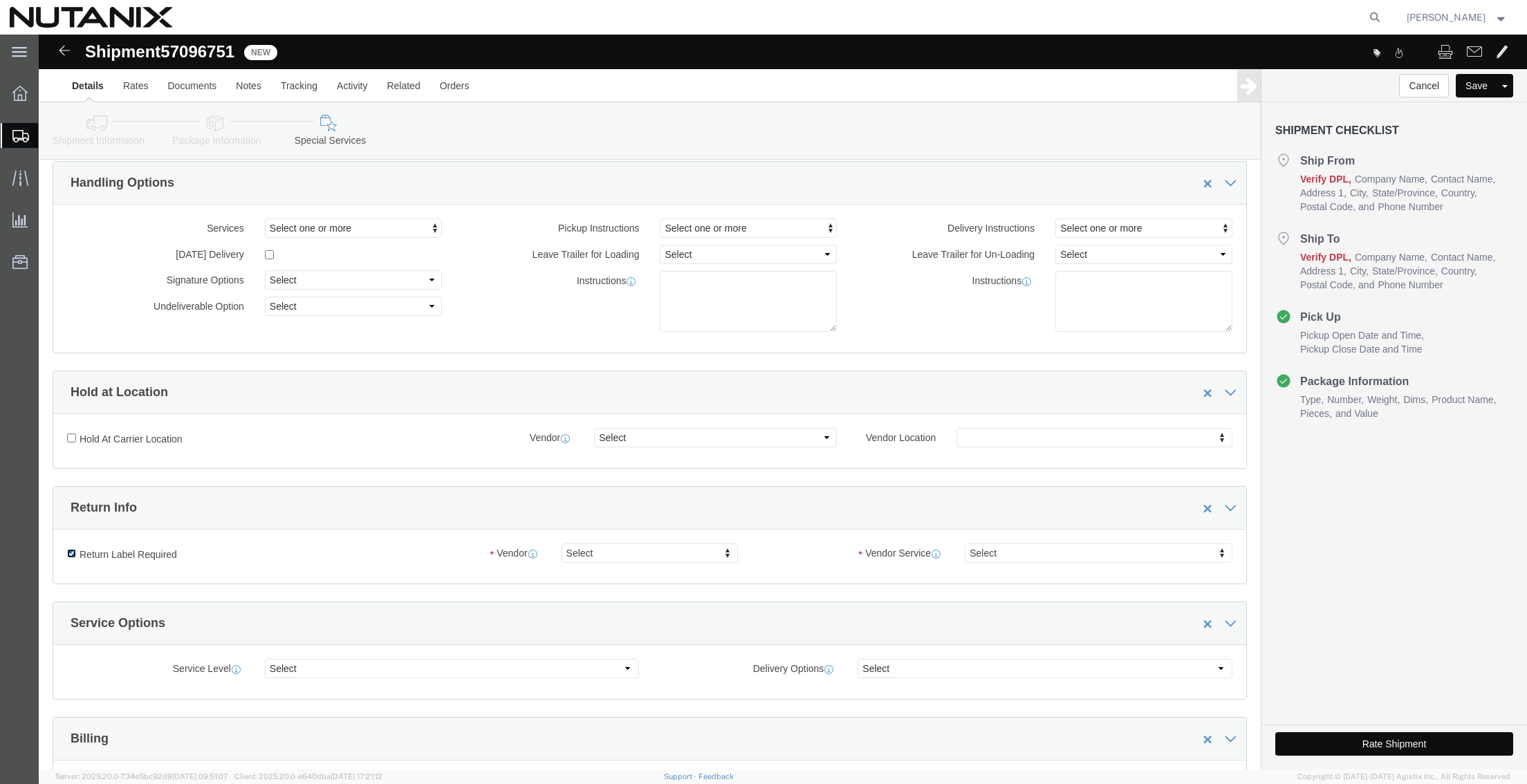
scroll to position [69, 0]
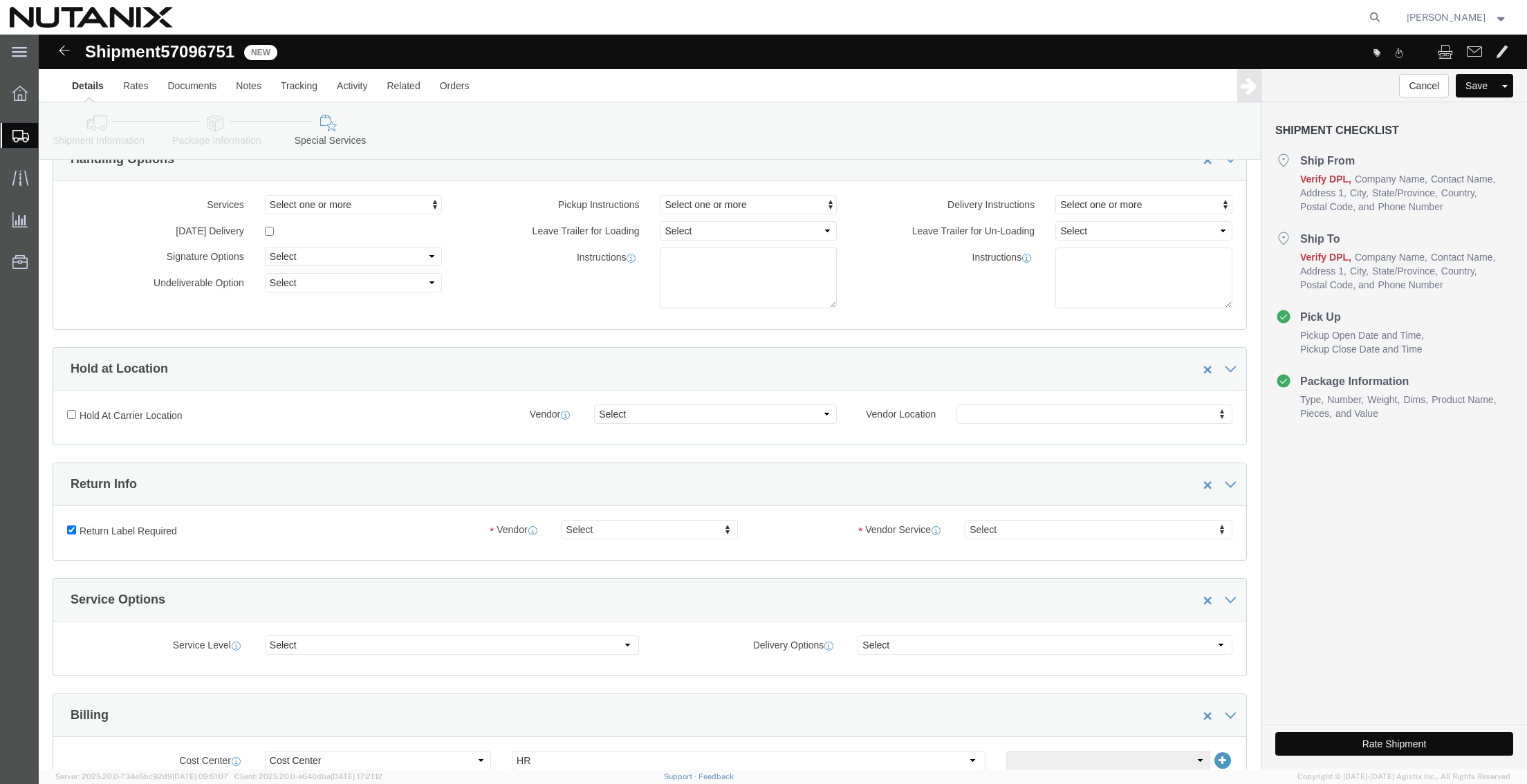
click div "Vendor Select Vendor Vendor Select UPS Blue Dart FedEx Express DHL"
drag, startPoint x: 596, startPoint y: 494, endPoint x: 579, endPoint y: 512, distance: 24.8
select select "5"
click div
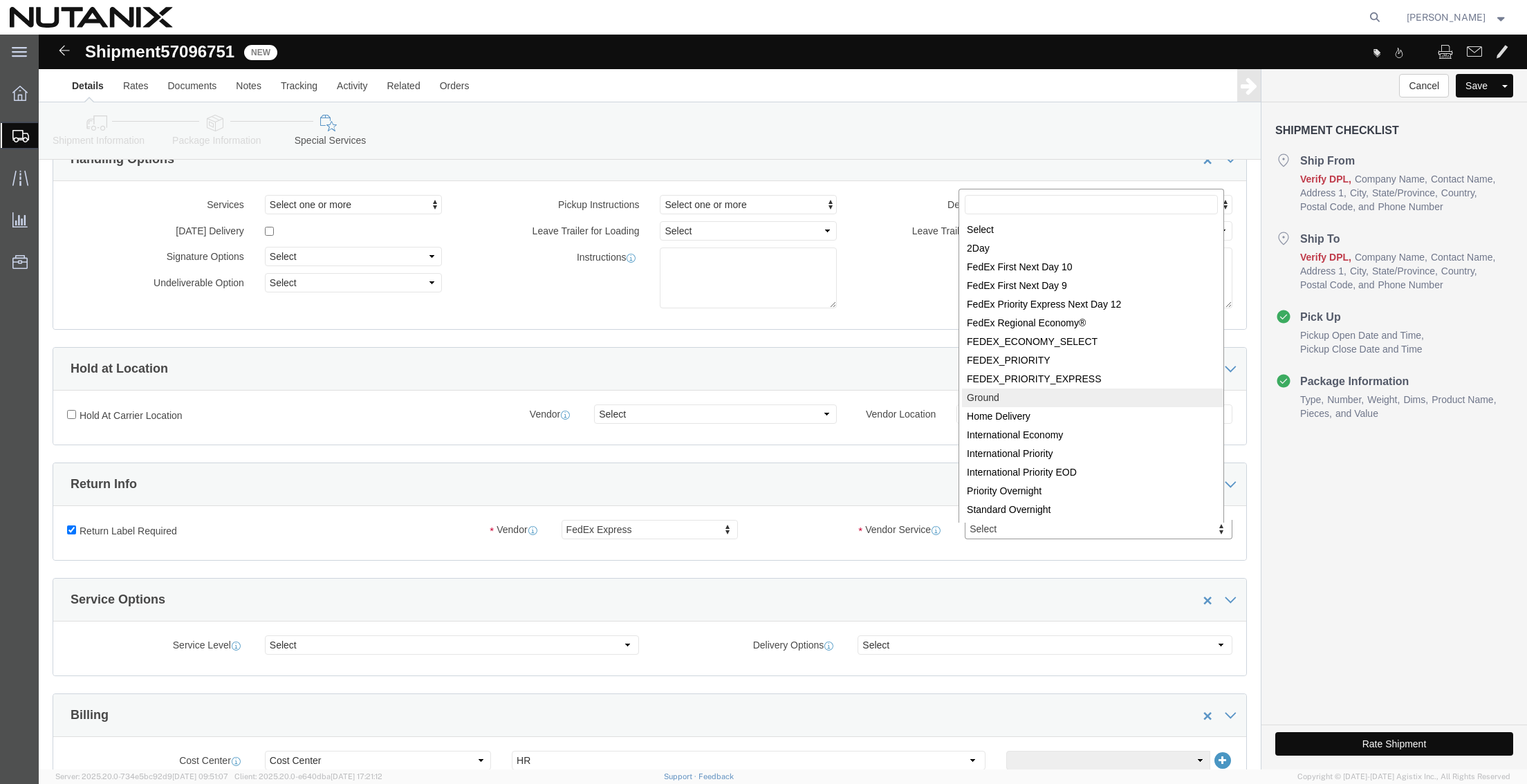
select select "12"
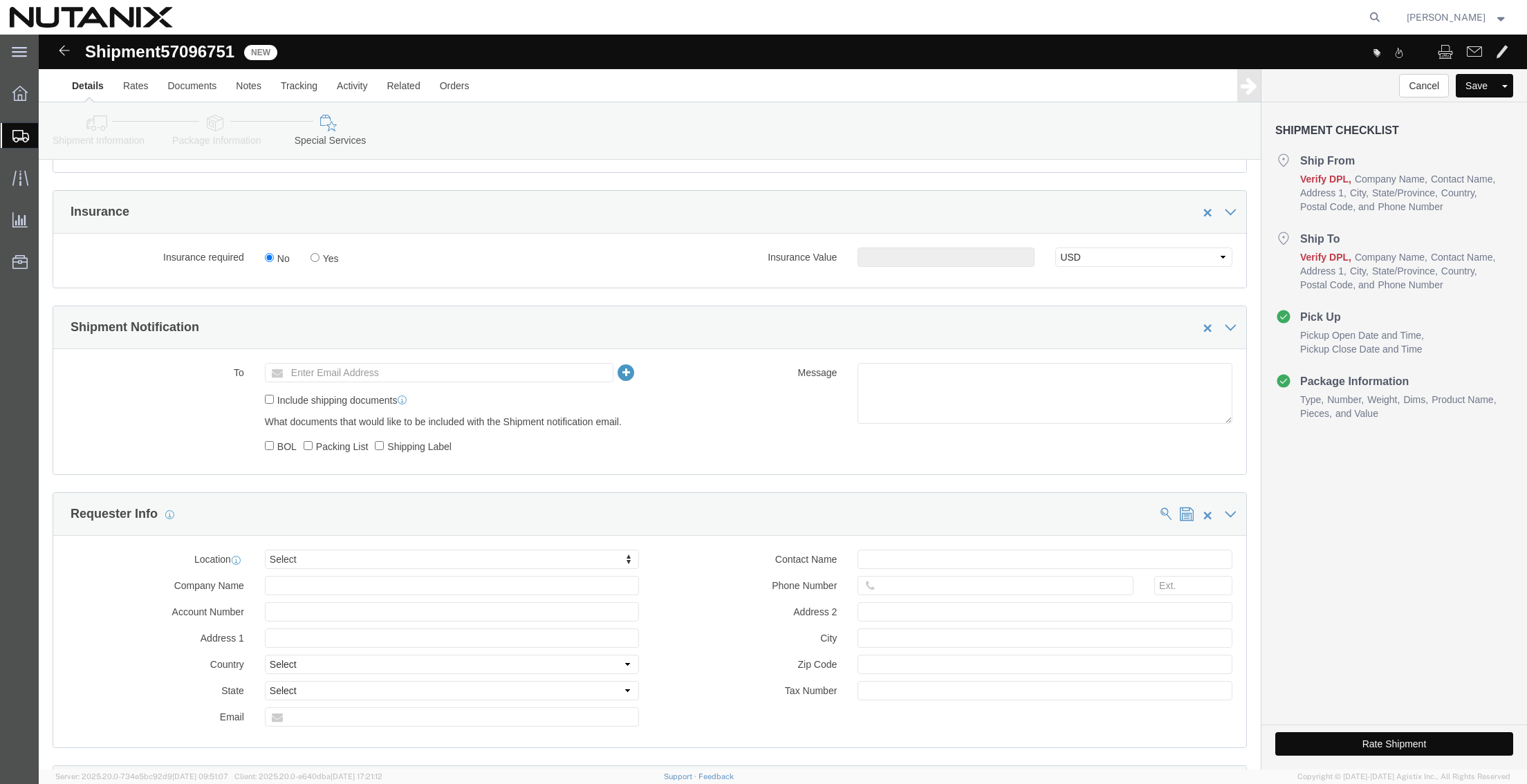
scroll to position [829, 0]
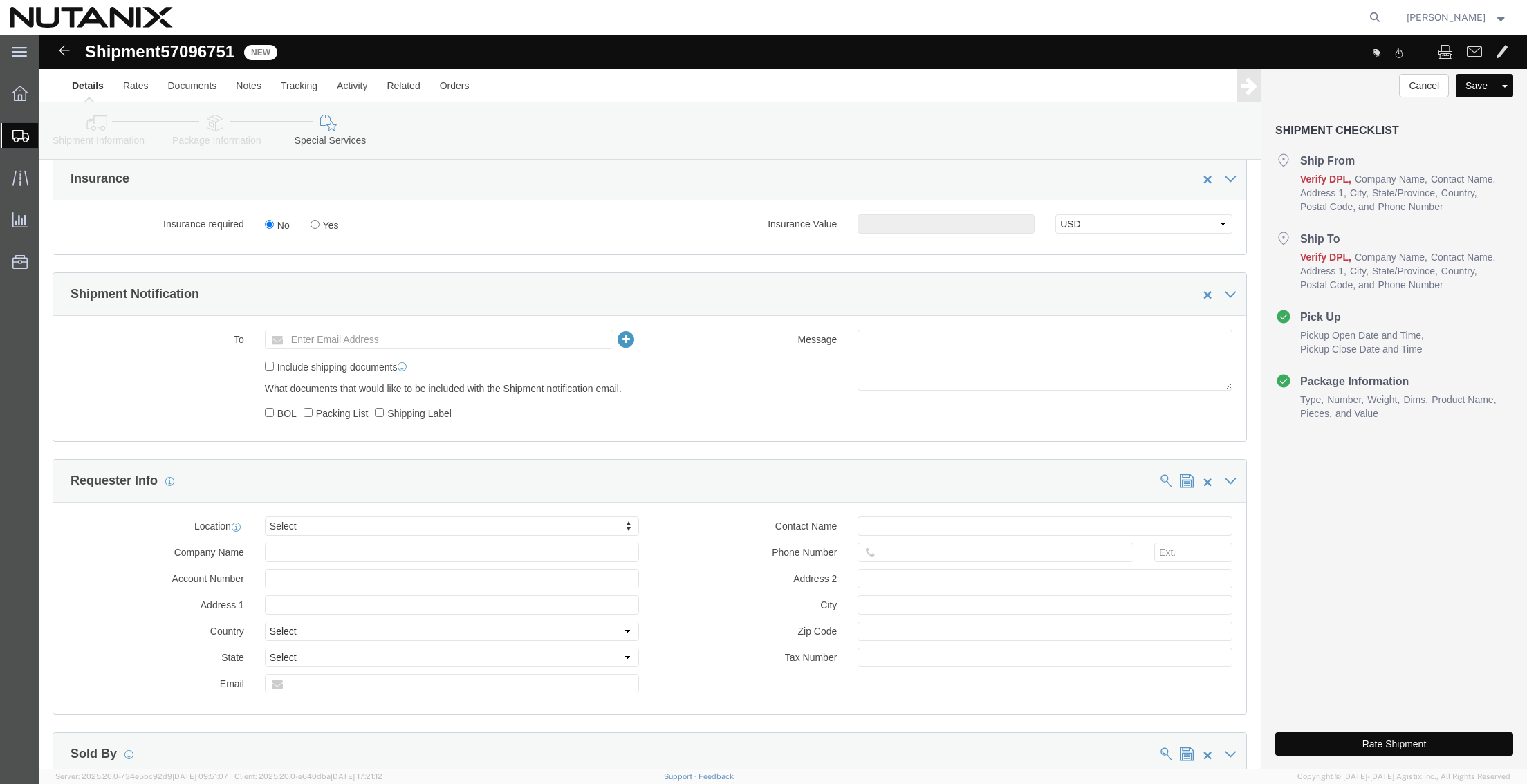
click button "Rate Shipment"
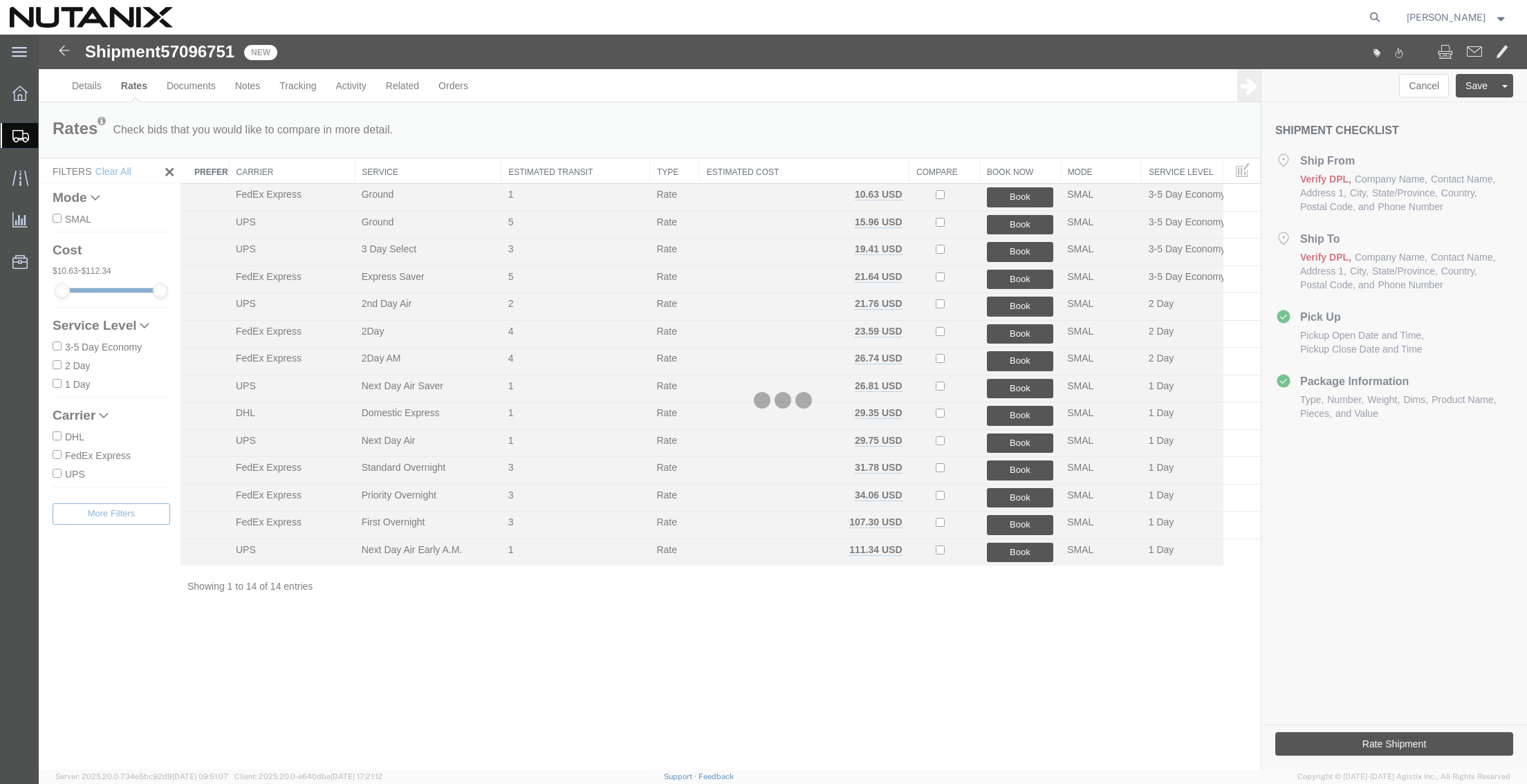
scroll to position [0, 0]
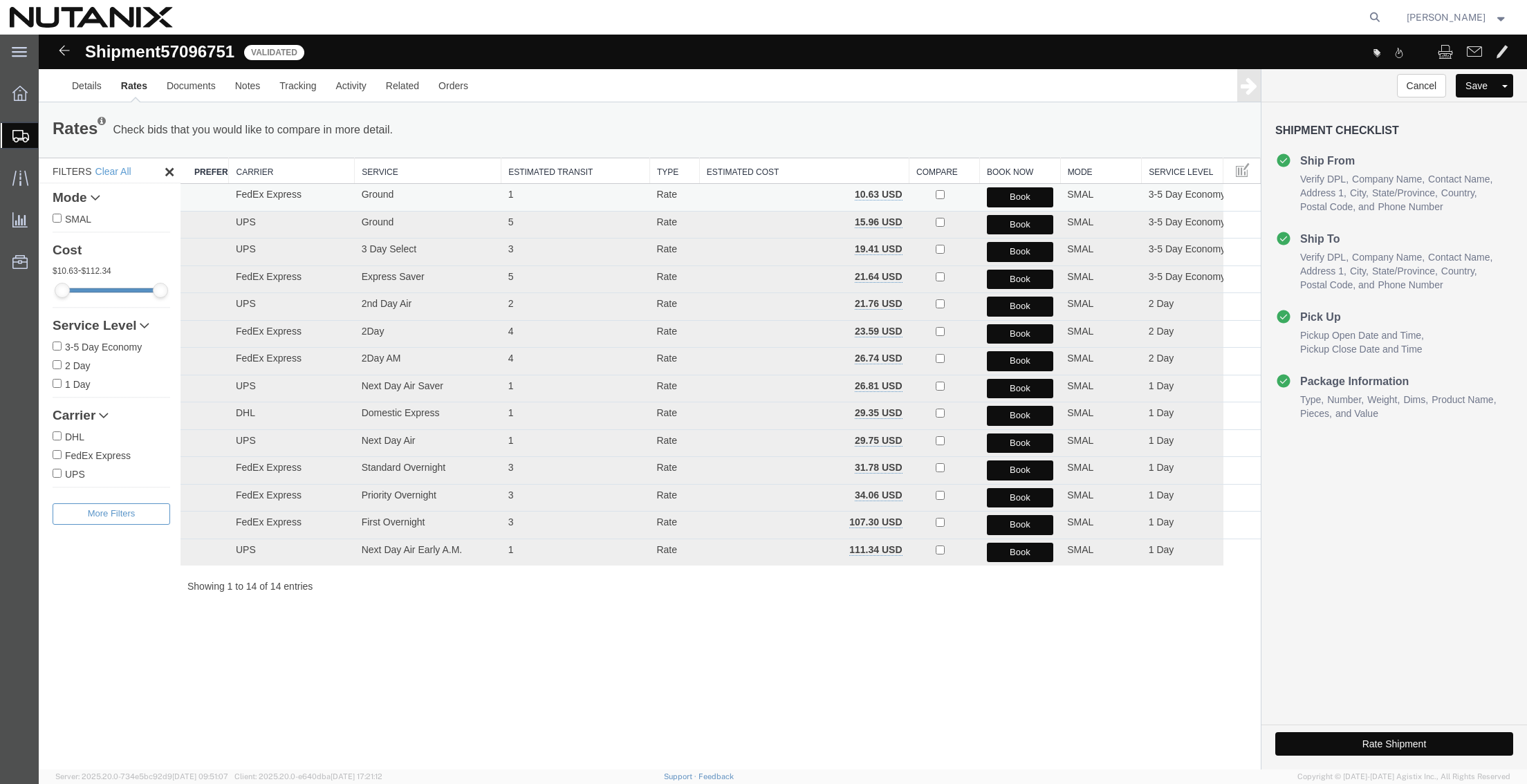
click at [1001, 197] on button "Book" at bounding box center [1020, 197] width 67 height 20
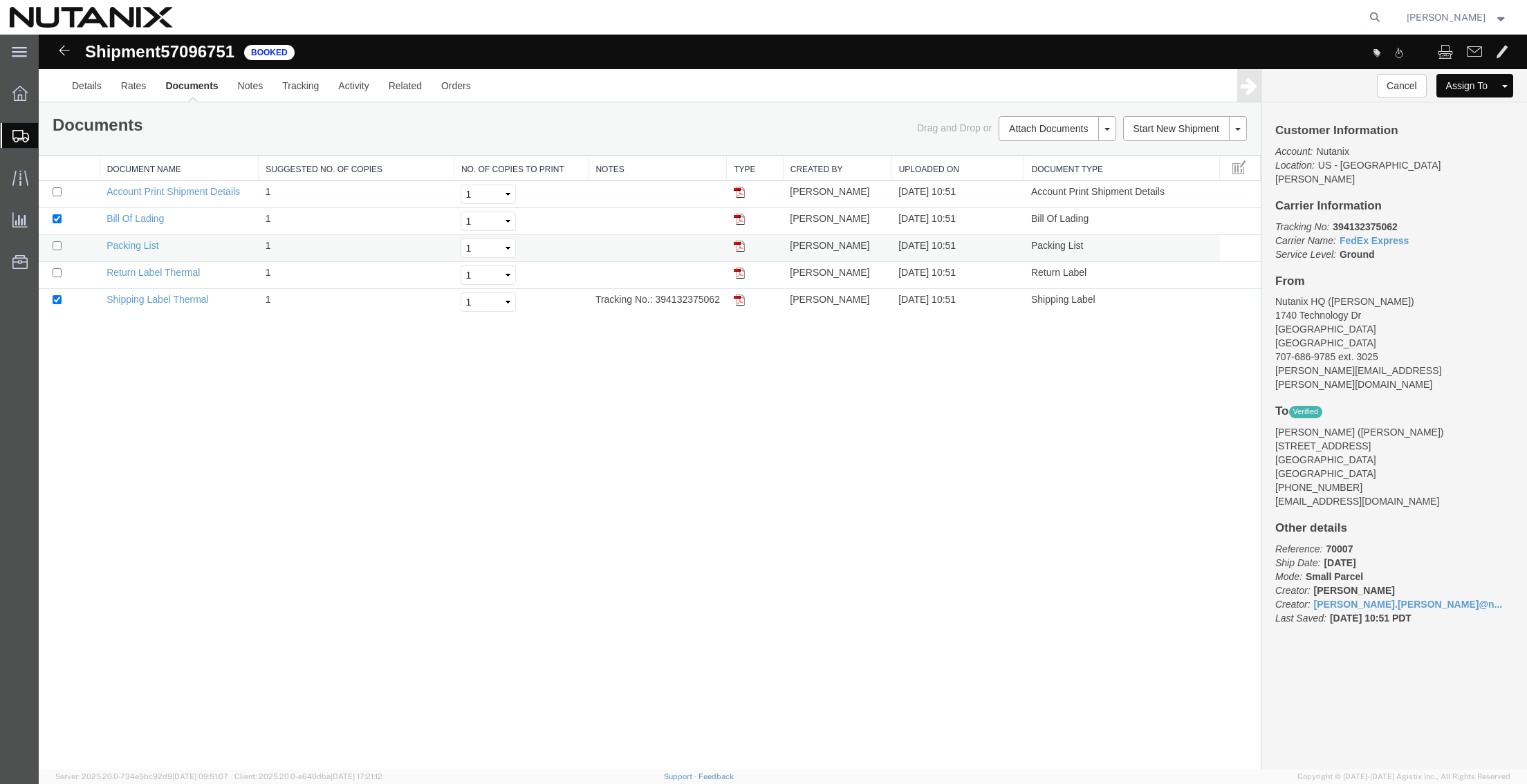
drag, startPoint x: 740, startPoint y: 300, endPoint x: 961, endPoint y: 257, distance: 225.1
click at [740, 300] on img at bounding box center [739, 300] width 11 height 11
click at [742, 273] on img at bounding box center [739, 273] width 11 height 11
click at [1170, 150] on link "Clone Shipment" at bounding box center [1186, 152] width 120 height 21
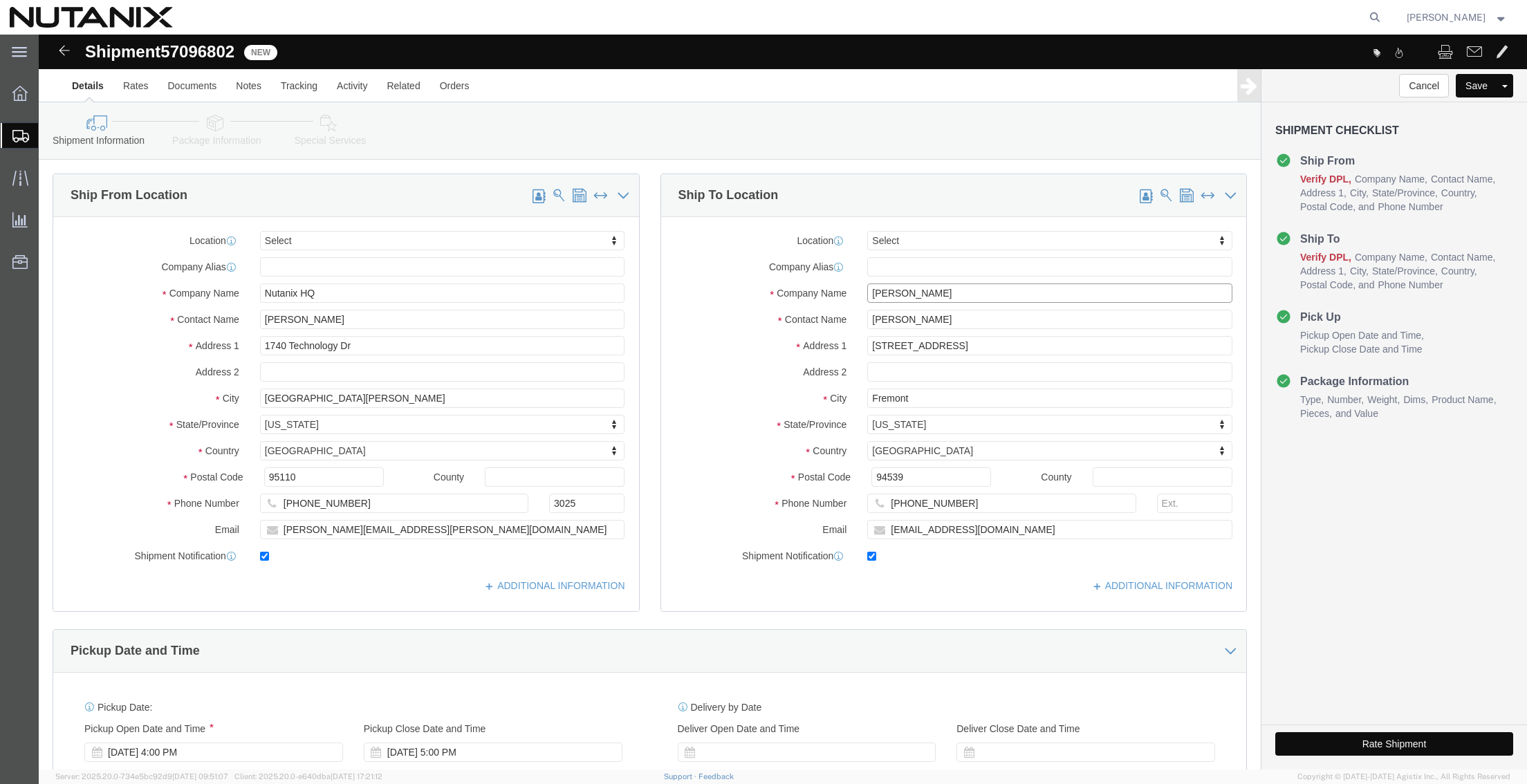
drag, startPoint x: 911, startPoint y: 261, endPoint x: 693, endPoint y: 279, distance: 218.7
click div "Location Select Select My Profile Location [GEOGRAPHIC_DATA] - [GEOGRAPHIC_DATA…"
paste input "[PERSON_NAME]"
type input "[PERSON_NAME]"
drag, startPoint x: 925, startPoint y: 284, endPoint x: 524, endPoint y: 279, distance: 401.0
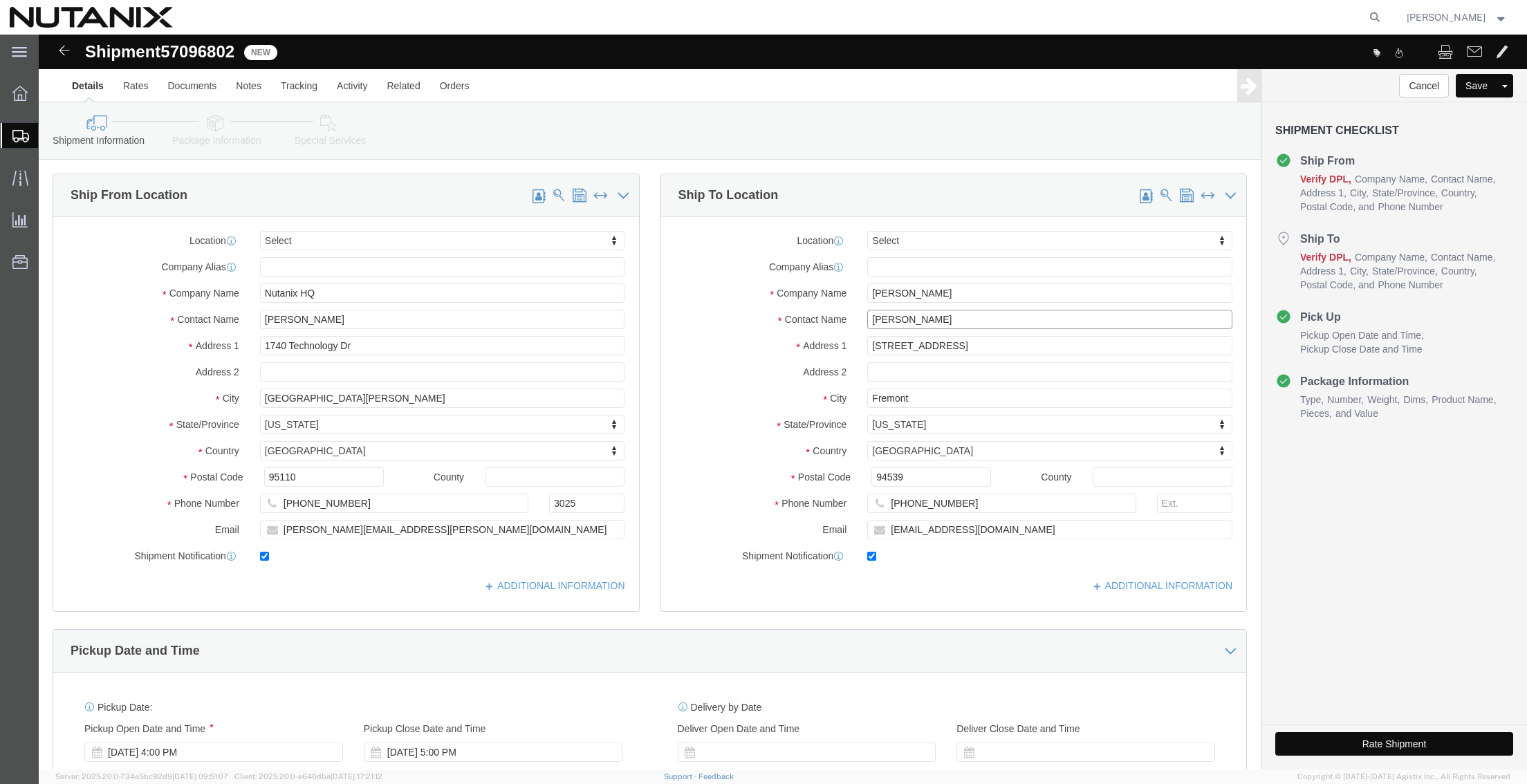
click div "Ship From Location Location Select Select My Profile Location [GEOGRAPHIC_DATA]…"
paste input "[PERSON_NAME]"
type input "[PERSON_NAME]"
drag, startPoint x: 904, startPoint y: 315, endPoint x: 273, endPoint y: 364, distance: 632.9
click div "Ship From Location Location Select Select My Profile Location [GEOGRAPHIC_DATA]…"
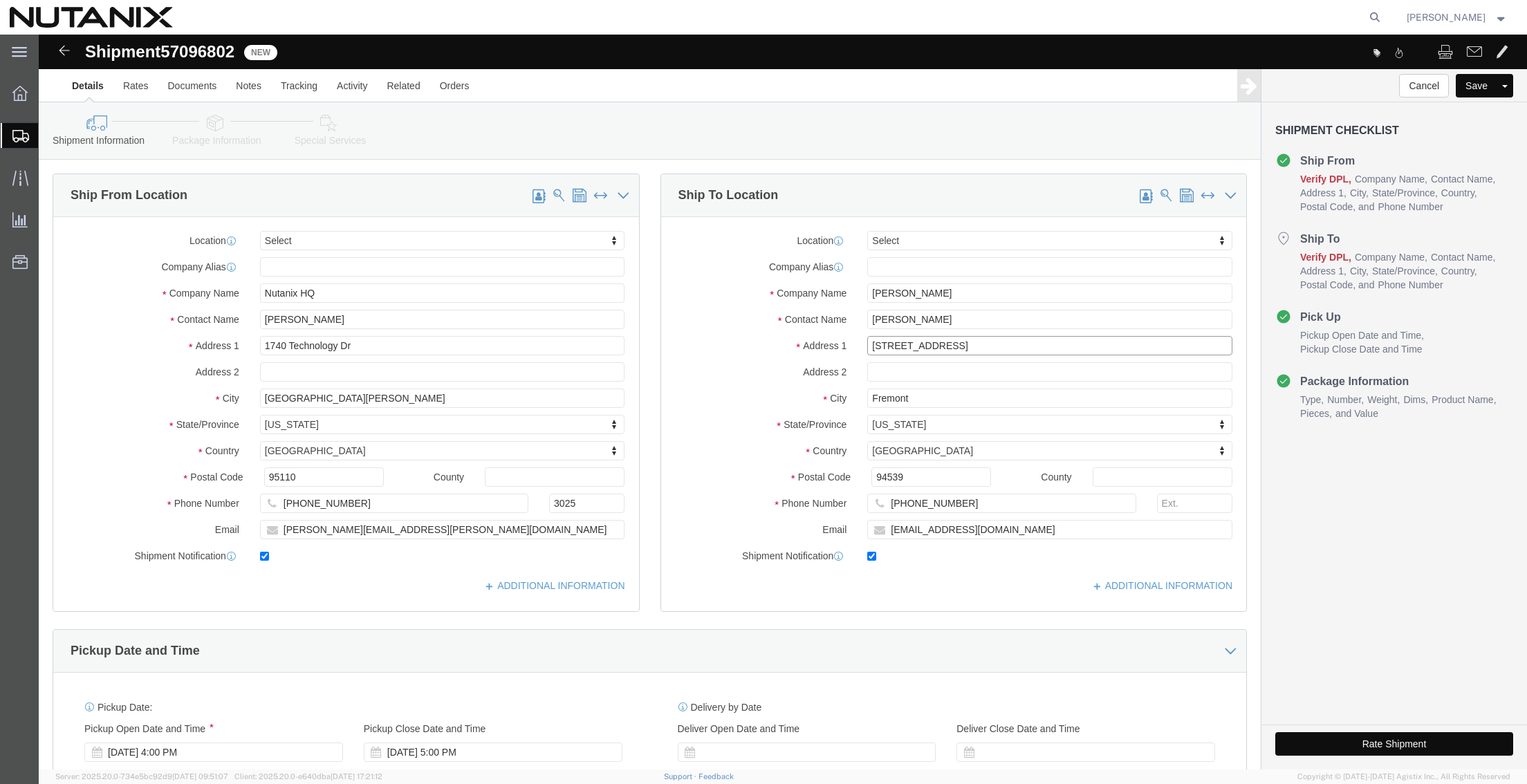
paste input "[STREET_ADDRESS]"
type input "[STREET_ADDRESS]"
drag, startPoint x: 904, startPoint y: 363, endPoint x: 638, endPoint y: 381, distance: 266.6
click div "Ship To Location Location Select Select My Profile Location [GEOGRAPHIC_DATA] -…"
paste input "[GEOGRAPHIC_DATA]"
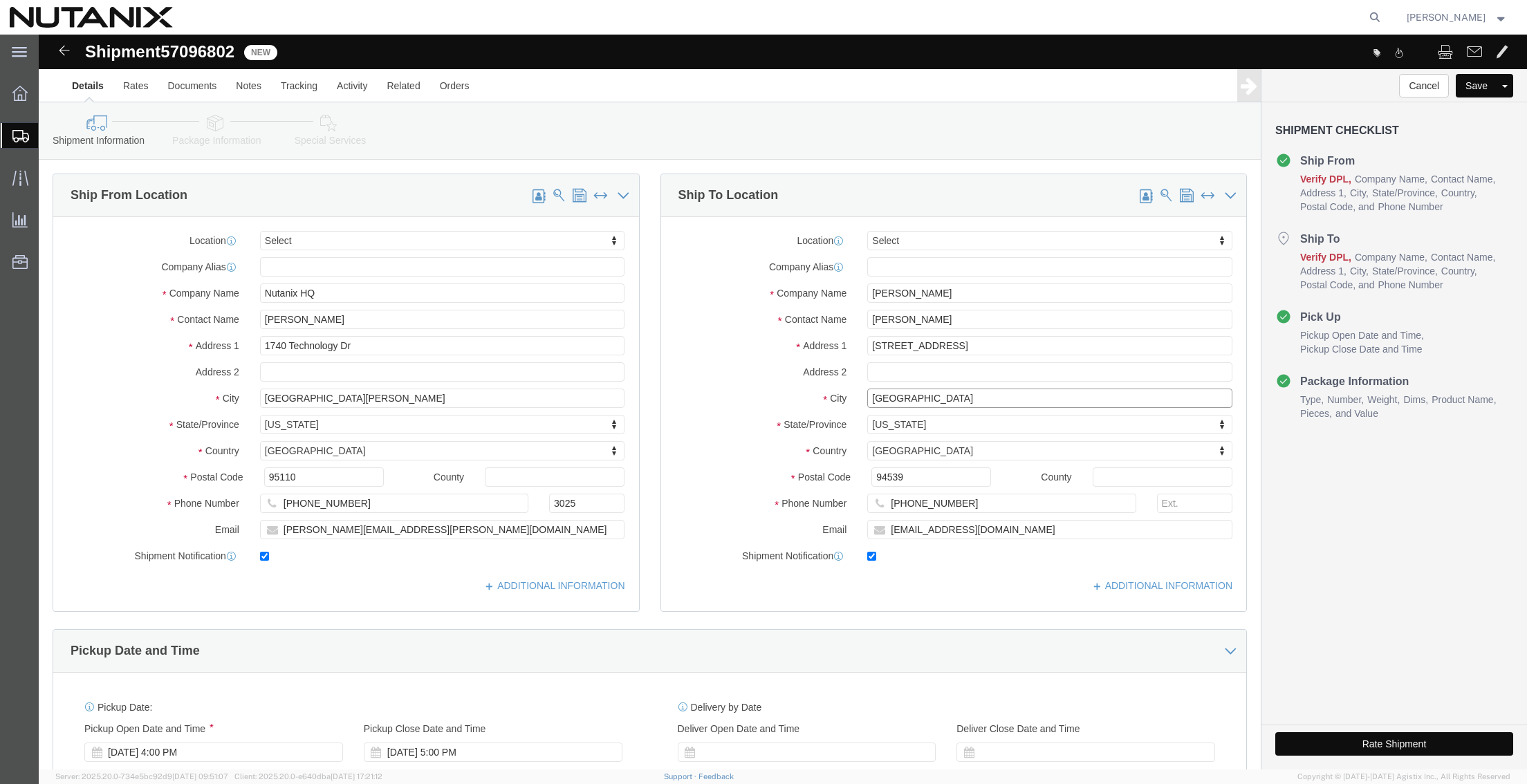
type input "[GEOGRAPHIC_DATA]"
type input "n"
type input "north ca"
select select "NC"
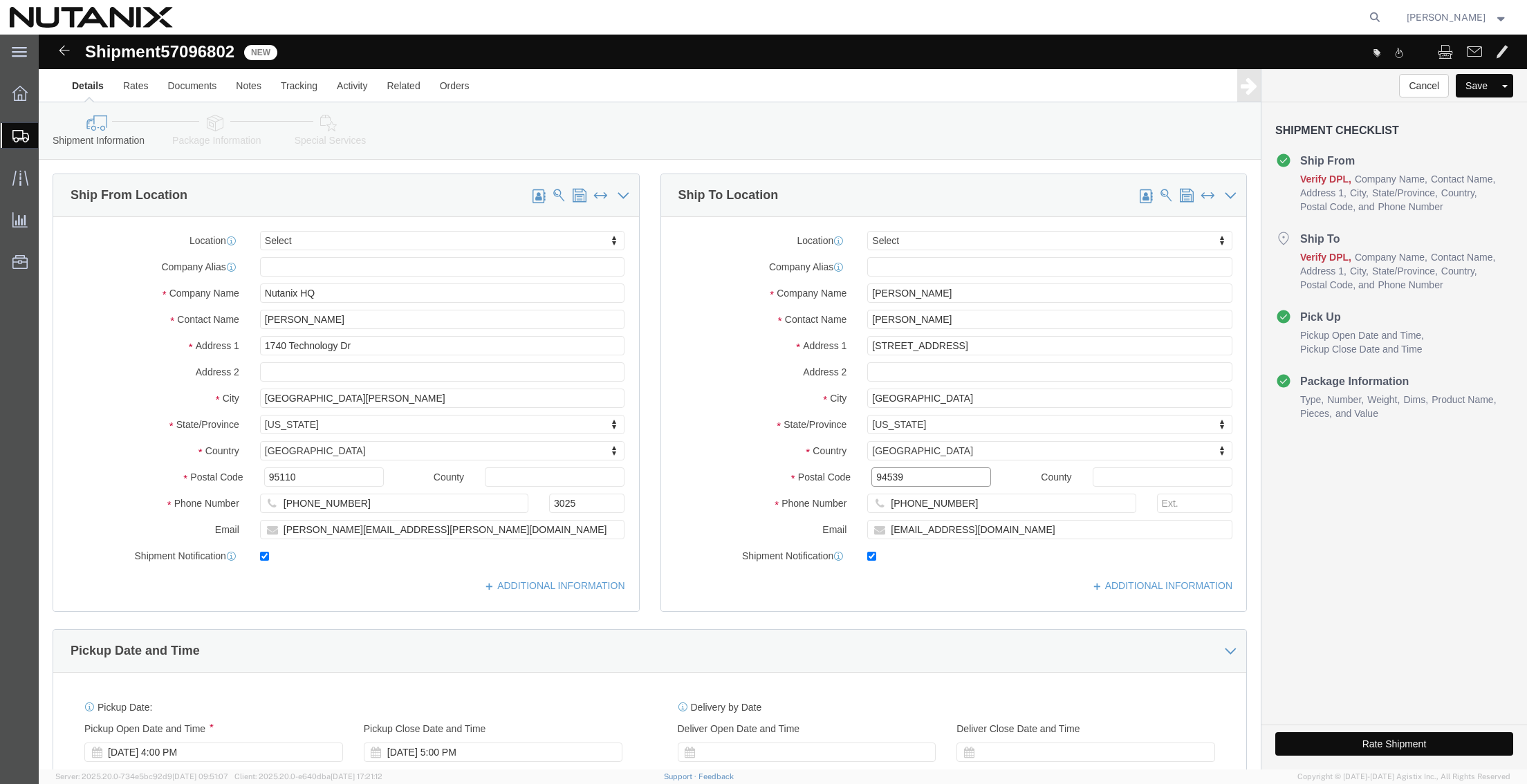
drag, startPoint x: 861, startPoint y: 444, endPoint x: 55, endPoint y: 388, distance: 807.9
click div "Ship From Location Location Select Select My Profile Location [GEOGRAPHIC_DATA]…"
paste input "27608"
type input "27608"
drag, startPoint x: 947, startPoint y: 469, endPoint x: 556, endPoint y: 462, distance: 391.1
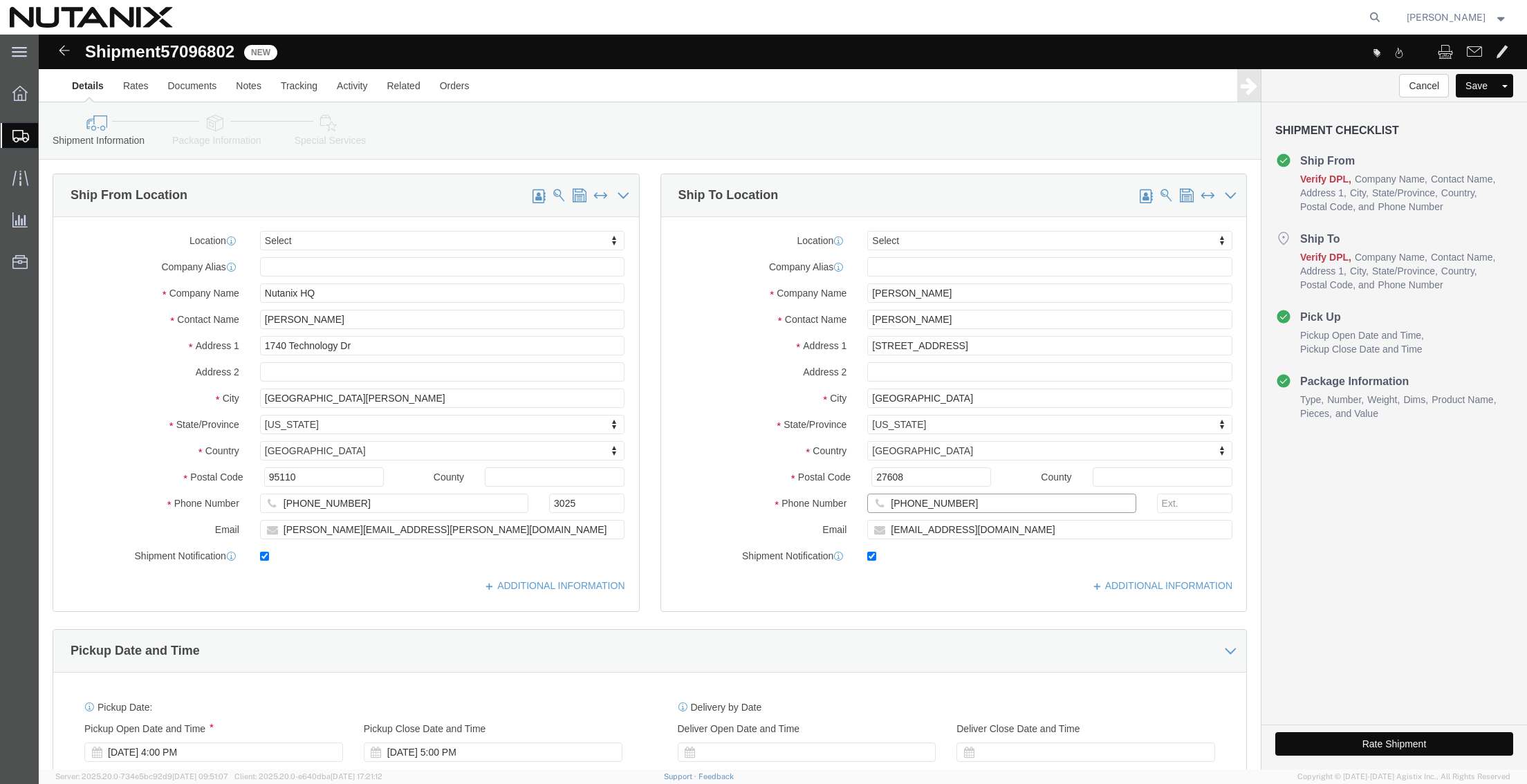
click div "Phone Number [PHONE_NUMBER]"
paste input "14) 2848539"
type input "[PHONE_NUMBER]"
drag, startPoint x: 994, startPoint y: 502, endPoint x: 549, endPoint y: 493, distance: 445.1
click div "Ship From Location Location Select Select My Profile Location [GEOGRAPHIC_DATA]…"
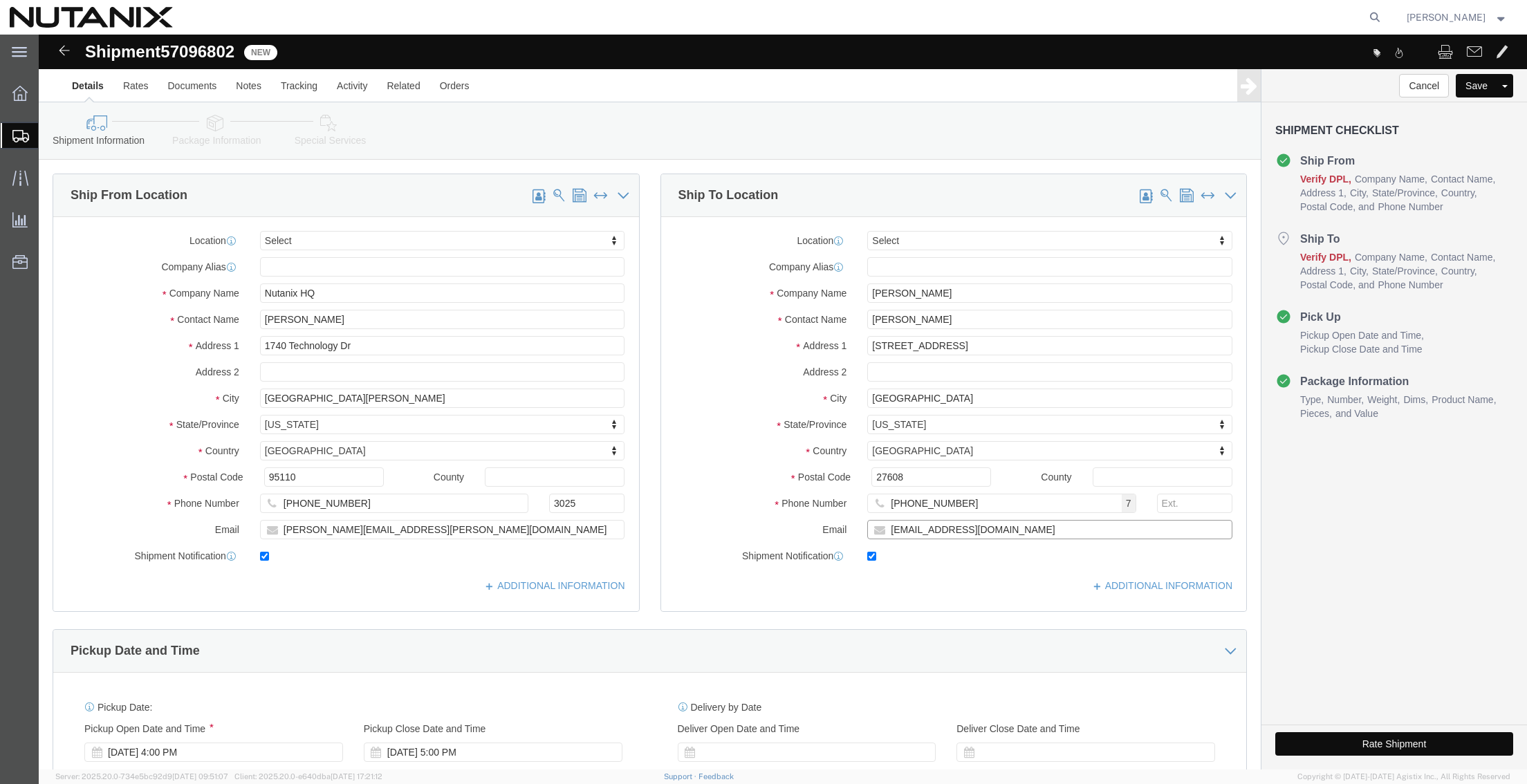
paste input "TLJNYC"
type input "[EMAIL_ADDRESS][DOMAIN_NAME]"
click div "Ship To Location Location Select Select My Profile Location [GEOGRAPHIC_DATA] -…"
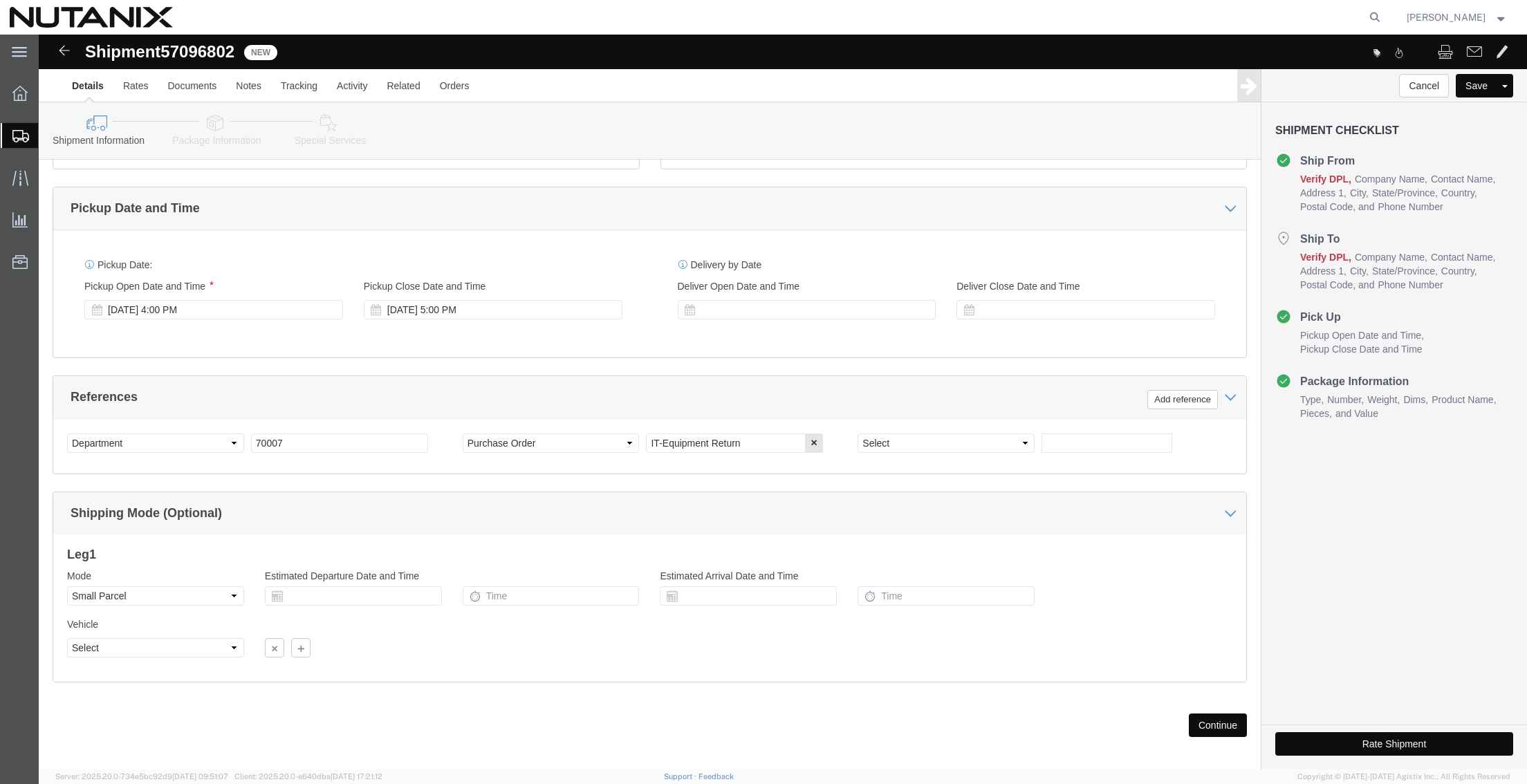
scroll to position [452, 0]
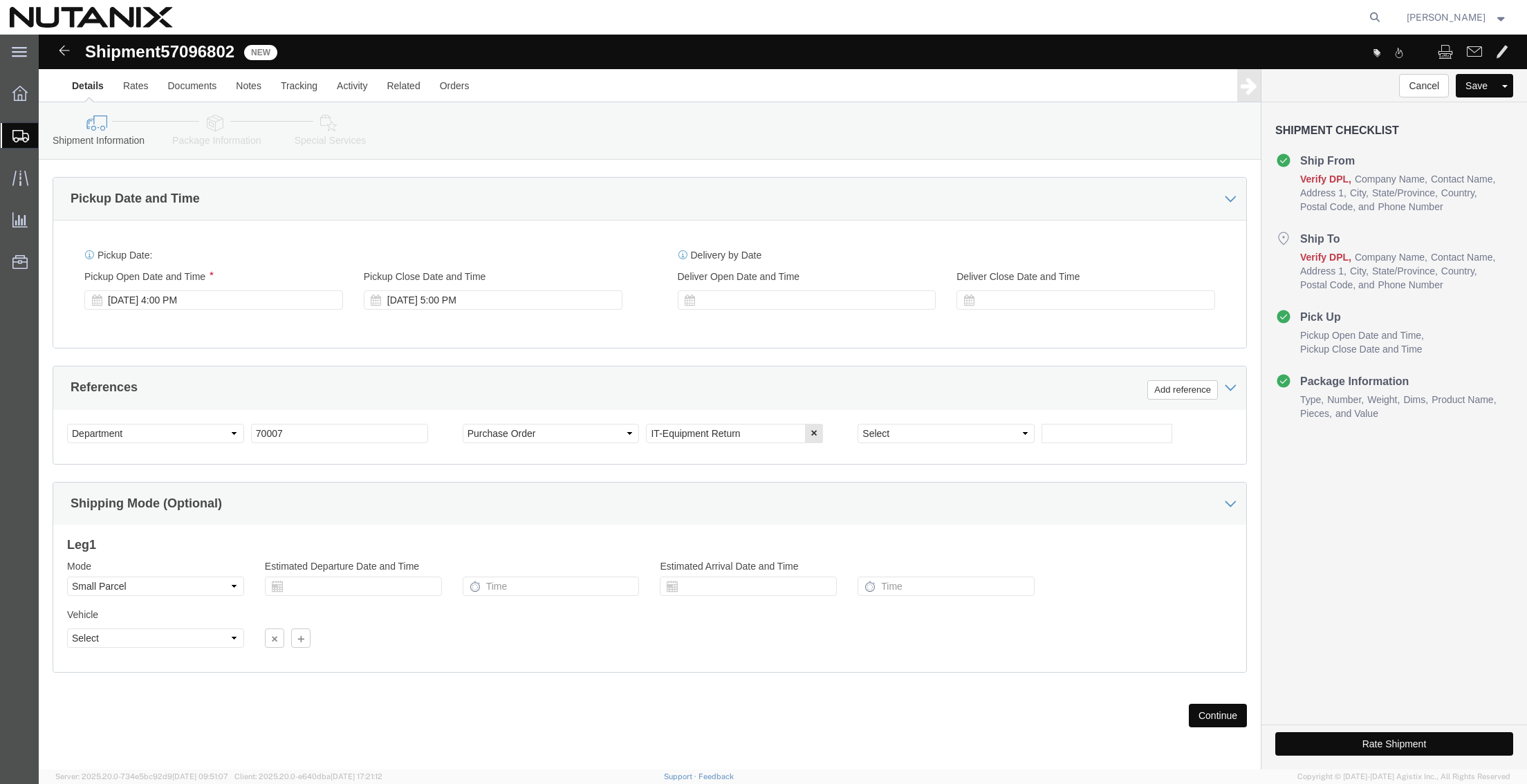
click button "Continue"
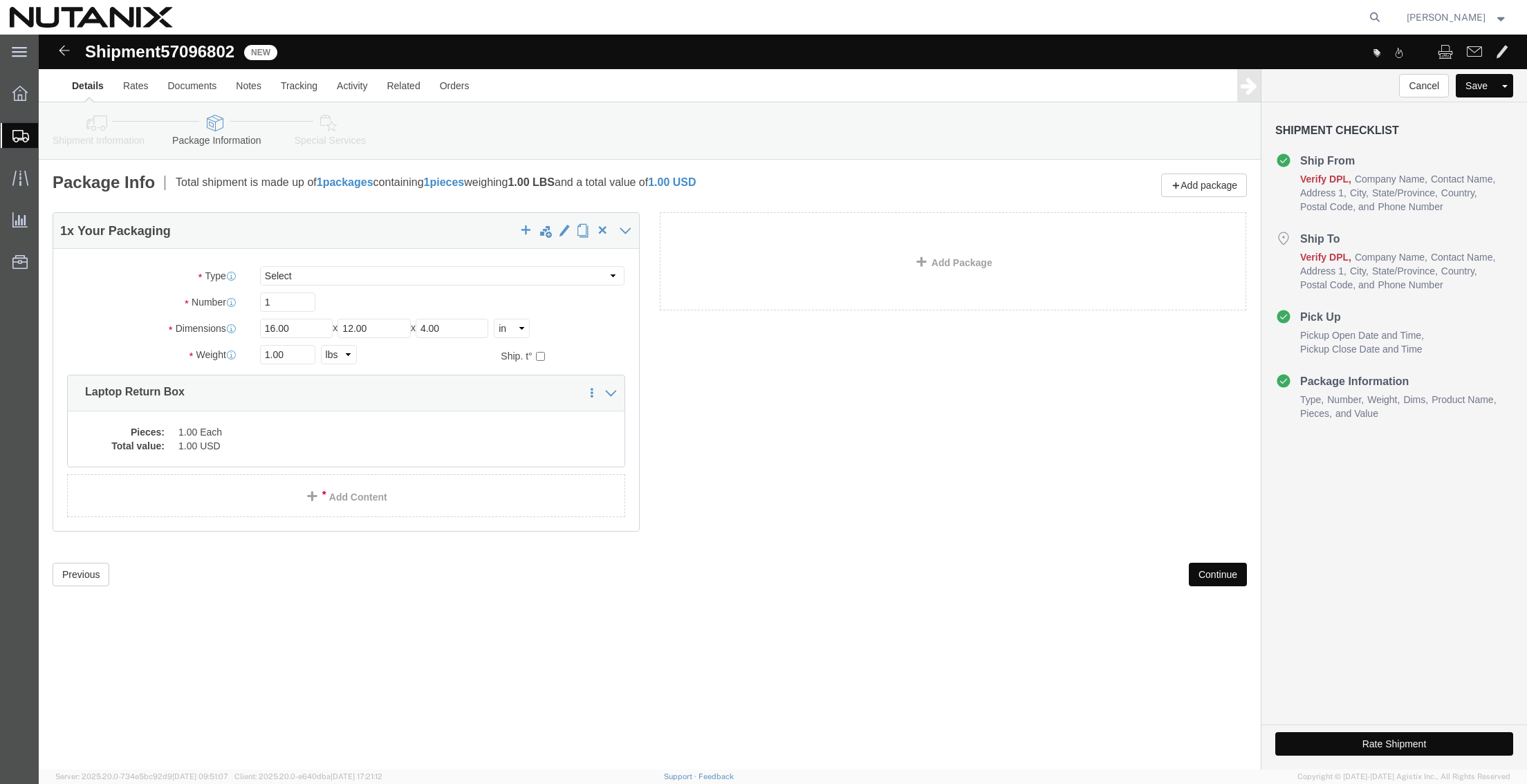
click button "Continue"
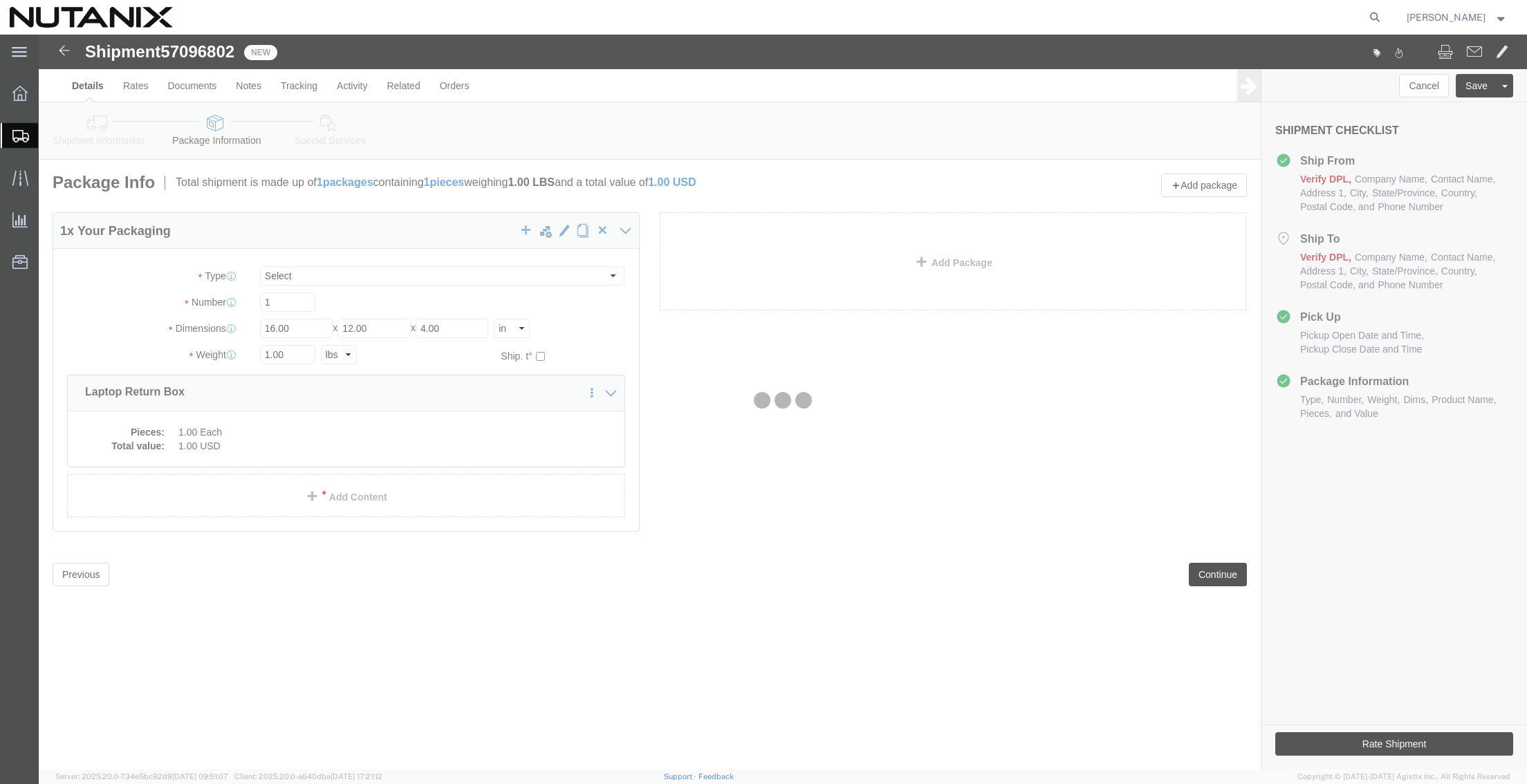
select select
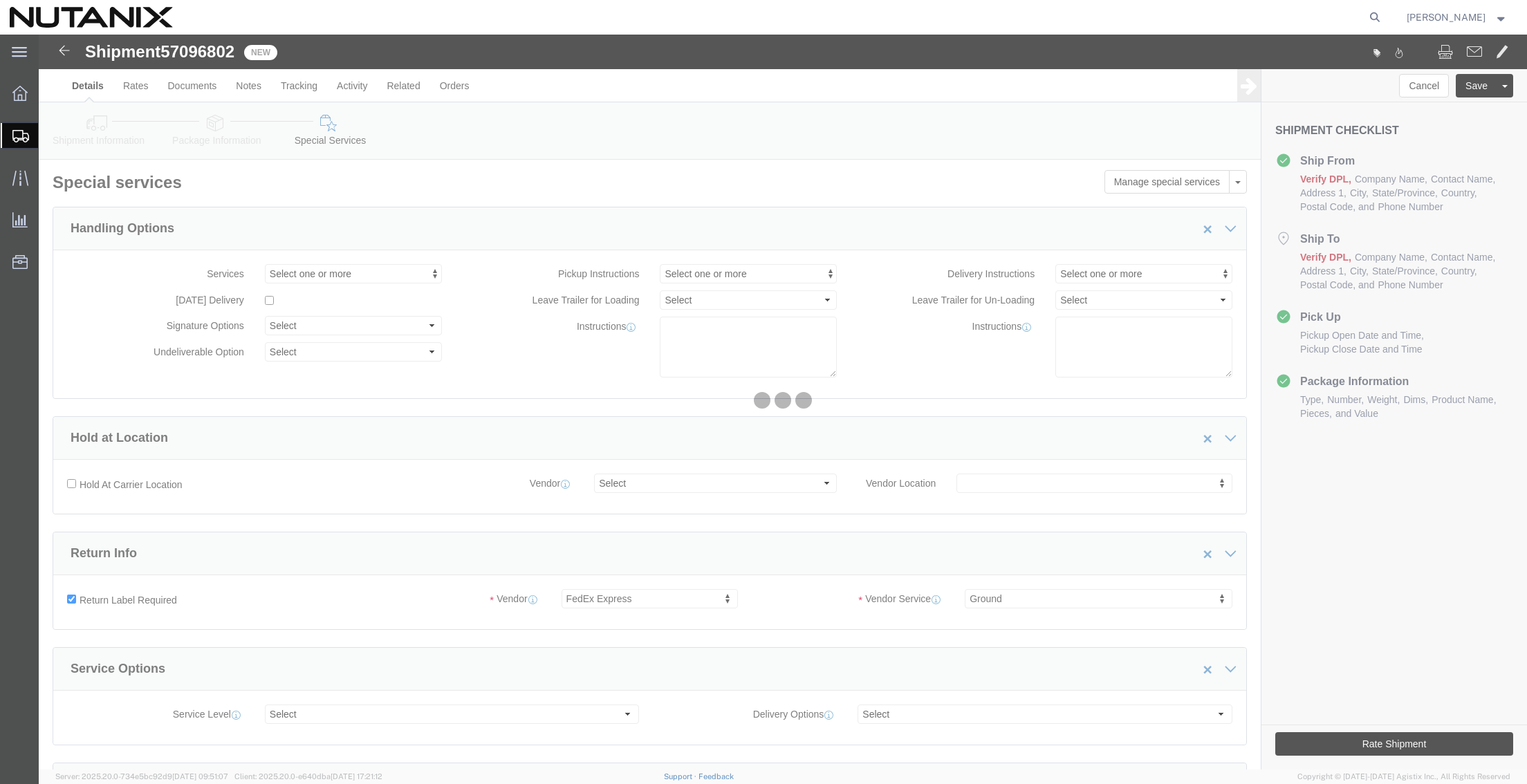
select select "COSTCENTER"
select select "59656"
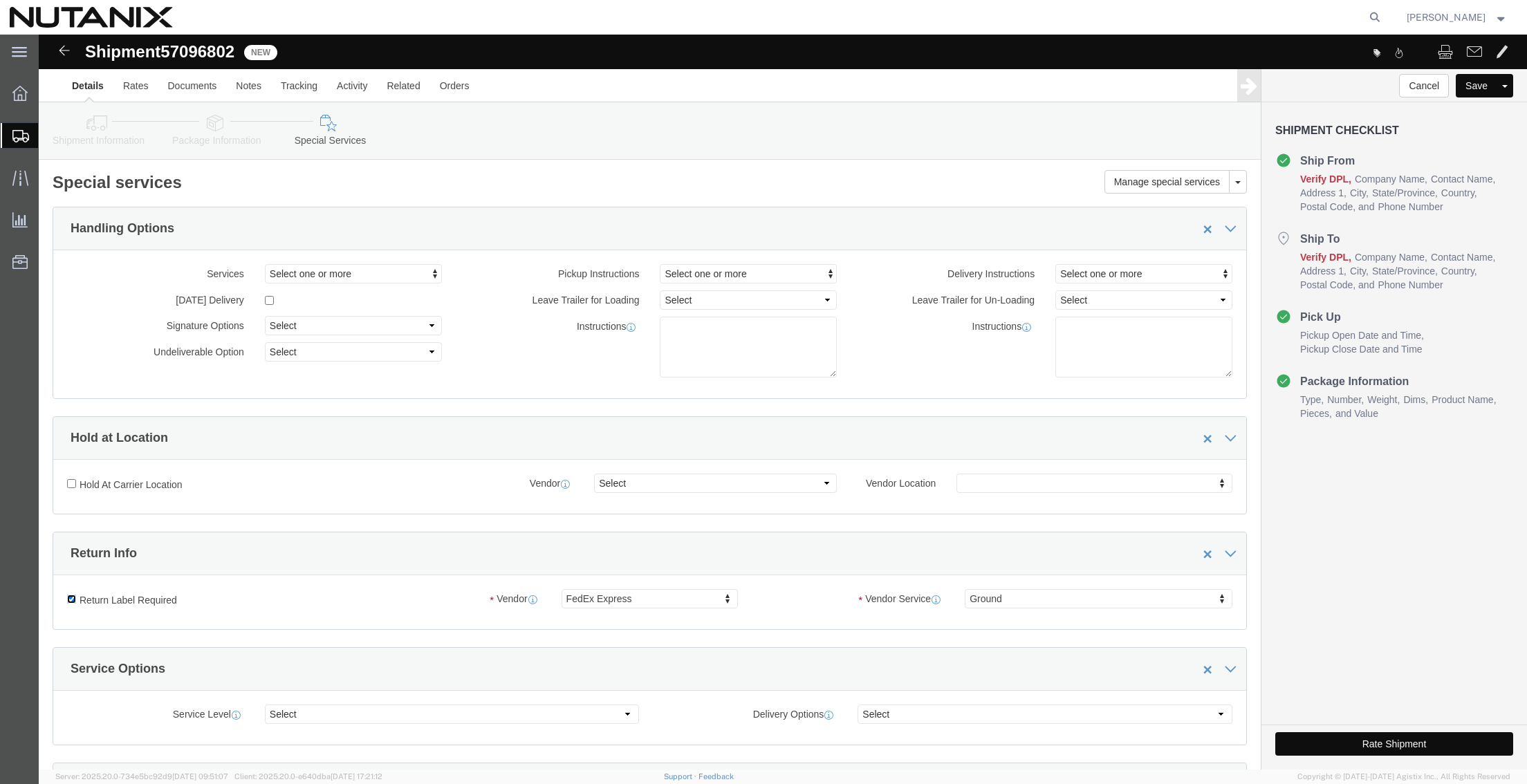
click input "Return Label Required"
checkbox input "false"
select select
click button "Rate Shipment"
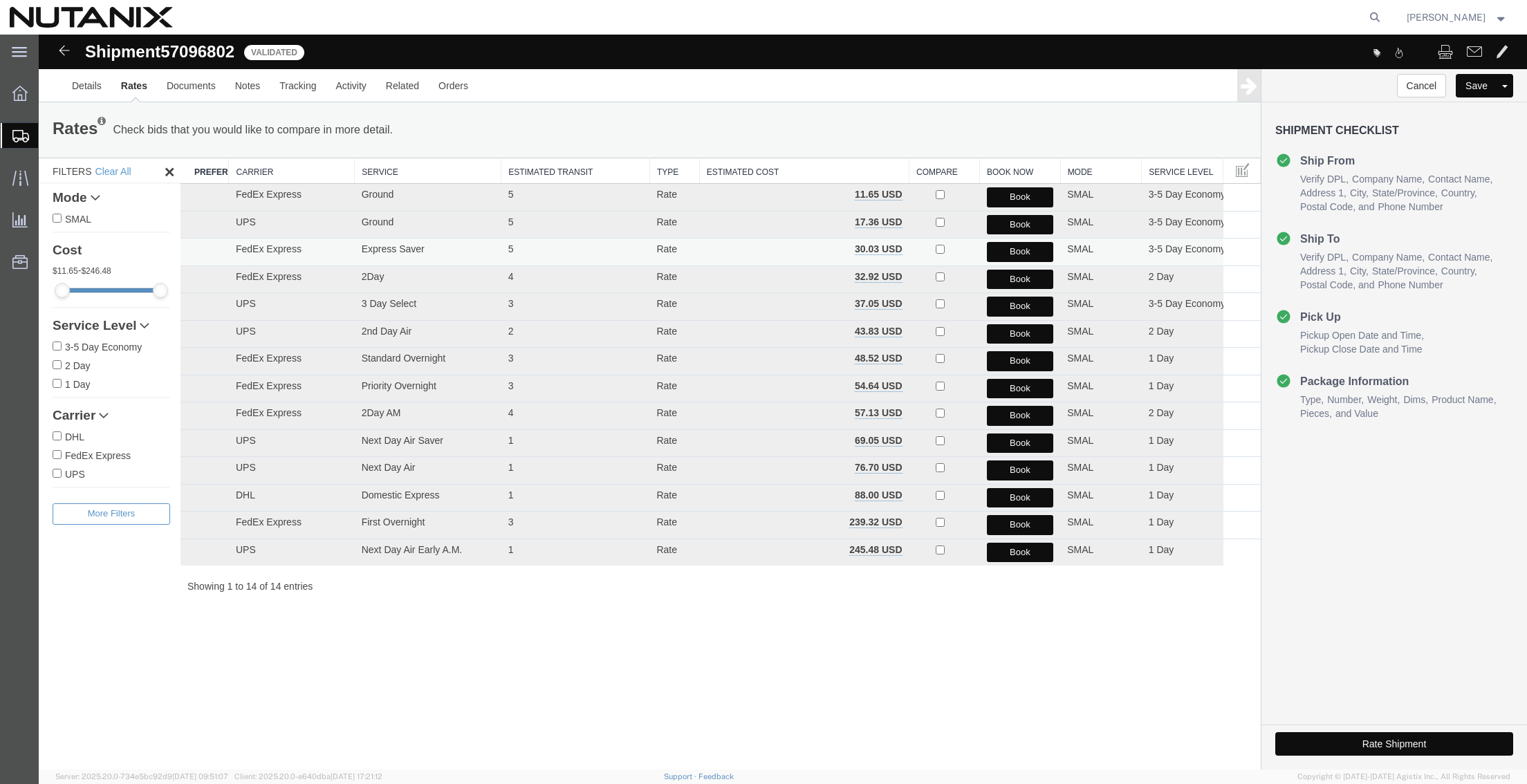
click at [1029, 250] on button "Book" at bounding box center [1020, 252] width 67 height 20
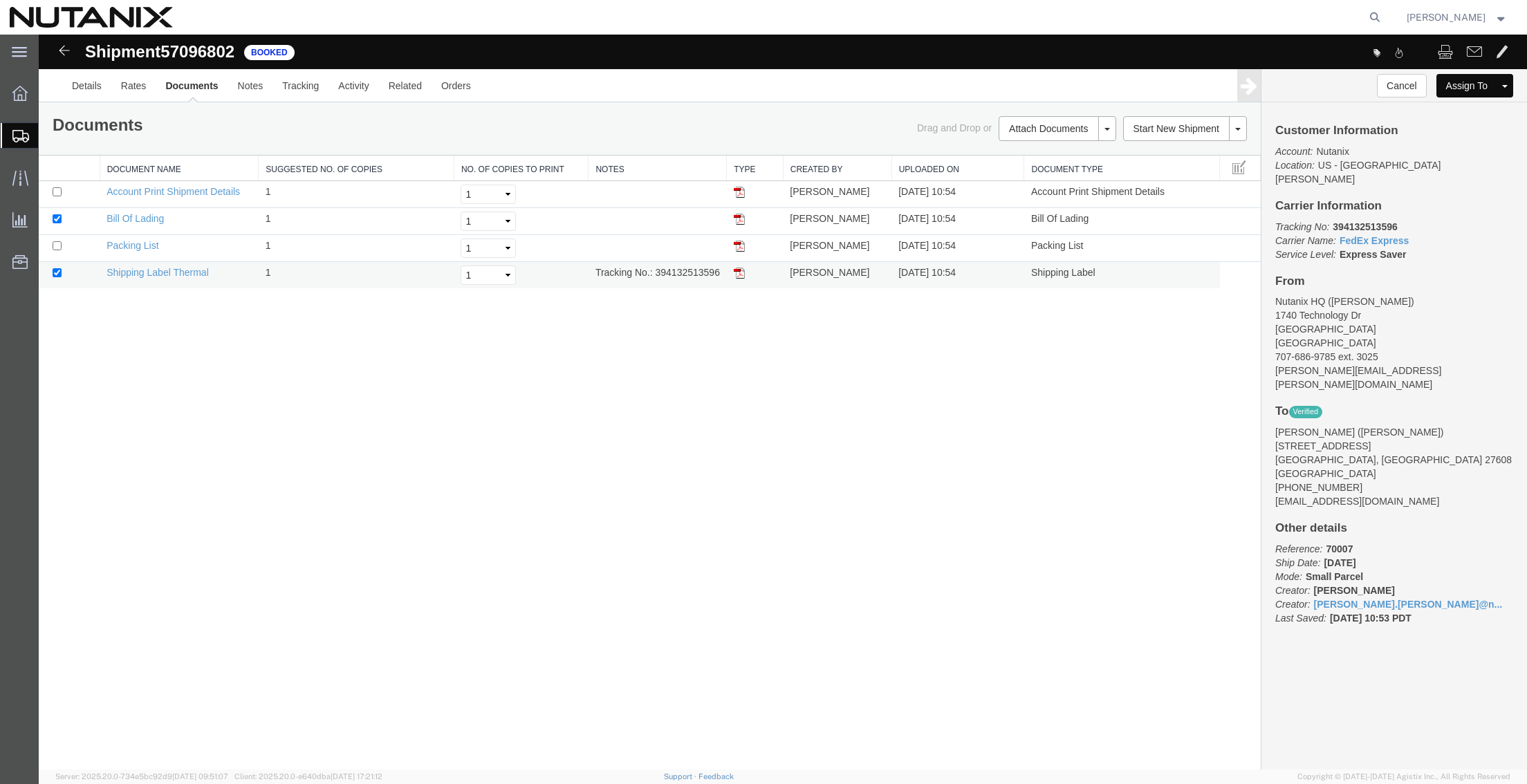
drag, startPoint x: 740, startPoint y: 272, endPoint x: 778, endPoint y: 277, distance: 38.3
click at [740, 272] on img at bounding box center [739, 273] width 11 height 11
click at [1170, 149] on link "Clone Shipment" at bounding box center [1186, 152] width 120 height 21
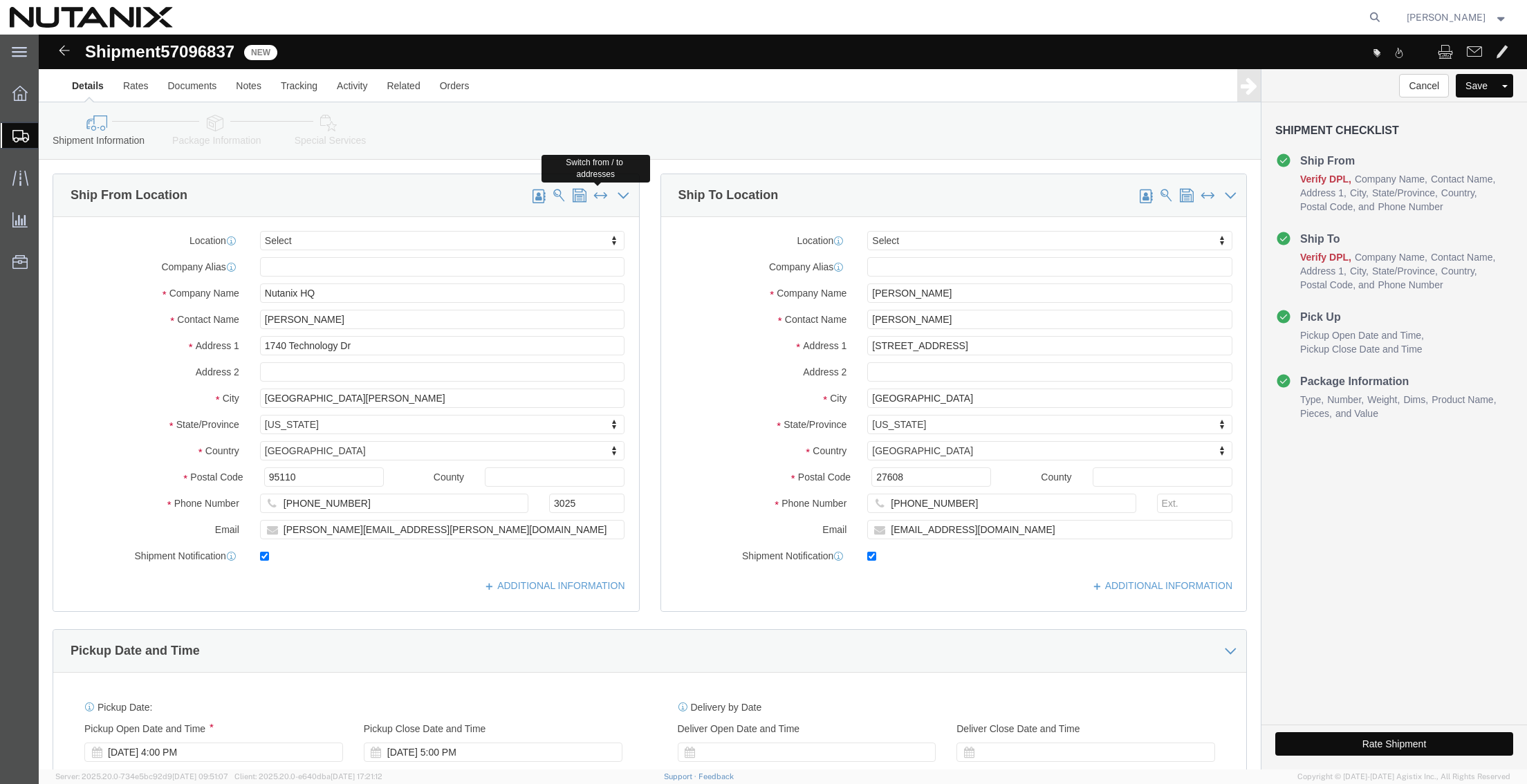
click span
type input "[PERSON_NAME]"
type input "[STREET_ADDRESS]"
type input "[GEOGRAPHIC_DATA]"
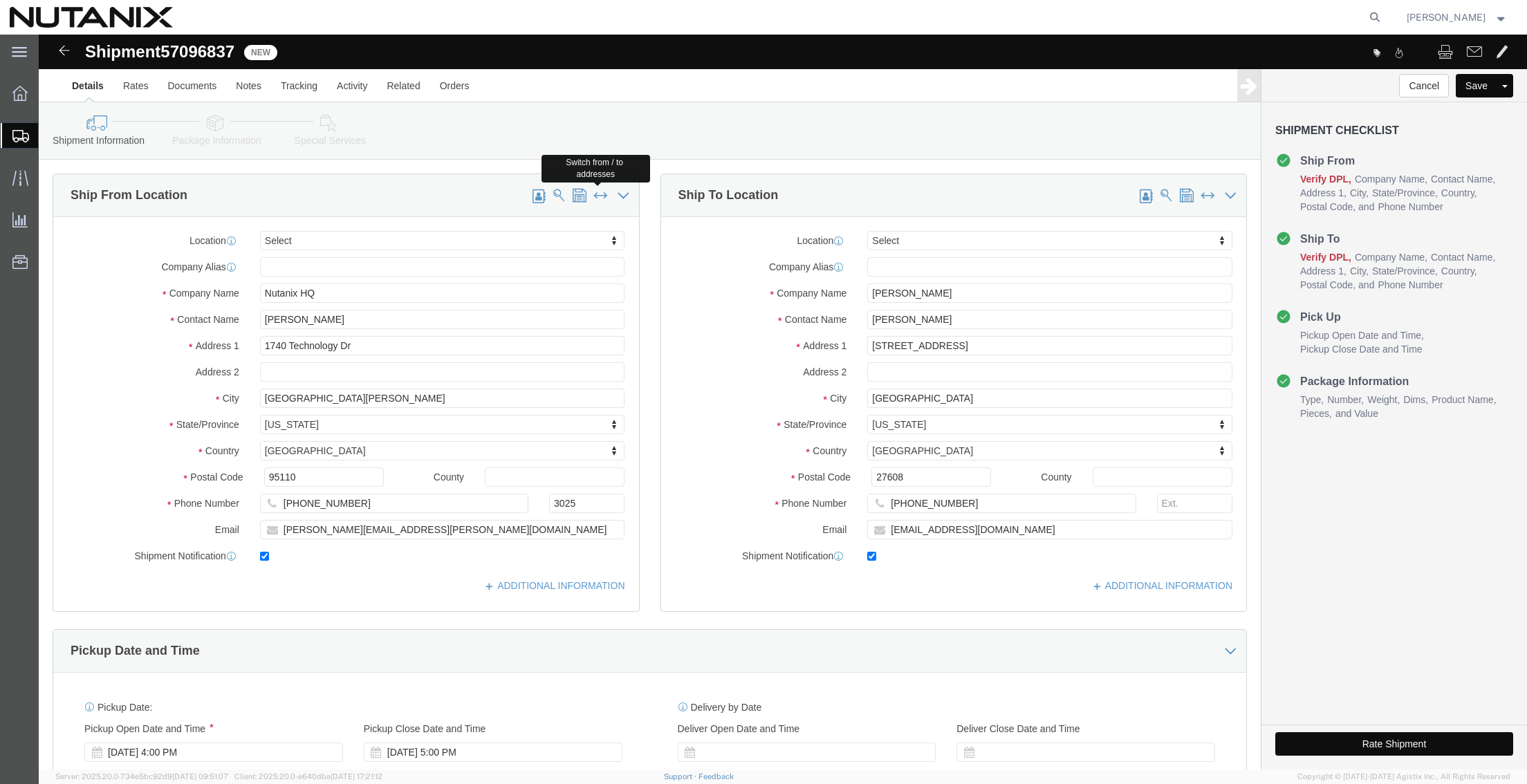
select select "NC"
type input "27608"
type input "[PHONE_NUMBER]"
type input "[EMAIL_ADDRESS][DOMAIN_NAME]"
type input "Nutanix HQ"
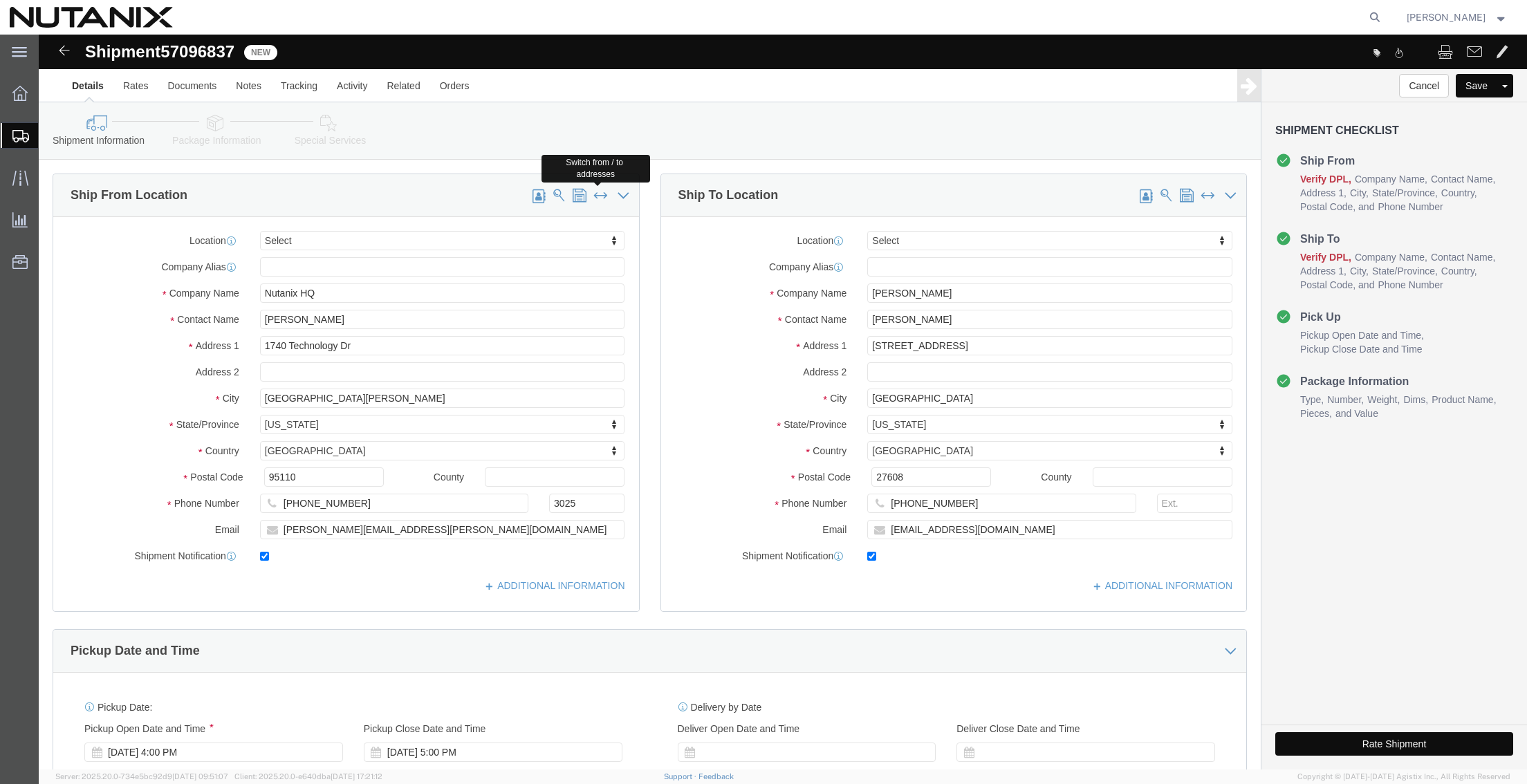
type input "[PERSON_NAME]"
type input "1740 Technology Dr"
type input "[GEOGRAPHIC_DATA][PERSON_NAME]"
select select "CA"
type input "95110"
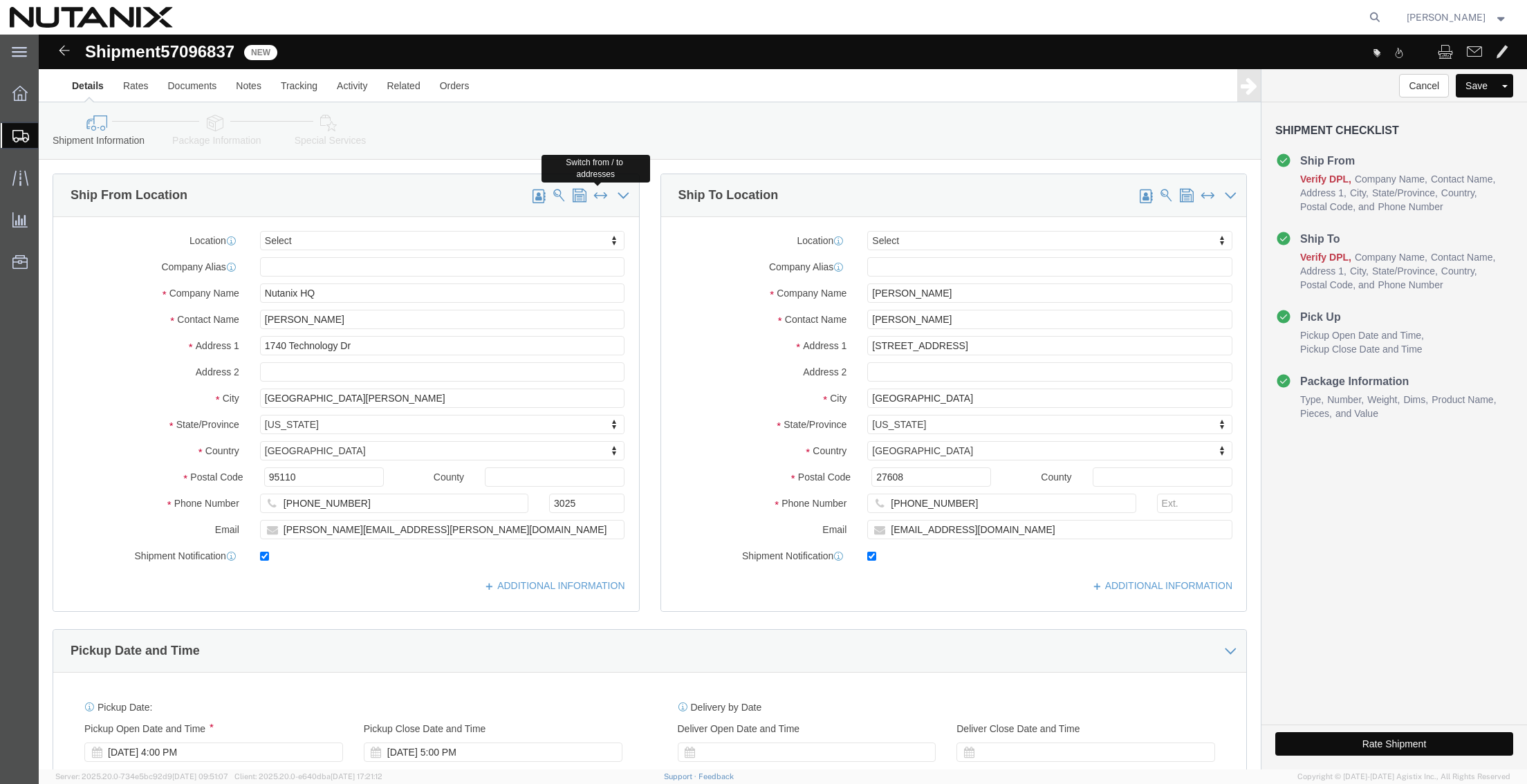
type input "[PHONE_NUMBER]"
type input "3025"
type input "[PERSON_NAME][EMAIL_ADDRESS][PERSON_NAME][DOMAIN_NAME]"
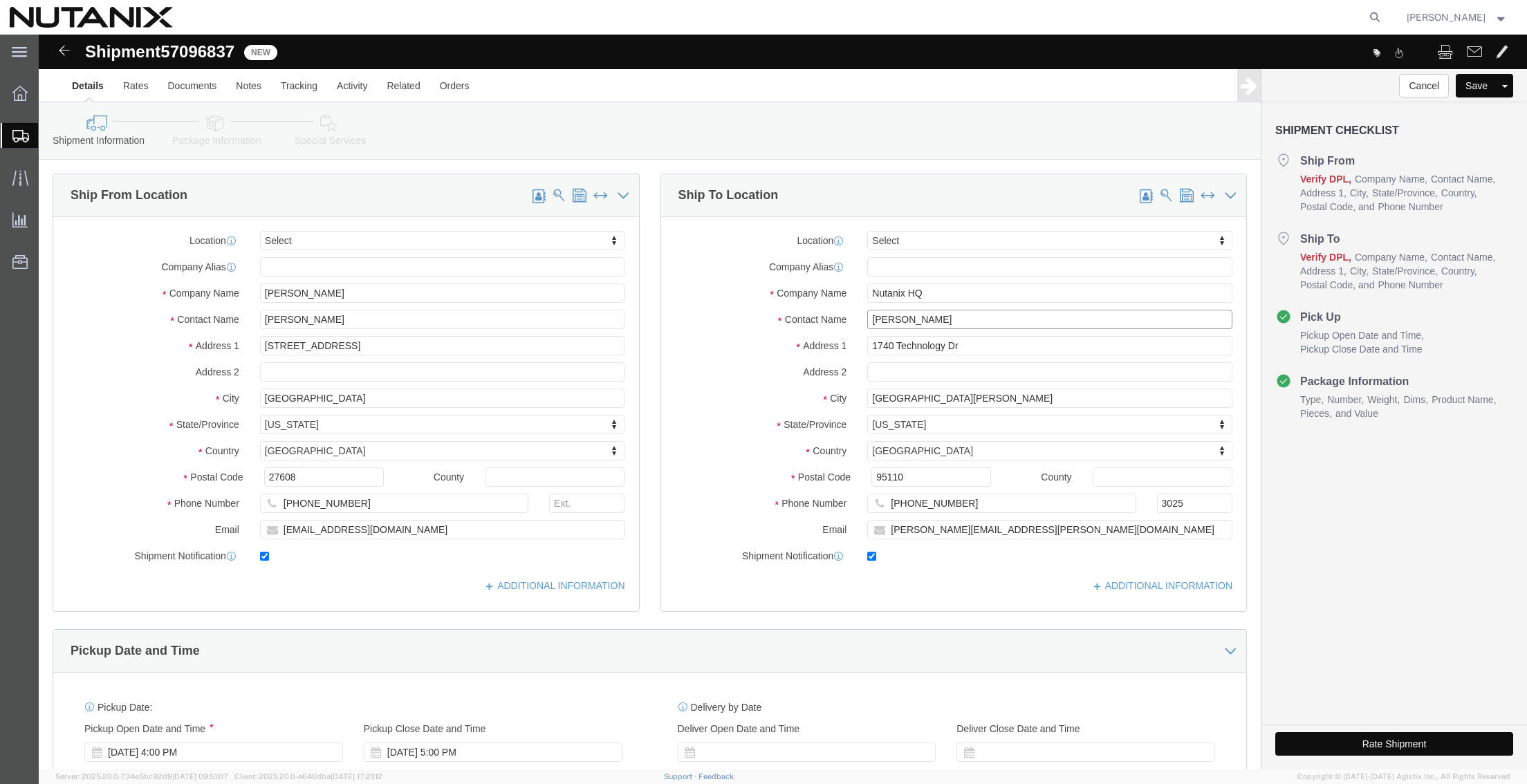
drag, startPoint x: 931, startPoint y: 287, endPoint x: 687, endPoint y: 267, distance: 244.8
click div "Location Select Select My Profile Location [GEOGRAPHIC_DATA] - [GEOGRAPHIC_DATA…"
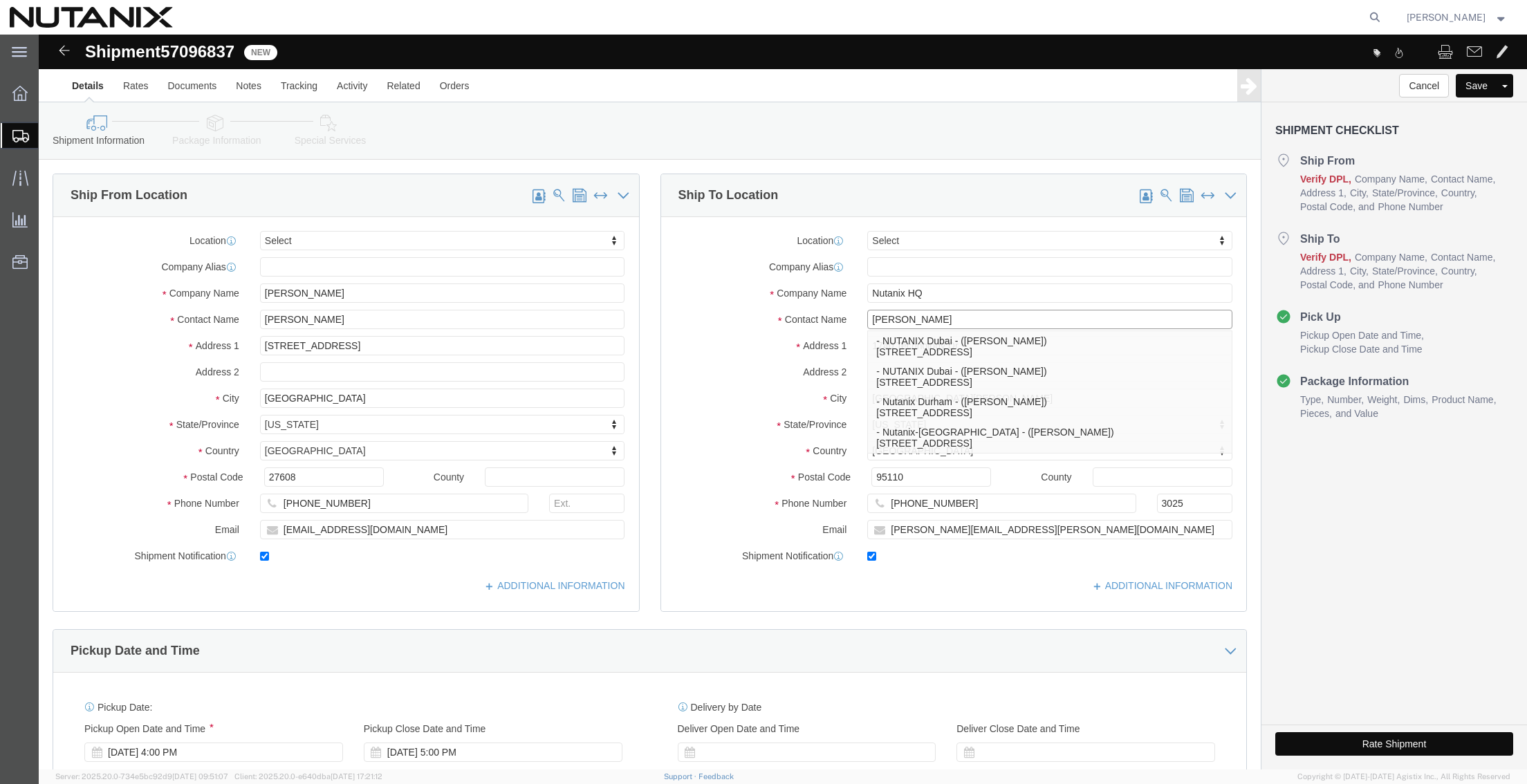
type input "[PERSON_NAME]"
click p "- Nutanix Durham - ([PERSON_NAME]) [STREET_ADDRESS]"
type input "Nutanix Durham"
type input "[PERSON_NAME]"
type input "[STREET_ADDRESS]"
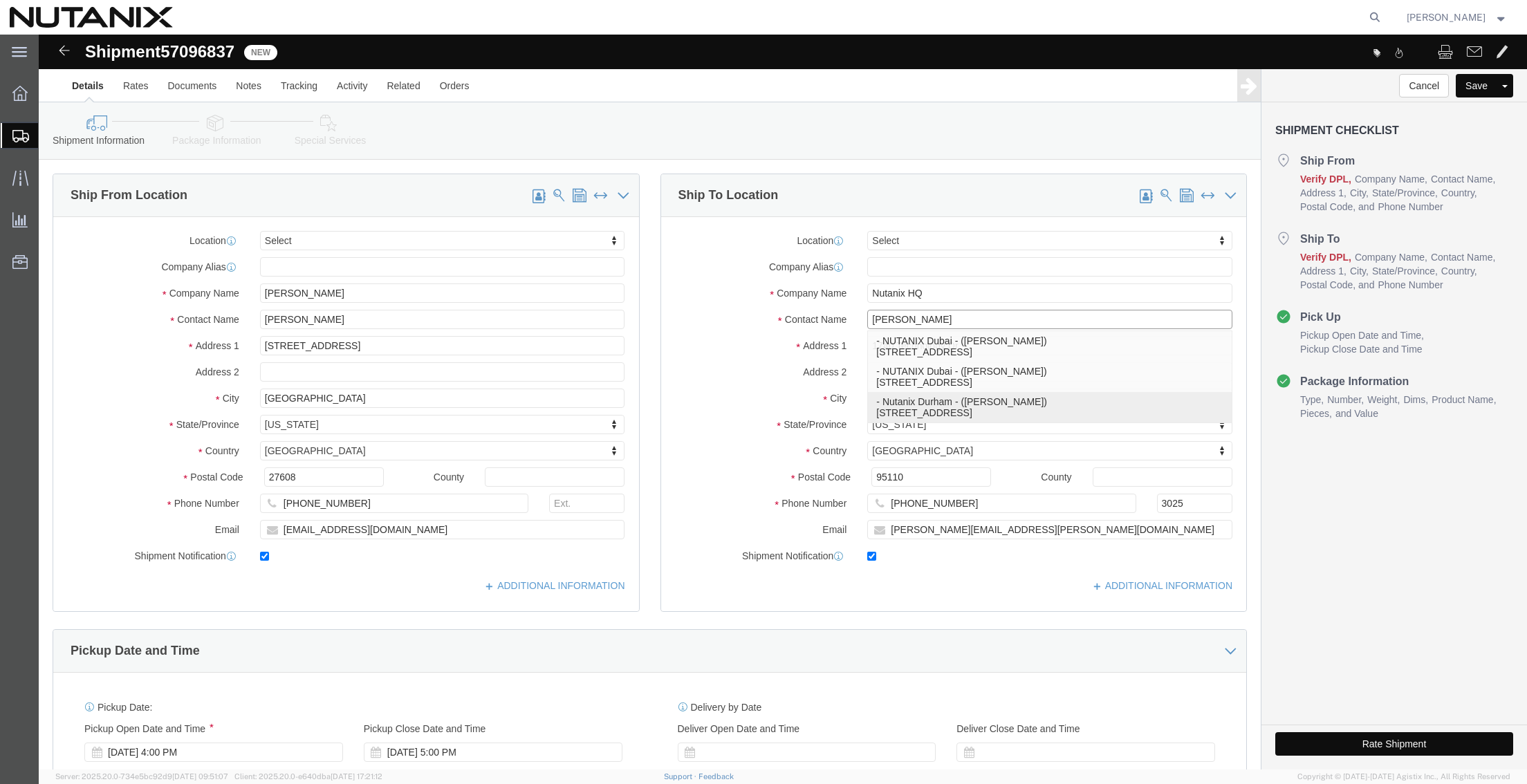
type input "Ste 700"
type input "[GEOGRAPHIC_DATA]"
type input "27701"
type input "9194447004"
type input "[PERSON_NAME][EMAIL_ADDRESS][PERSON_NAME][DOMAIN_NAME]"
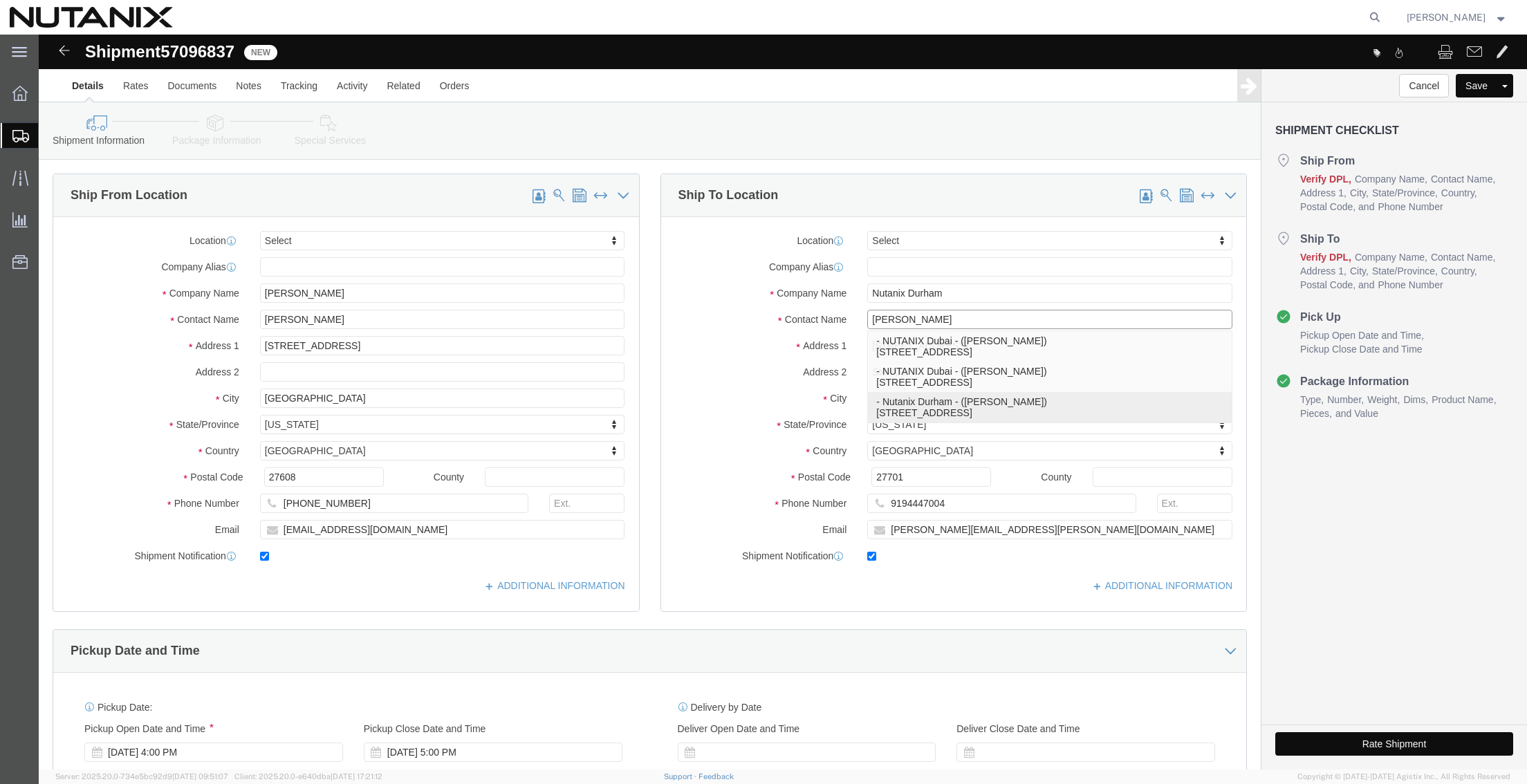
select select "NC"
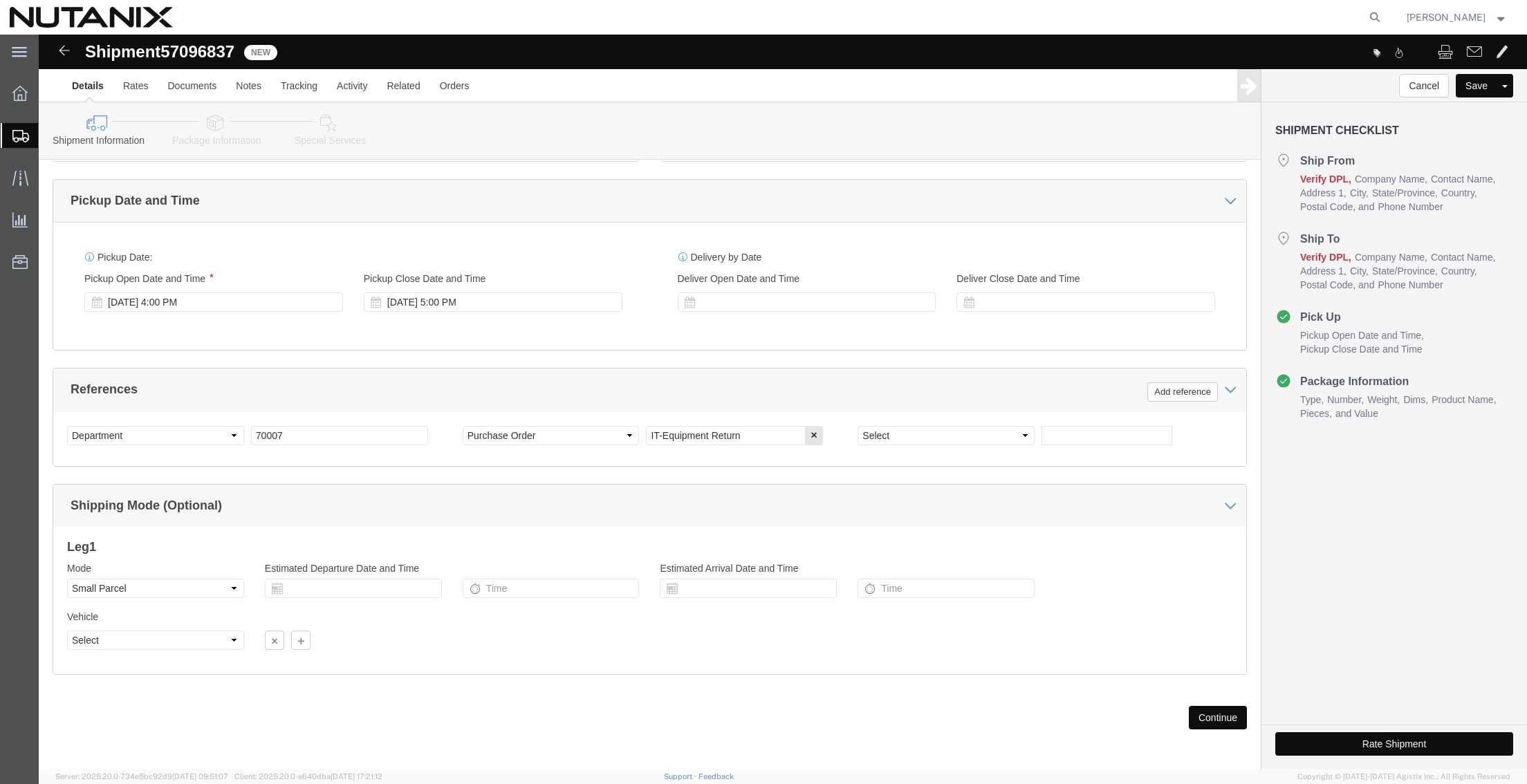
scroll to position [452, 0]
type input "[PERSON_NAME]"
click icon
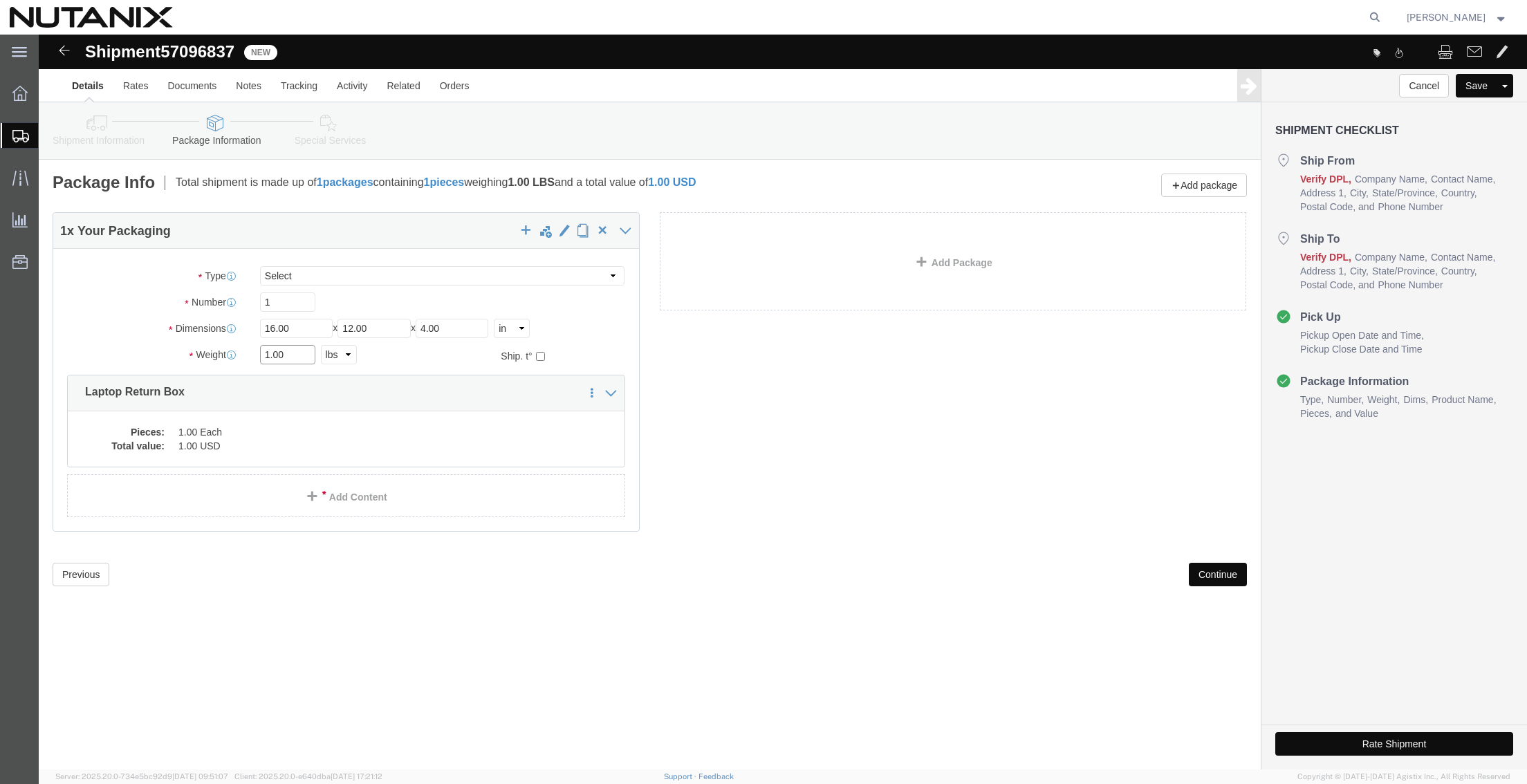
drag, startPoint x: 248, startPoint y: 318, endPoint x: 113, endPoint y: 291, distance: 137.7
click div "Package Type Select Envelope Large Box Medium Box PAK Rack Small Box Tube Your …"
type input "7"
click dt "Total value:"
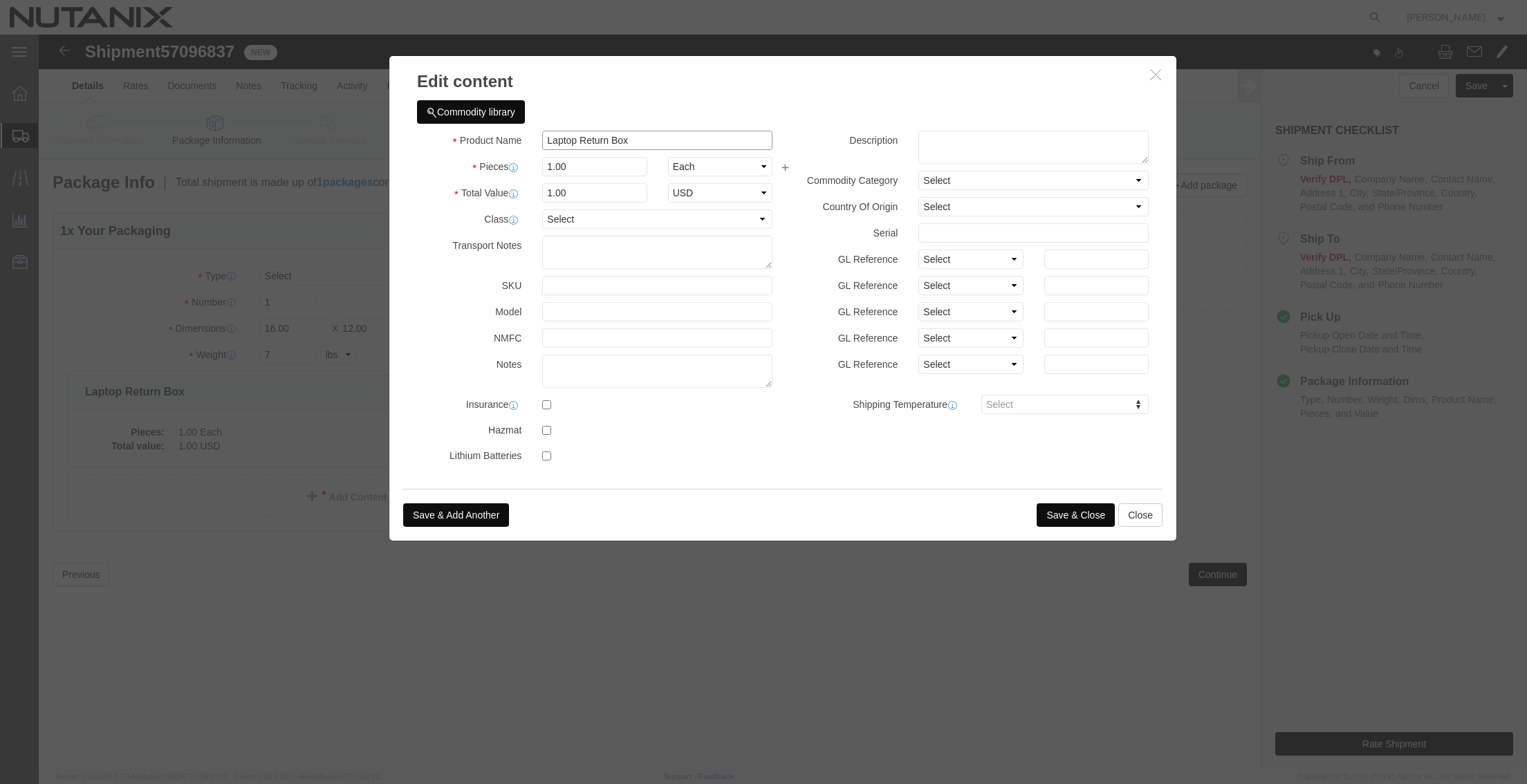
click input "Laptop Return Box"
type input "Laptop Return"
type input "1000"
select select "USD"
click button "Save & Close"
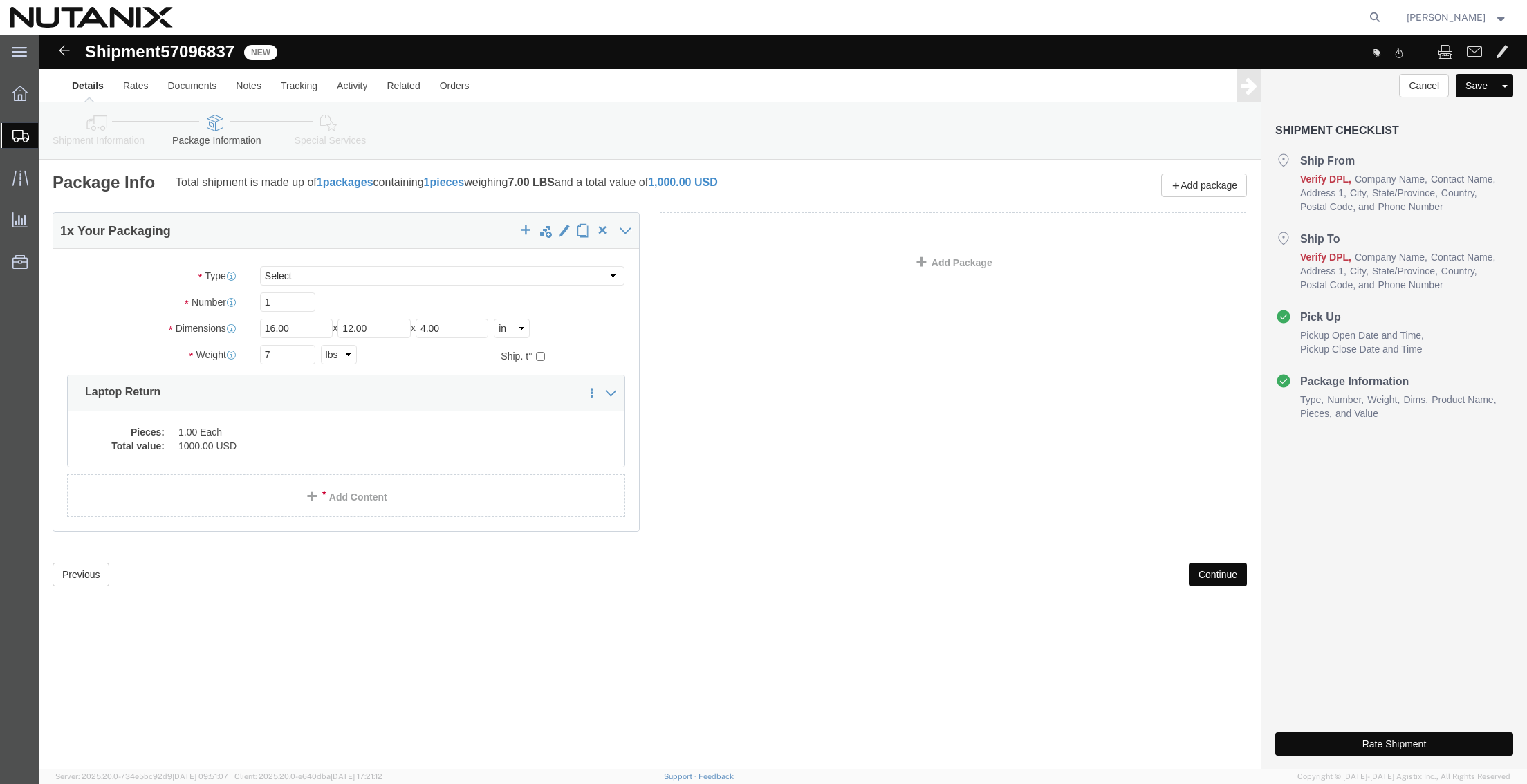
click button "Continue"
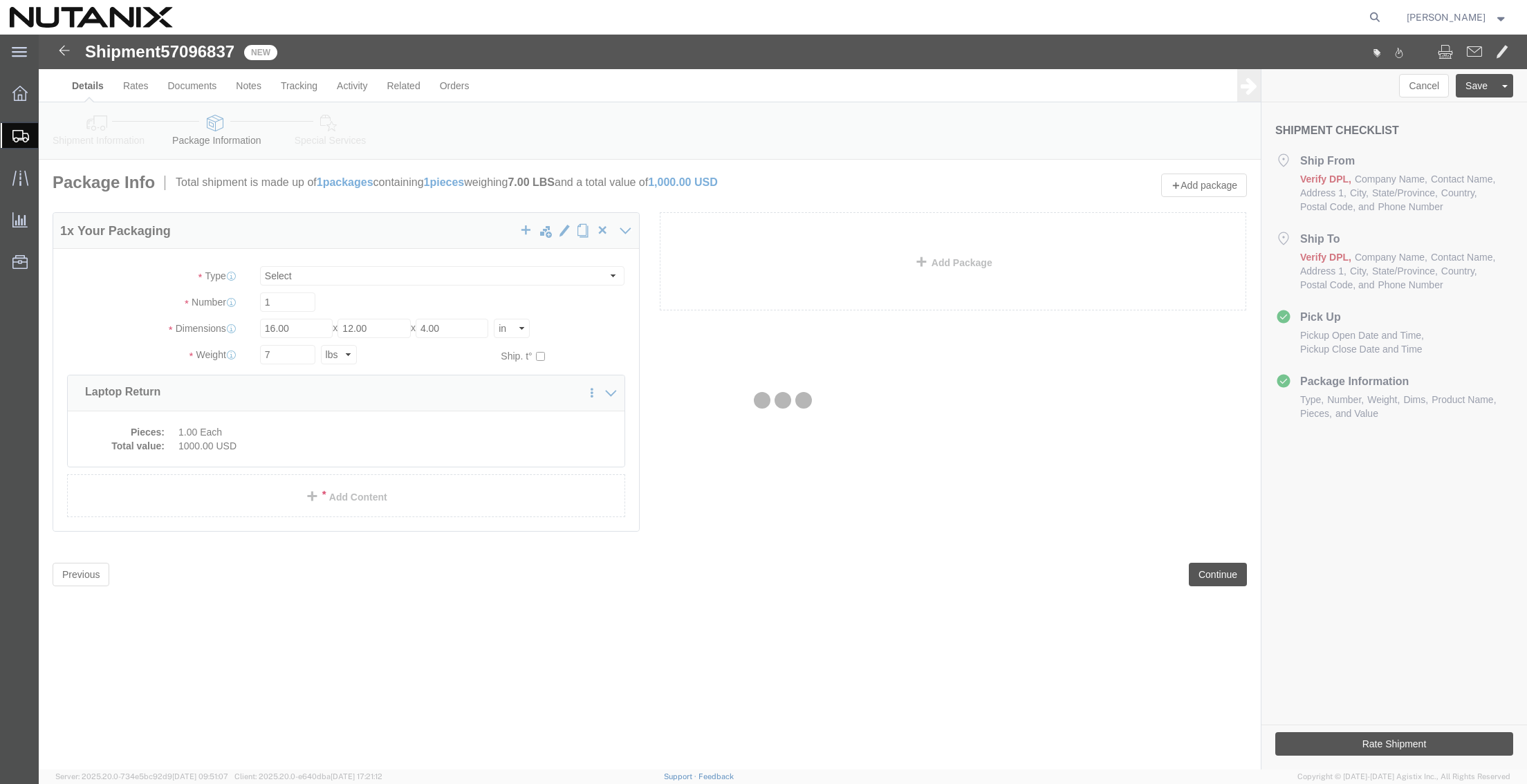
select select
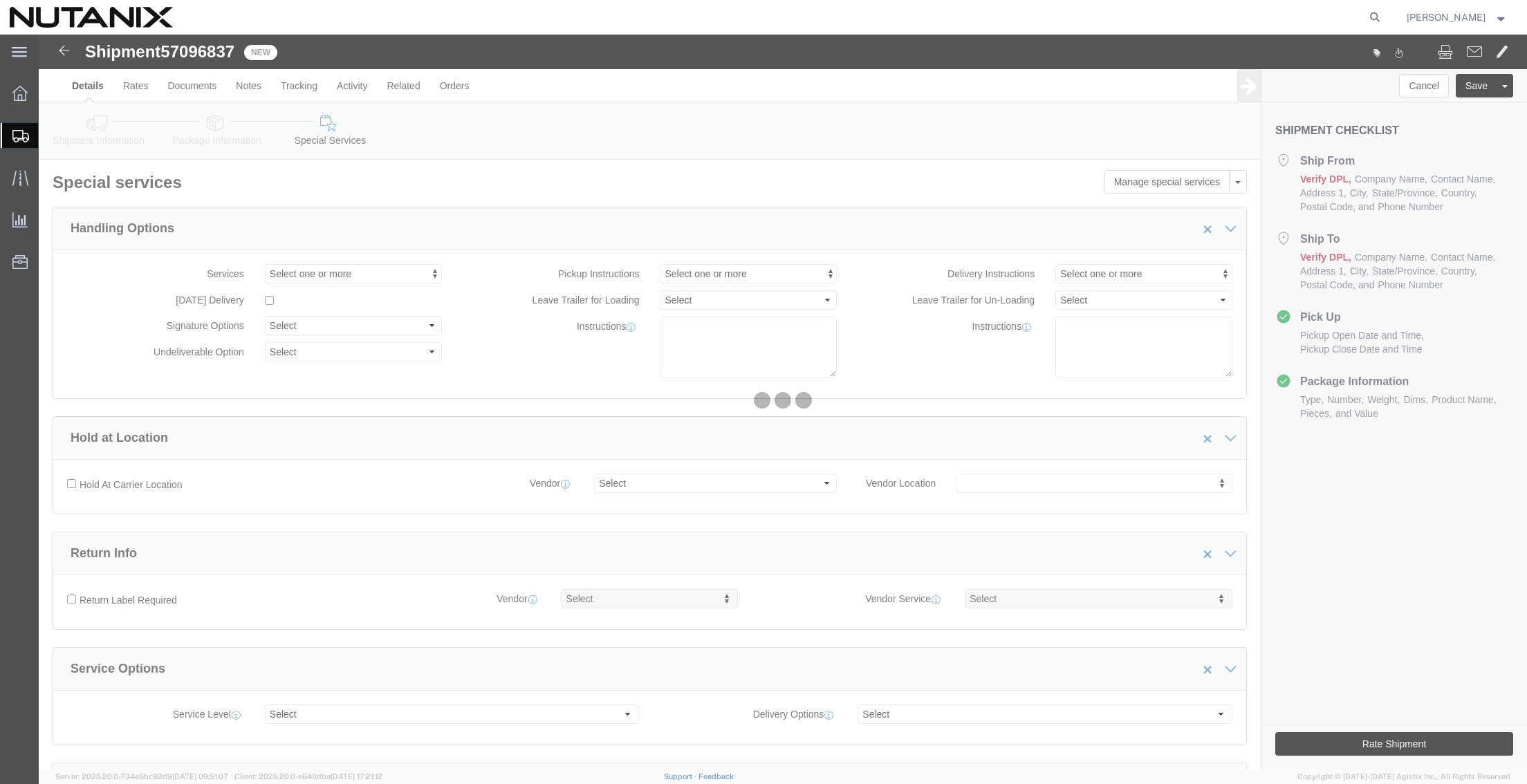
select select "COSTCENTER"
select select "59656"
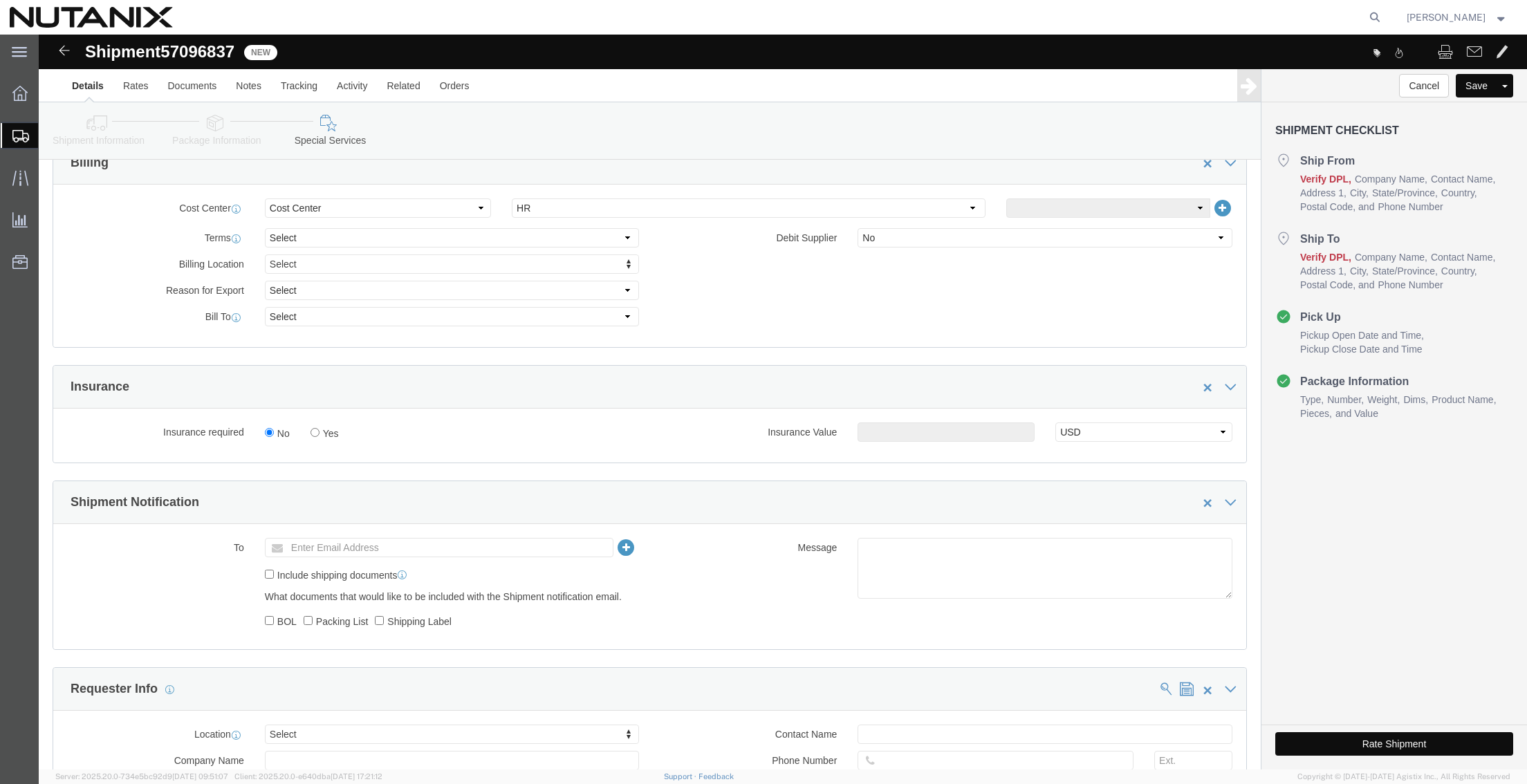
scroll to position [622, 0]
click button "Rate Shipment"
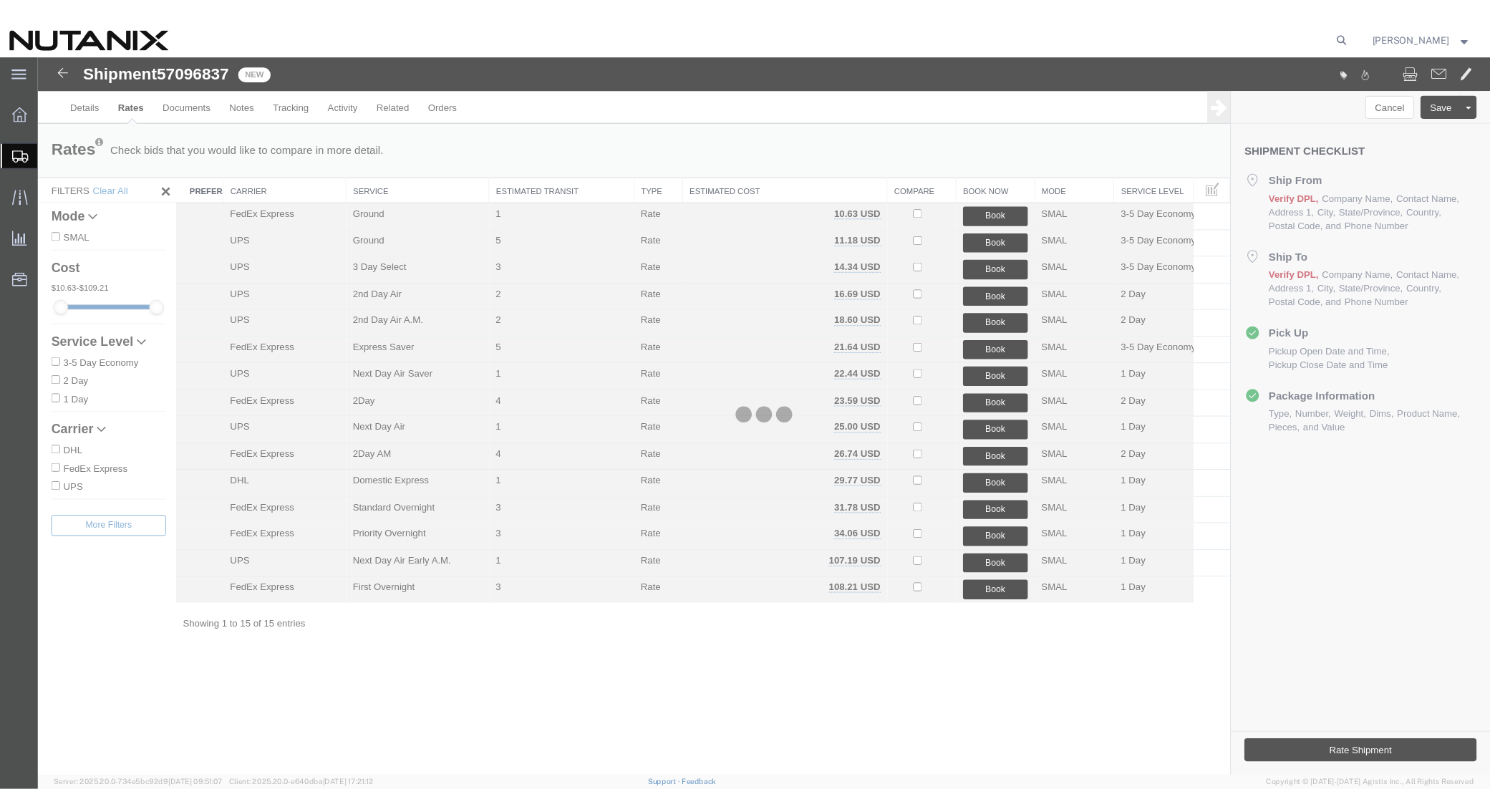
scroll to position [0, 0]
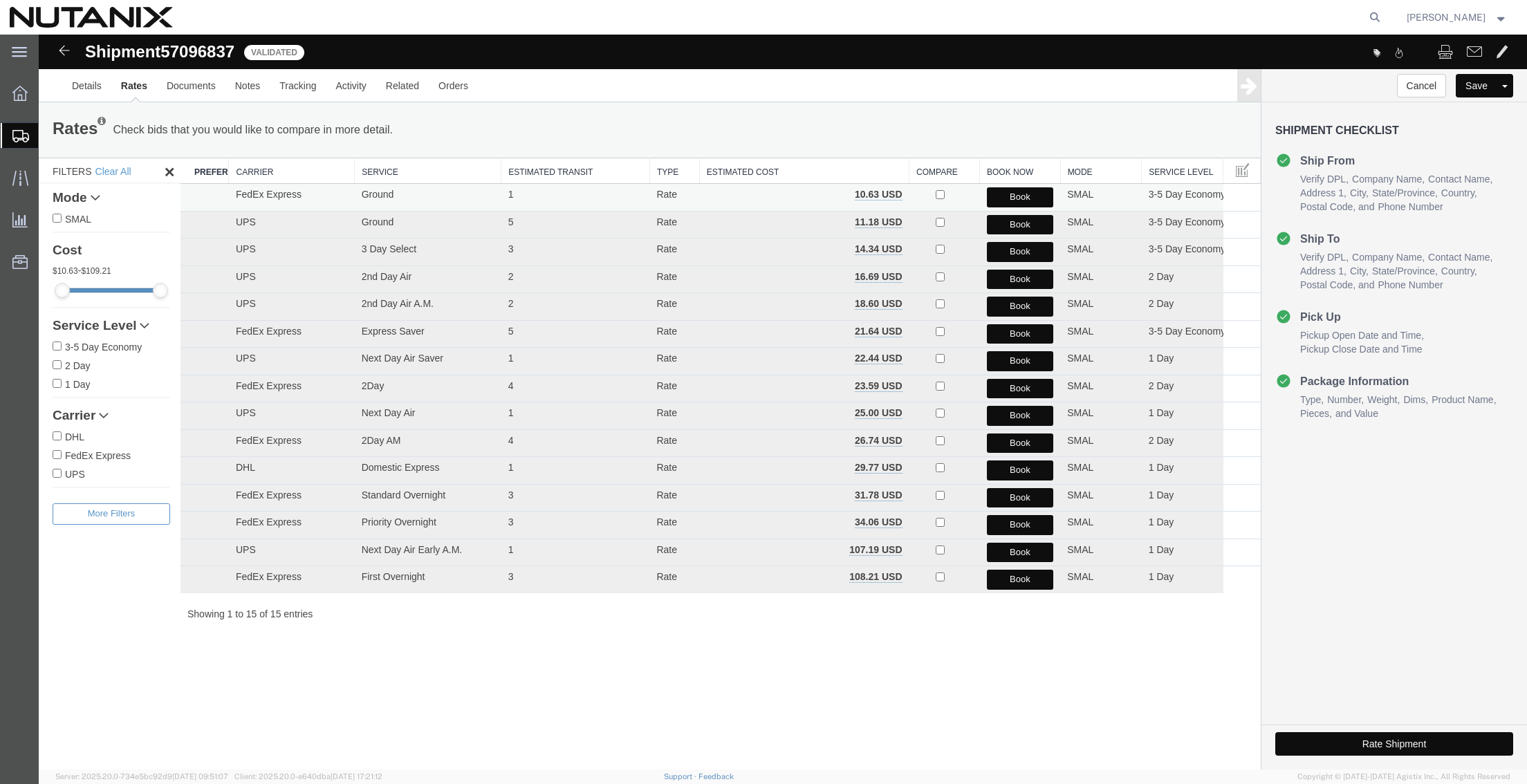
click at [1017, 194] on button "Book" at bounding box center [1020, 197] width 67 height 20
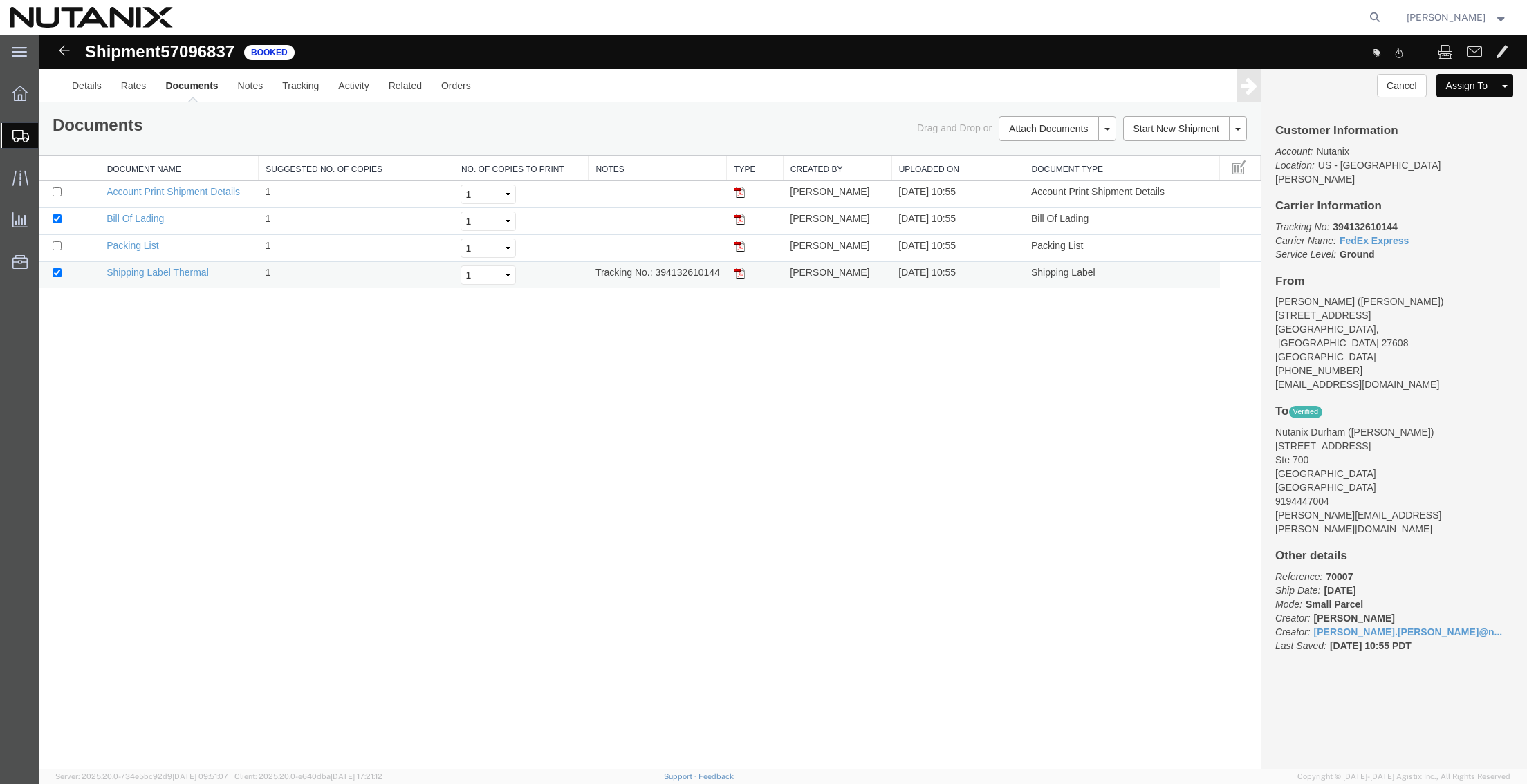
click at [737, 276] on img at bounding box center [739, 273] width 11 height 11
click at [1372, 15] on icon at bounding box center [1375, 17] width 19 height 19
click at [1237, 33] on input "search" at bounding box center [1155, 17] width 421 height 33
click at [1231, 23] on input "search" at bounding box center [1155, 17] width 421 height 33
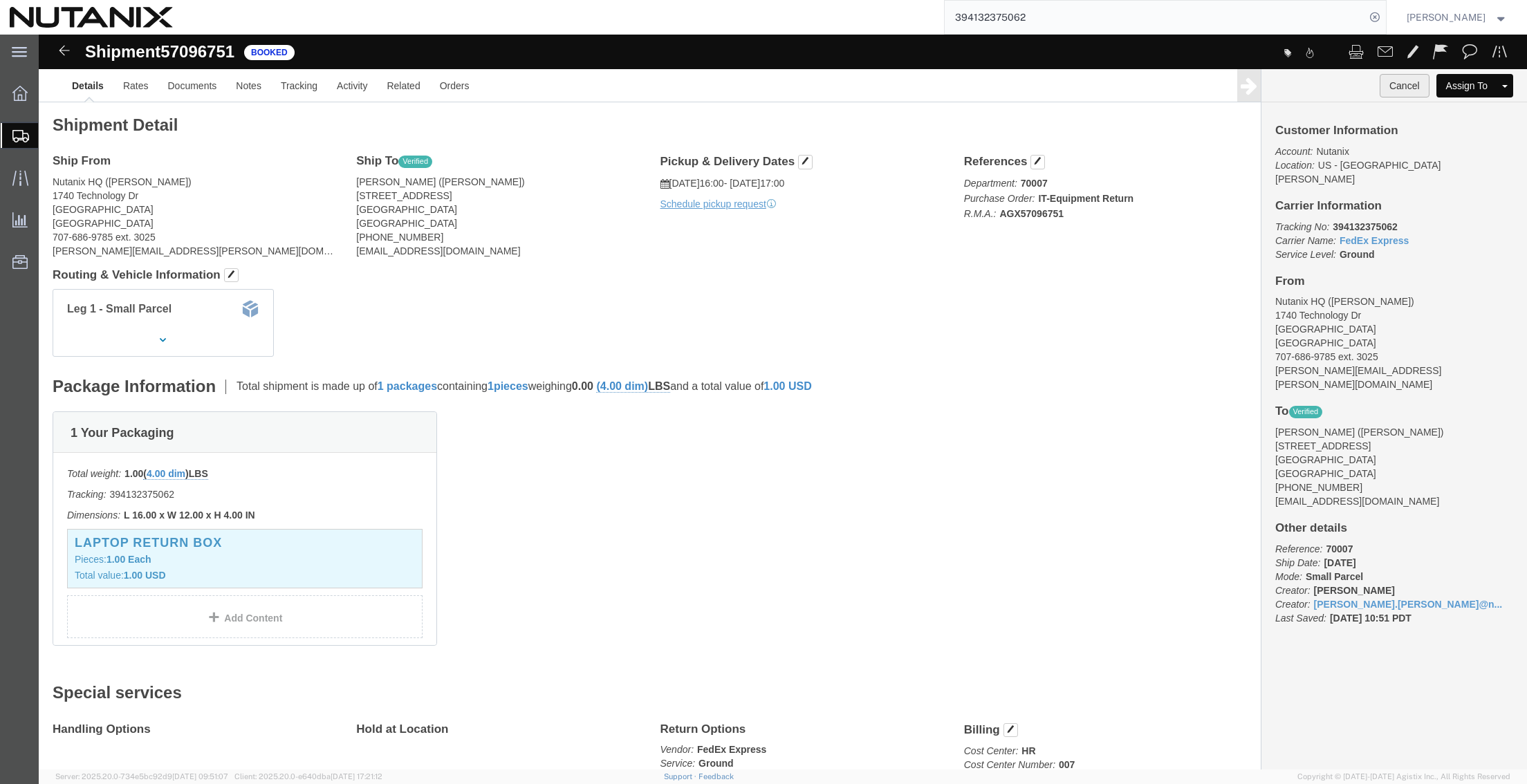
click button "Cancel"
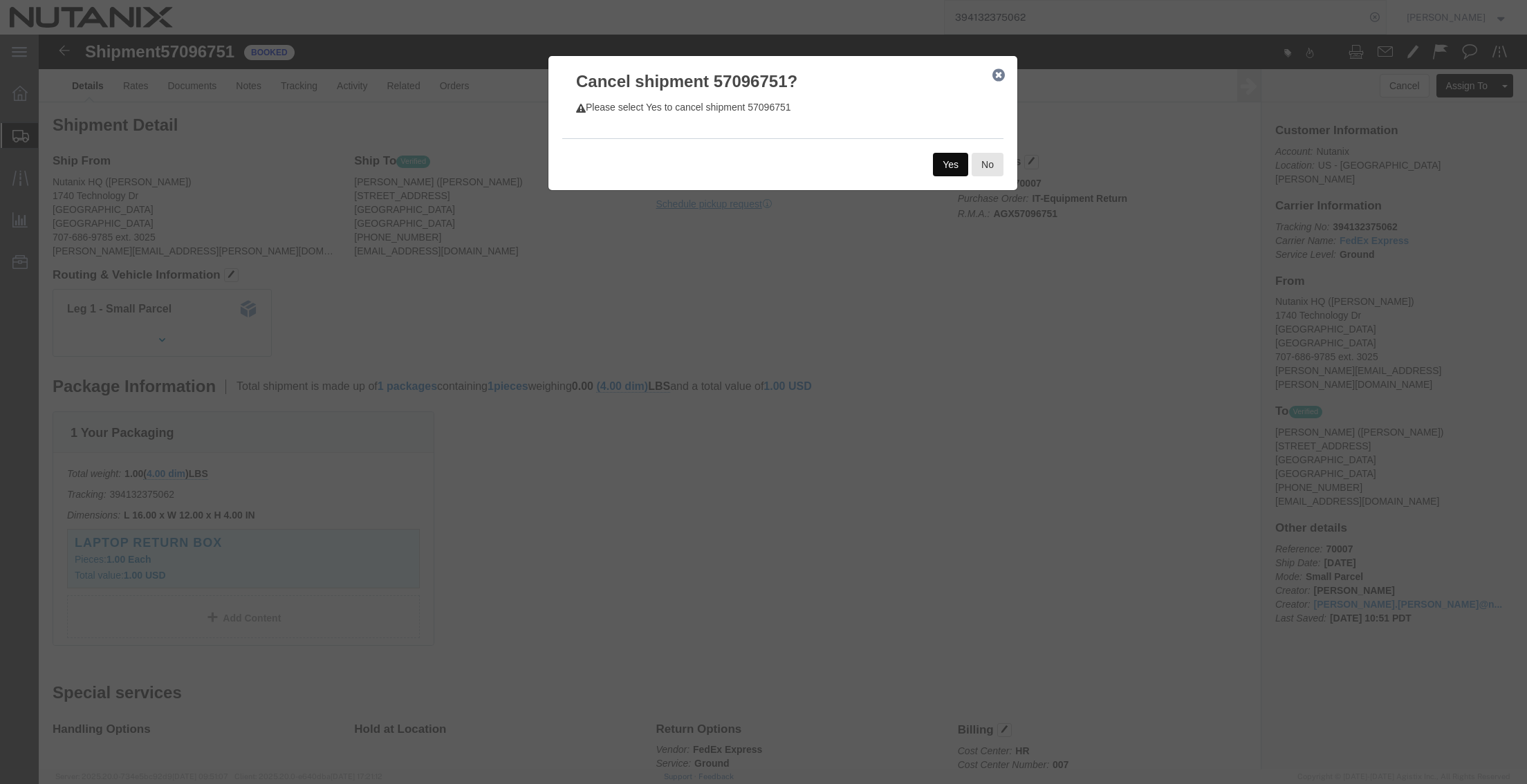
click button "Yes"
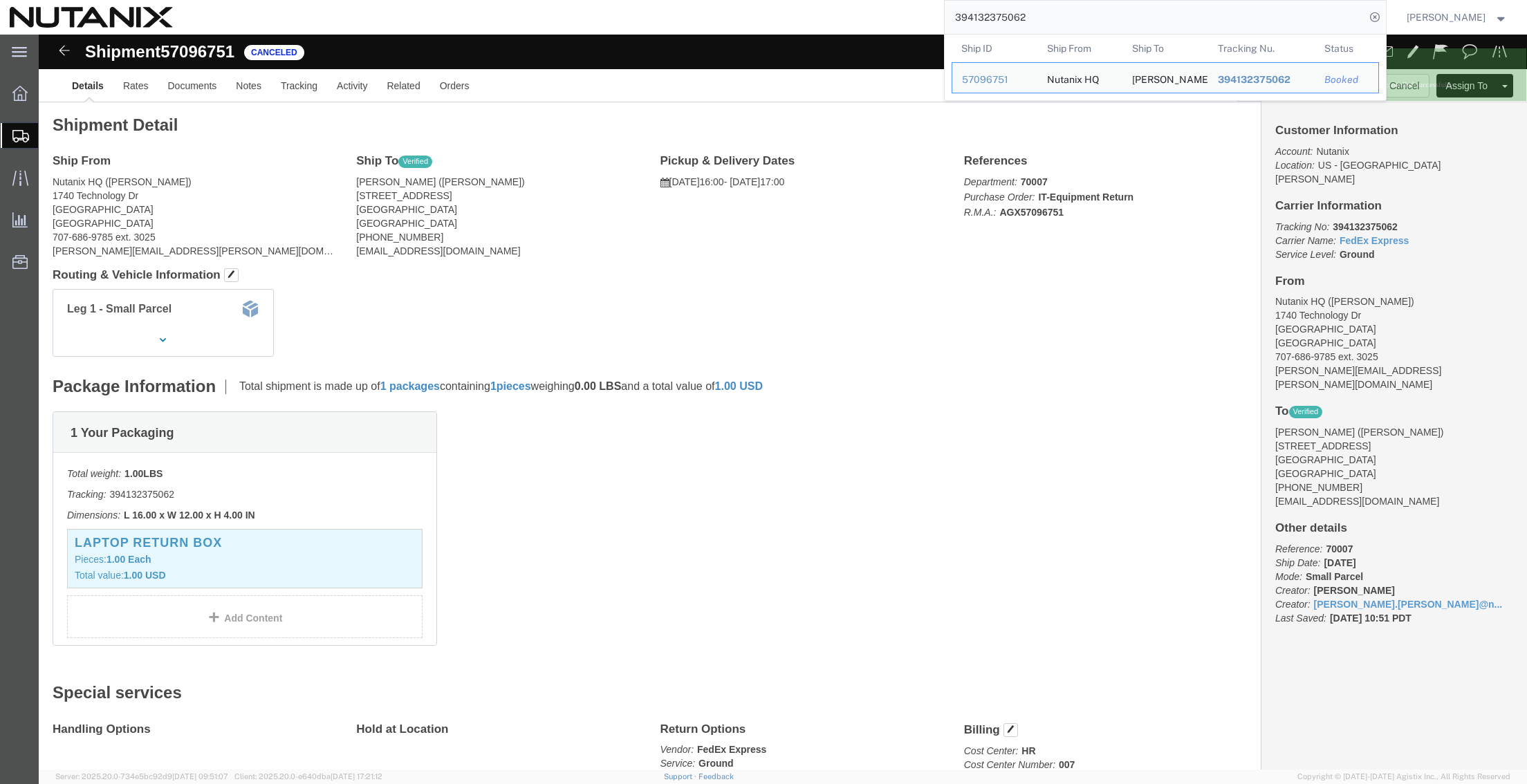
drag, startPoint x: 1079, startPoint y: 16, endPoint x: 879, endPoint y: 18, distance: 200.0
click at [879, 18] on div "394132375062 Ship ID Ship From Ship To Tracking Nu. Status Ship ID 57096751 Shi…" at bounding box center [784, 17] width 1204 height 35
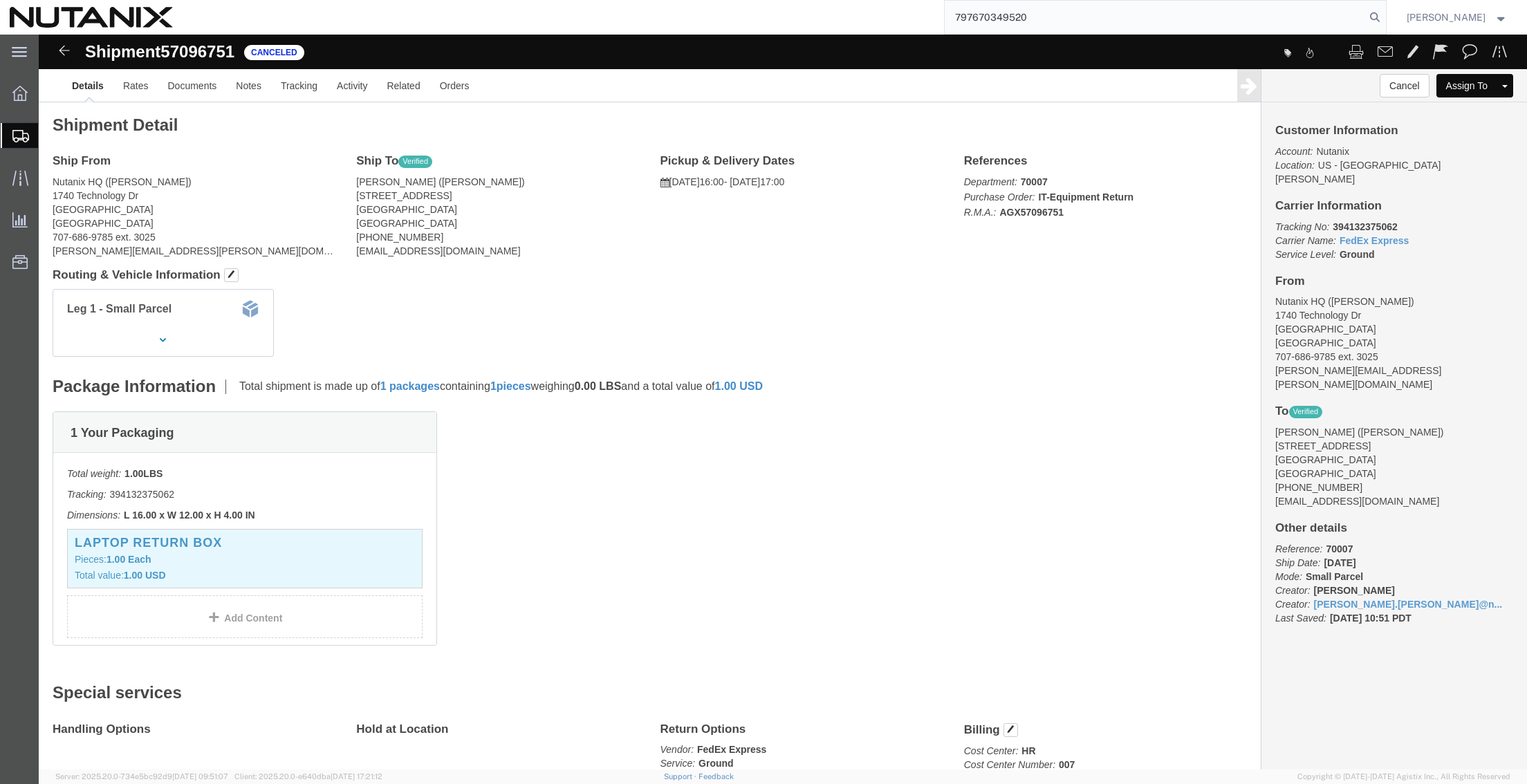
type input "797670349520"
